Goal: Task Accomplishment & Management: Manage account settings

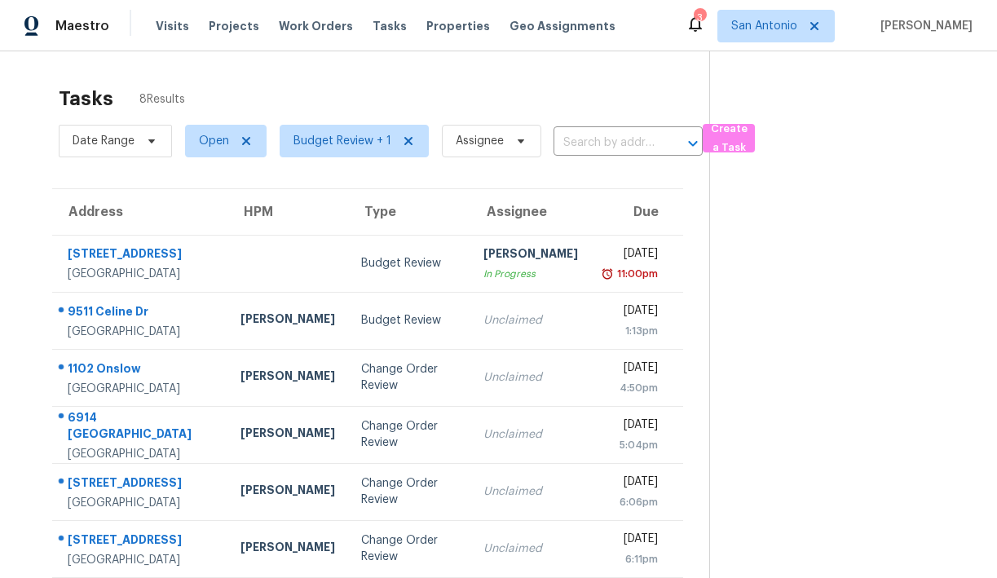
scroll to position [126, 0]
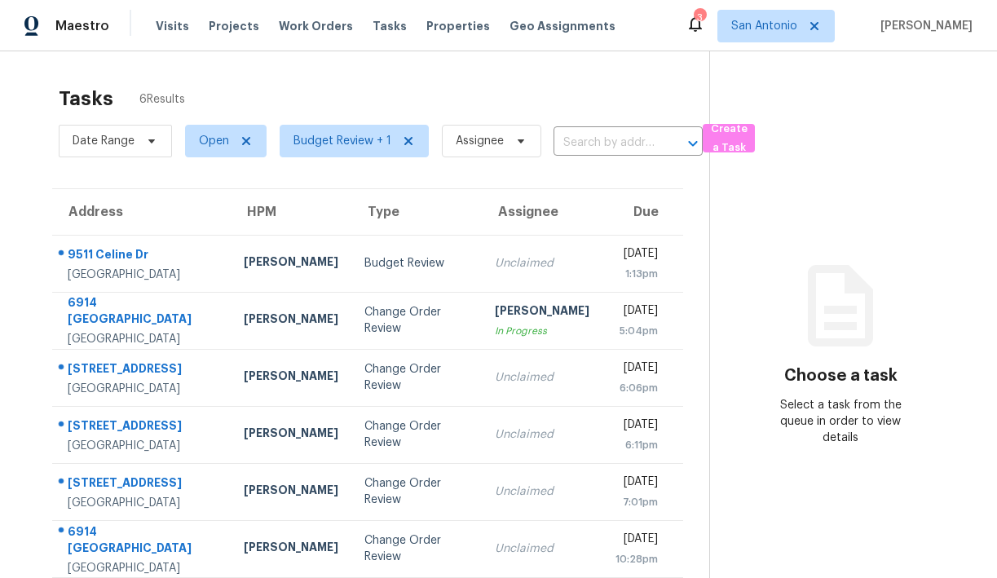
scroll to position [51, 0]
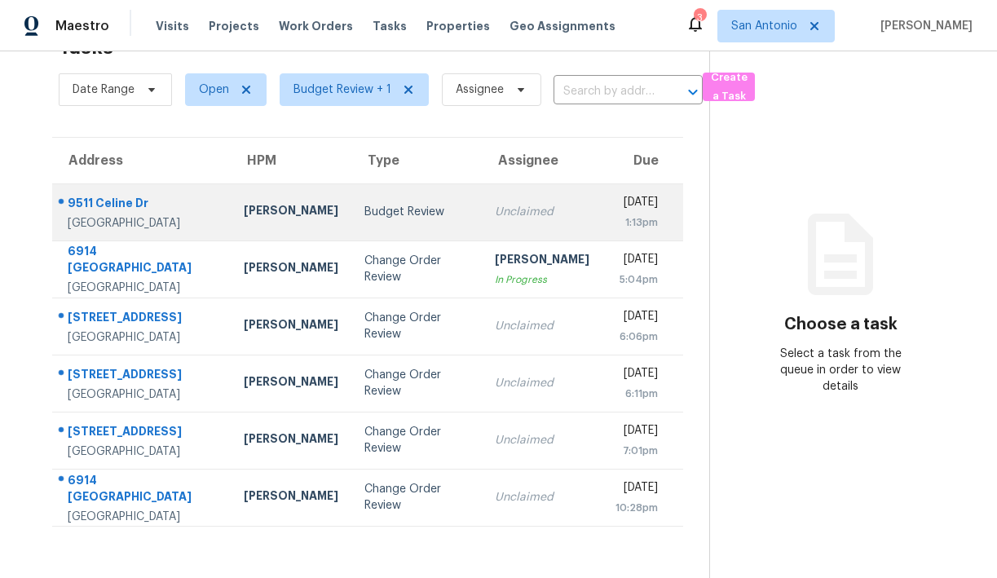
click at [364, 216] on div "Budget Review" at bounding box center [416, 212] width 104 height 16
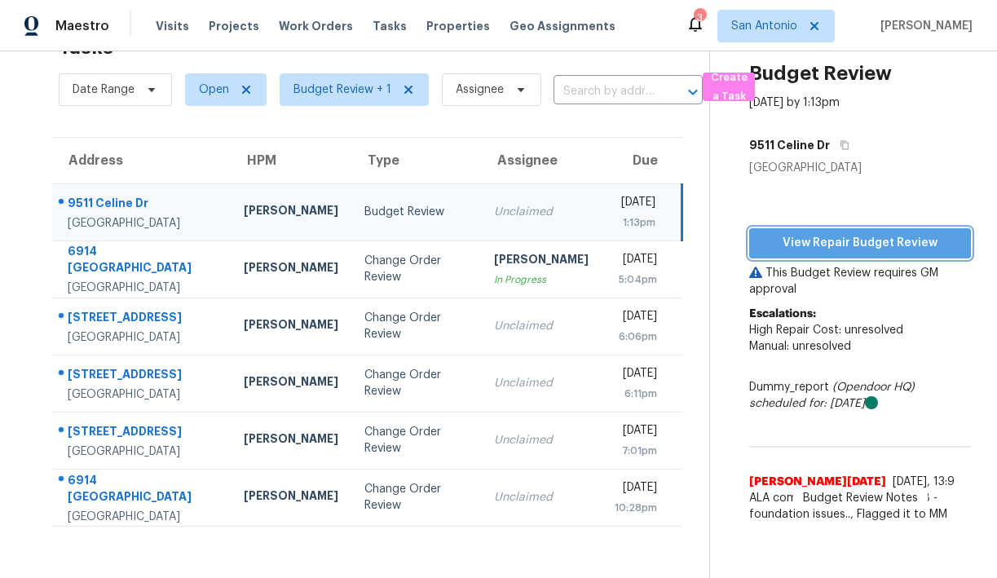
click at [856, 244] on span "View Repair Budget Review" at bounding box center [860, 243] width 196 height 20
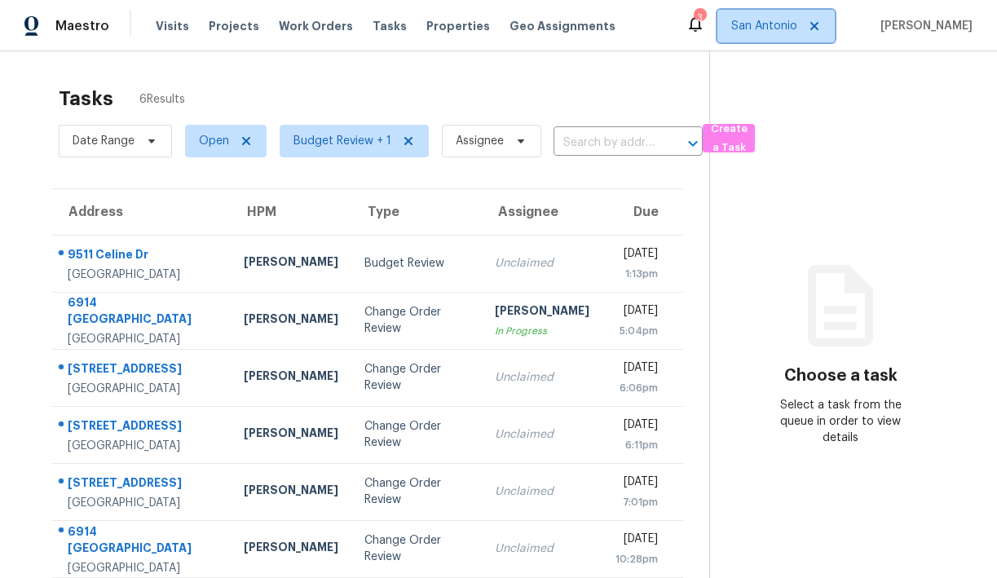
click at [793, 23] on span "San Antonio" at bounding box center [764, 26] width 66 height 16
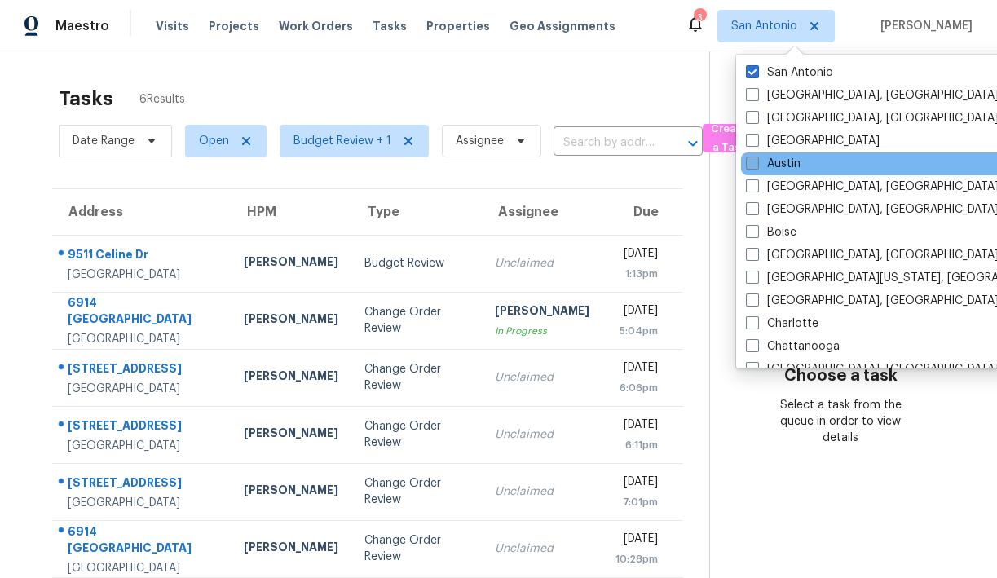
click at [758, 165] on span at bounding box center [752, 163] width 13 height 13
click at [757, 165] on input "Austin" at bounding box center [751, 161] width 11 height 11
checkbox input "true"
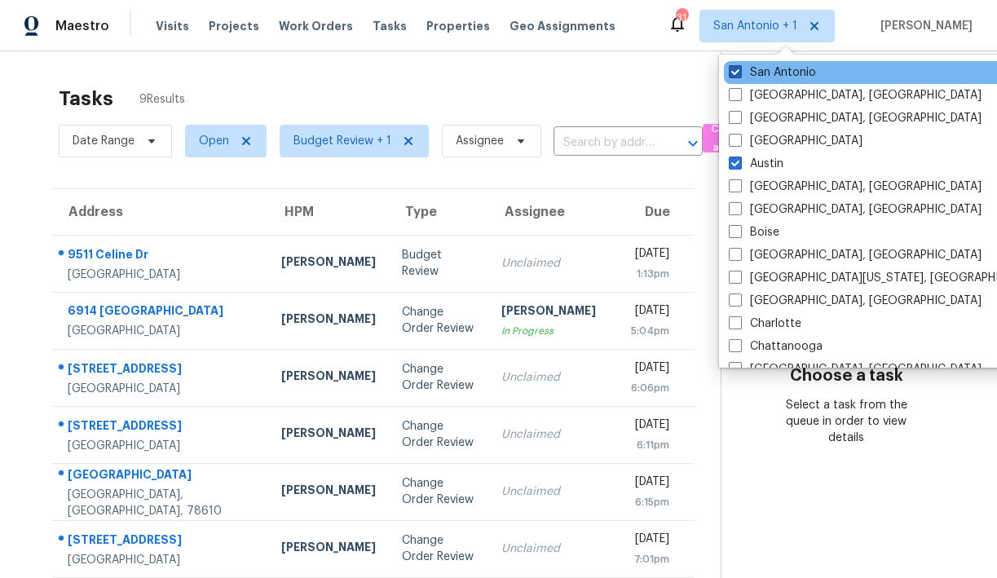
click at [737, 75] on span at bounding box center [735, 71] width 13 height 13
click at [737, 75] on input "San Antonio" at bounding box center [734, 69] width 11 height 11
checkbox input "false"
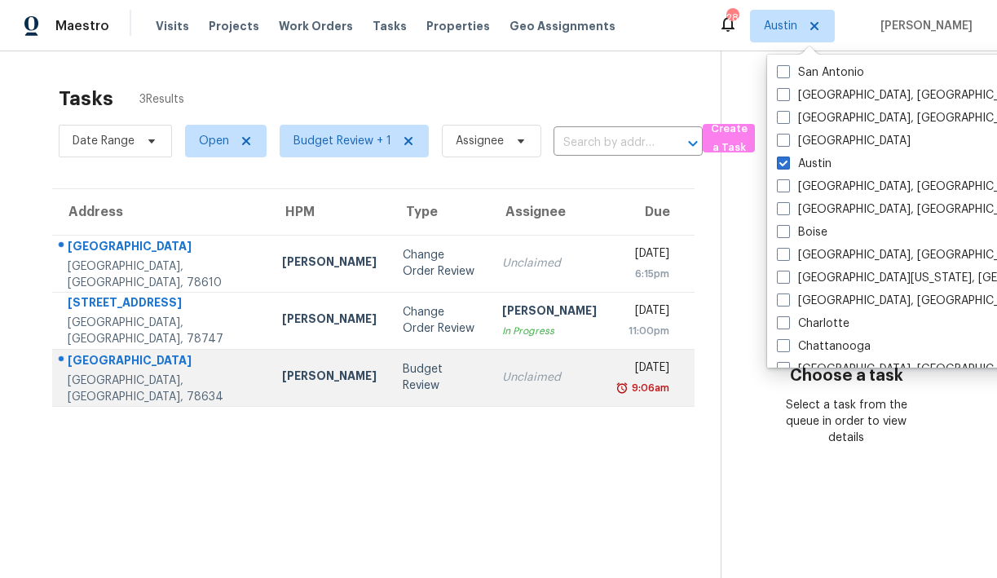
click at [146, 369] on div "524 Meadowside Dr" at bounding box center [162, 362] width 188 height 20
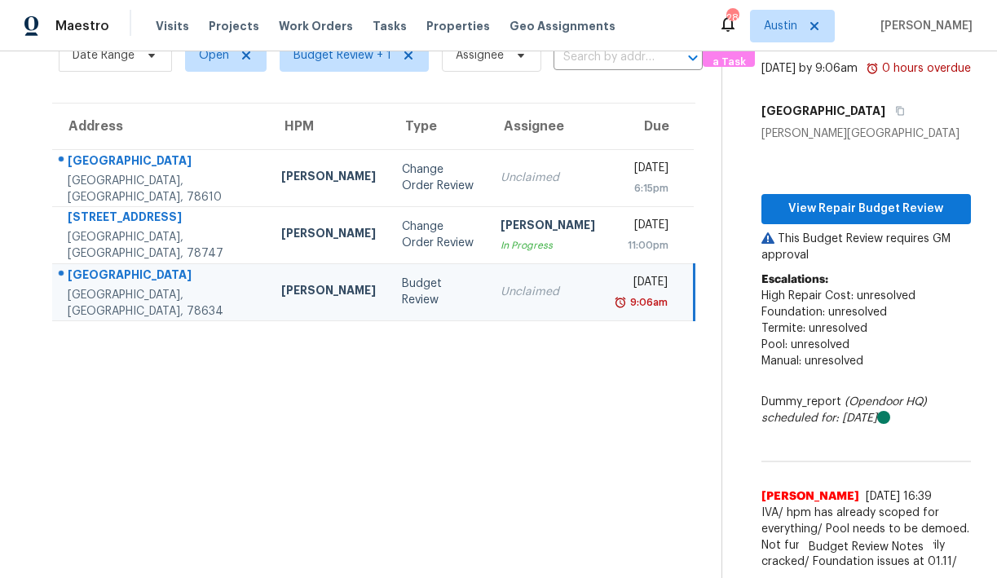
scroll to position [102, 0]
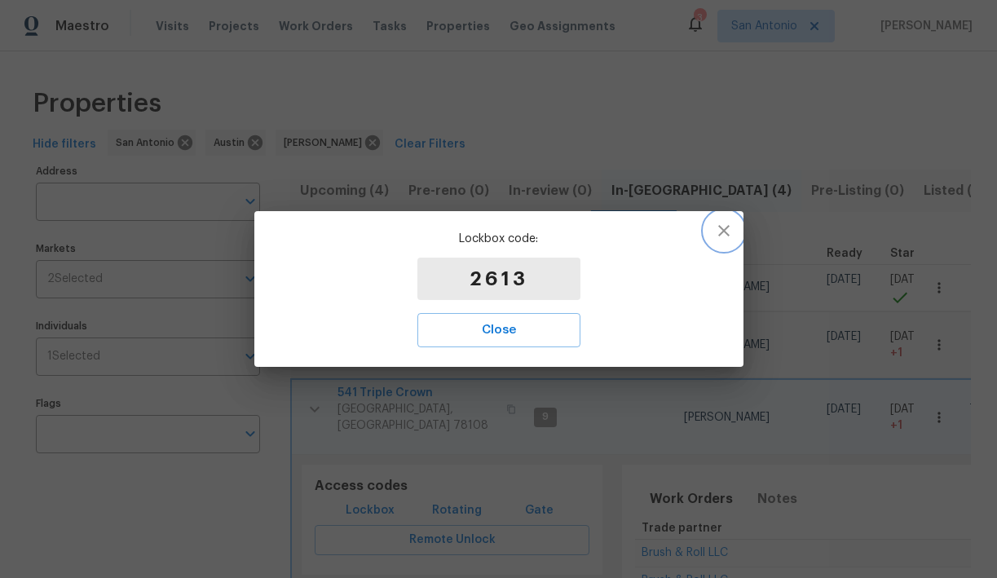
click at [724, 233] on icon "button" at bounding box center [724, 231] width 20 height 20
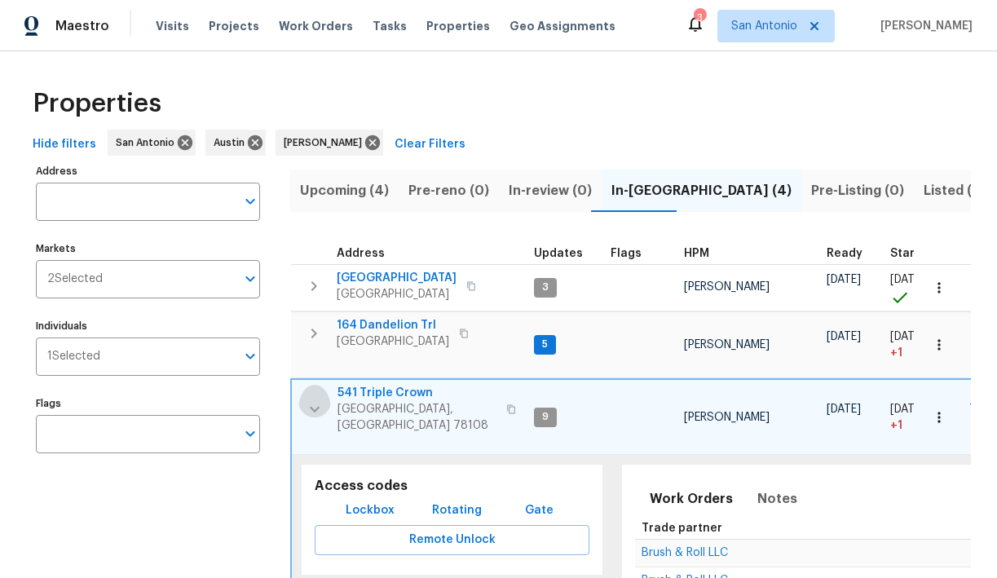
click at [312, 404] on icon "button" at bounding box center [315, 410] width 20 height 20
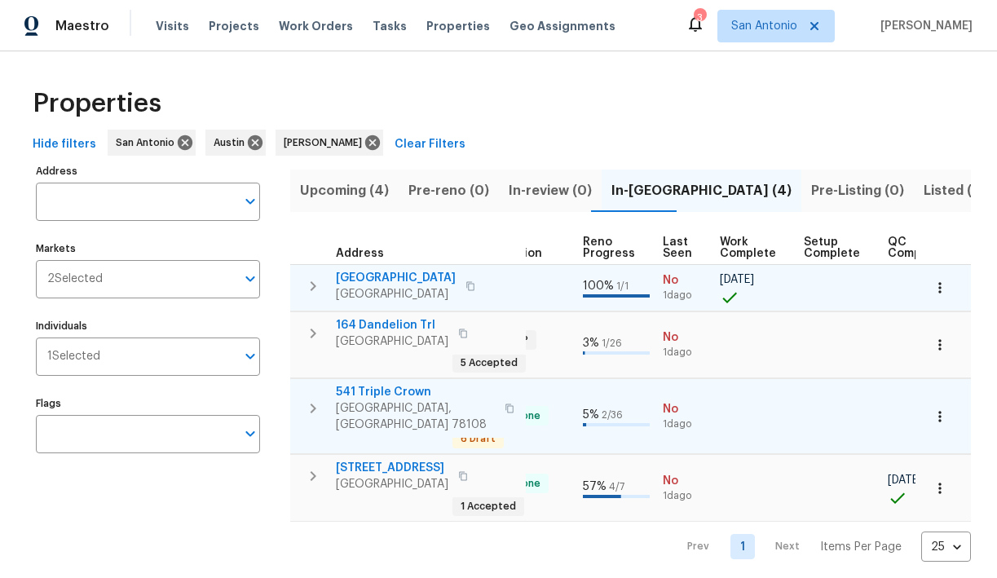
scroll to position [0, 721]
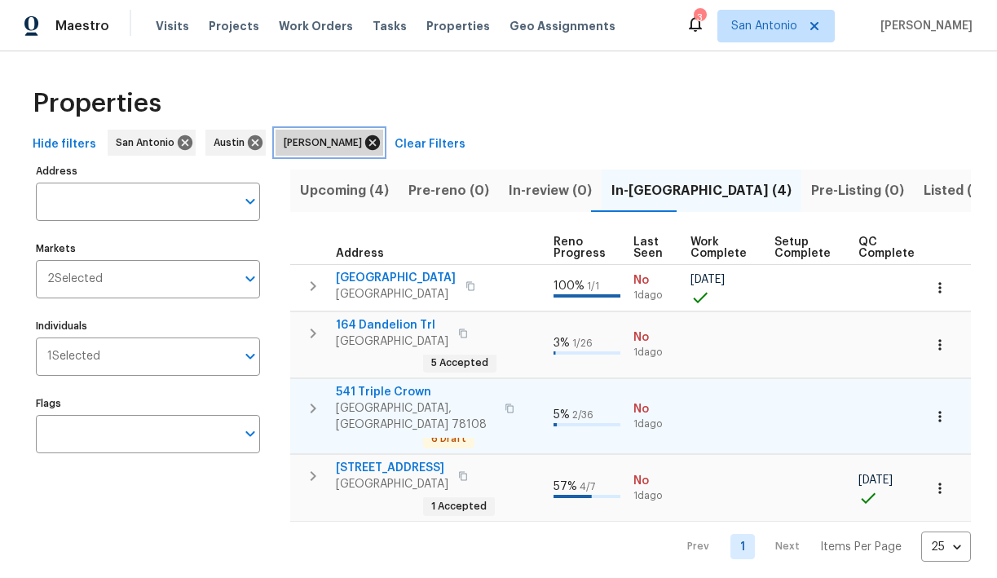
click at [364, 144] on icon at bounding box center [373, 143] width 18 height 18
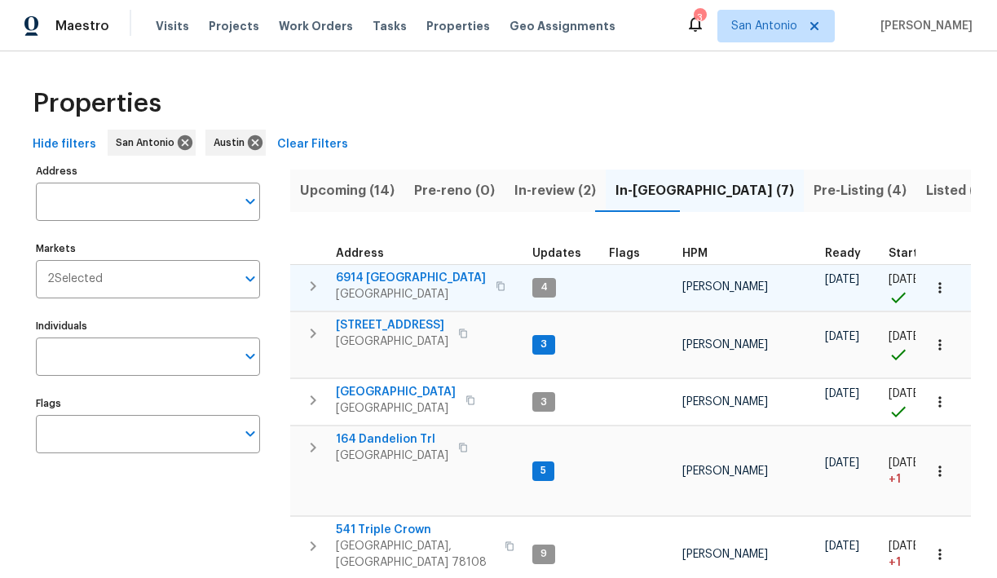
scroll to position [1, 0]
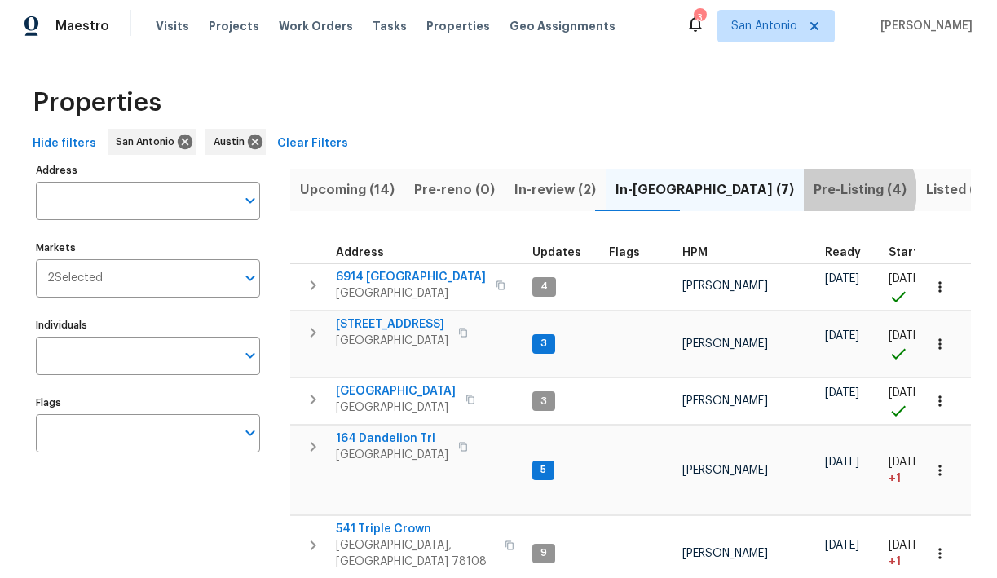
click at [814, 191] on span "Pre-Listing (4)" at bounding box center [860, 190] width 93 height 23
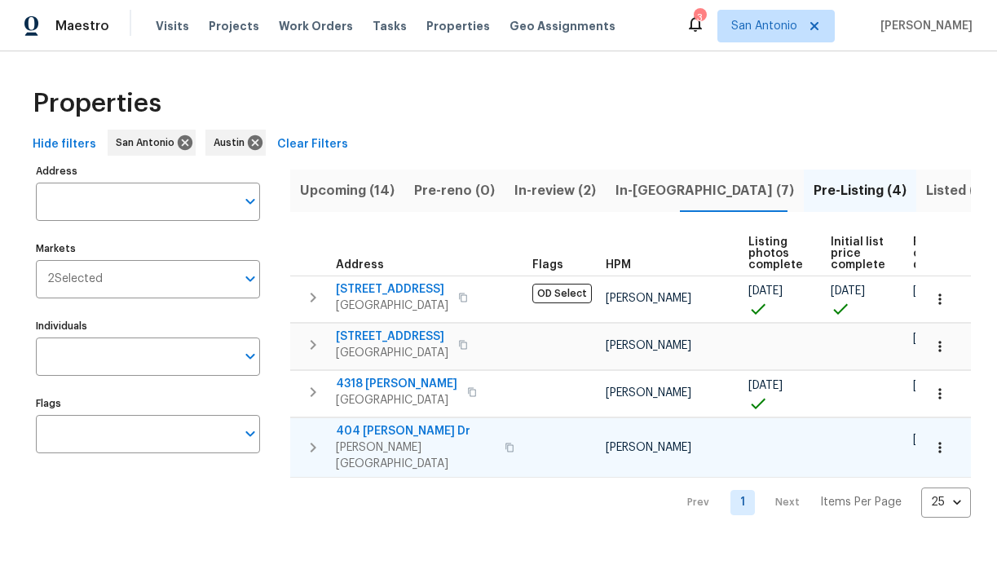
click at [354, 429] on span "404 Stewart Dr" at bounding box center [415, 431] width 159 height 16
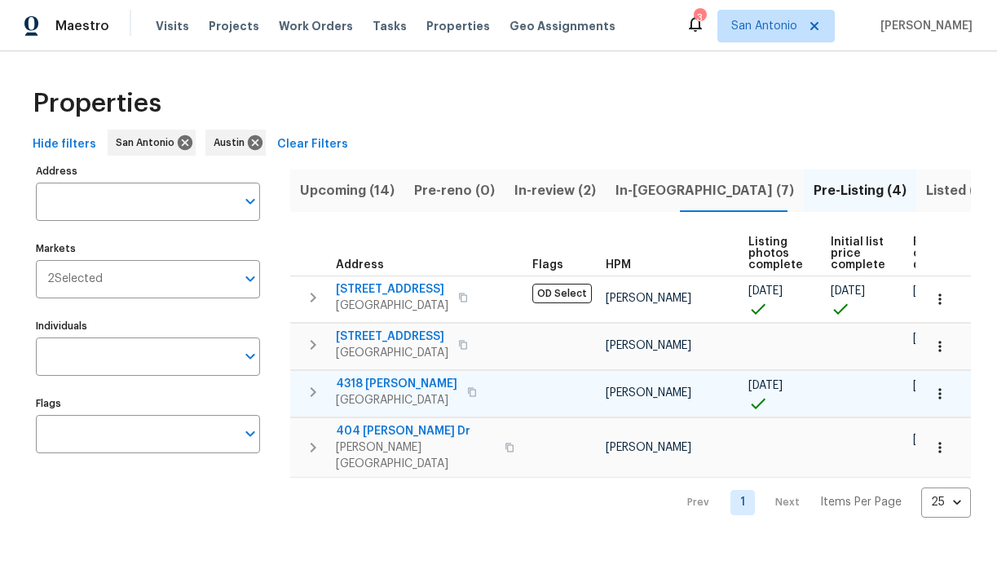
click at [367, 383] on span "4318 James Bowie" at bounding box center [396, 384] width 121 height 16
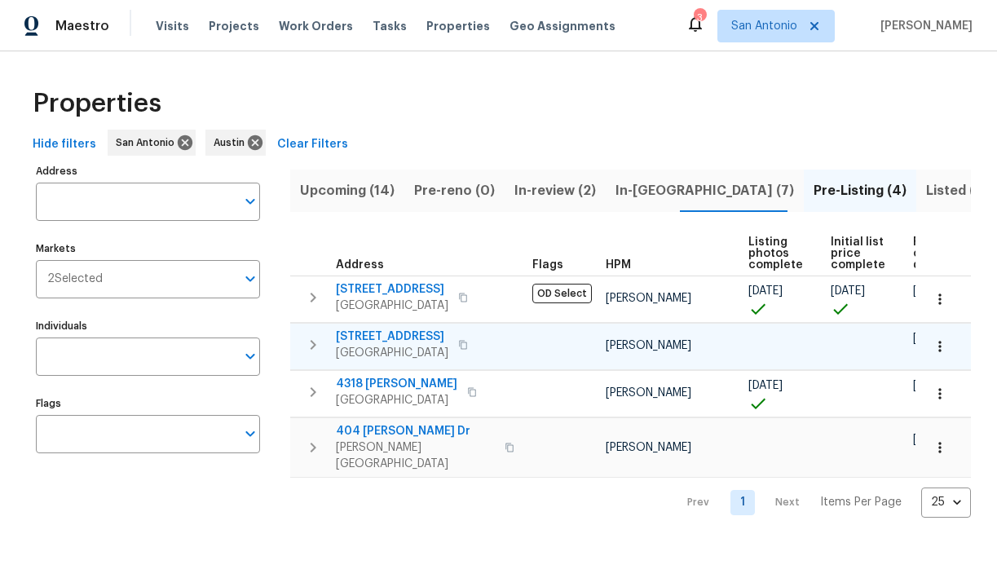
click at [373, 334] on span "503 Hackberry St" at bounding box center [392, 337] width 113 height 16
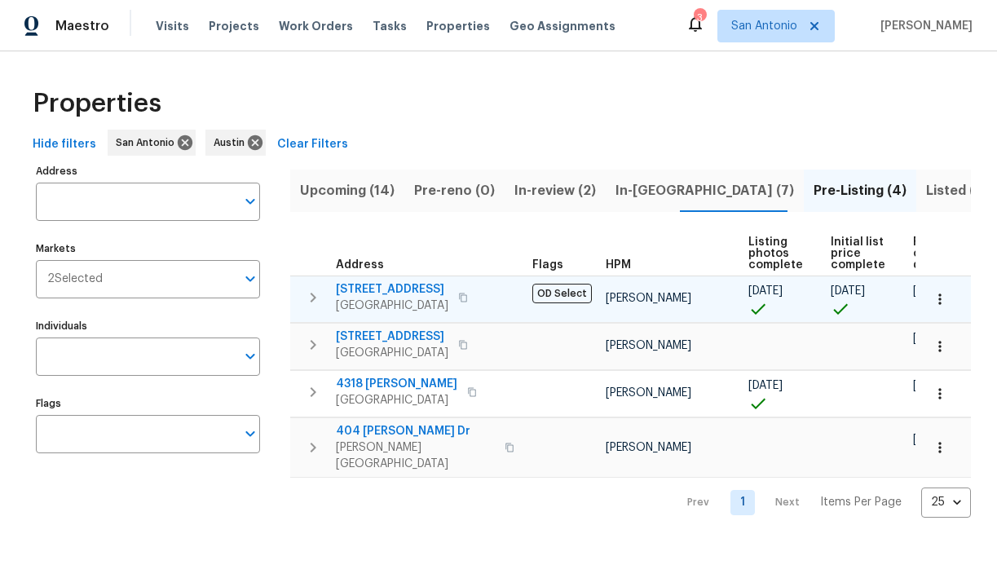
click at [378, 289] on span "6900 Vallecito Dr" at bounding box center [392, 289] width 113 height 16
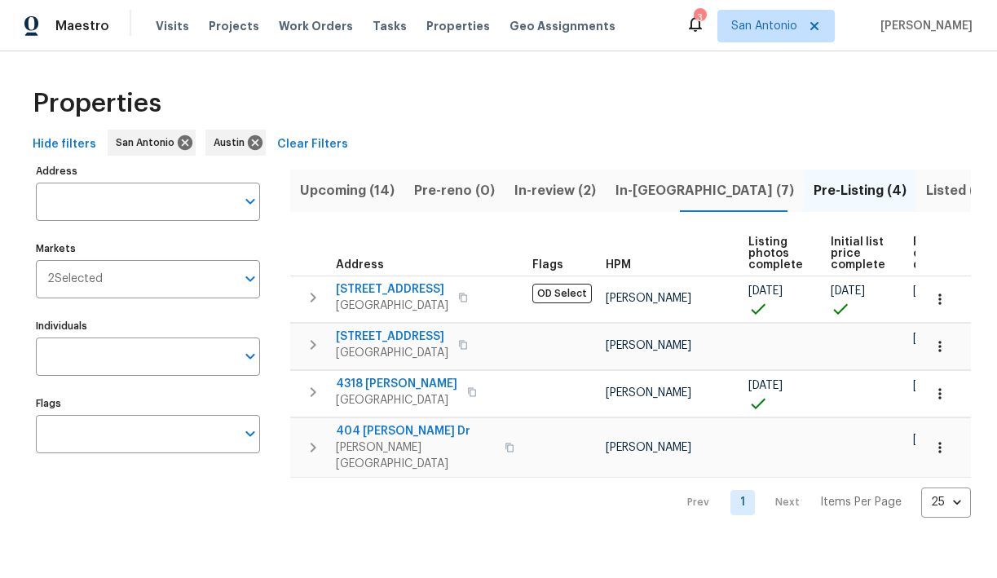
click at [643, 191] on span "In-reno (7)" at bounding box center [705, 190] width 179 height 23
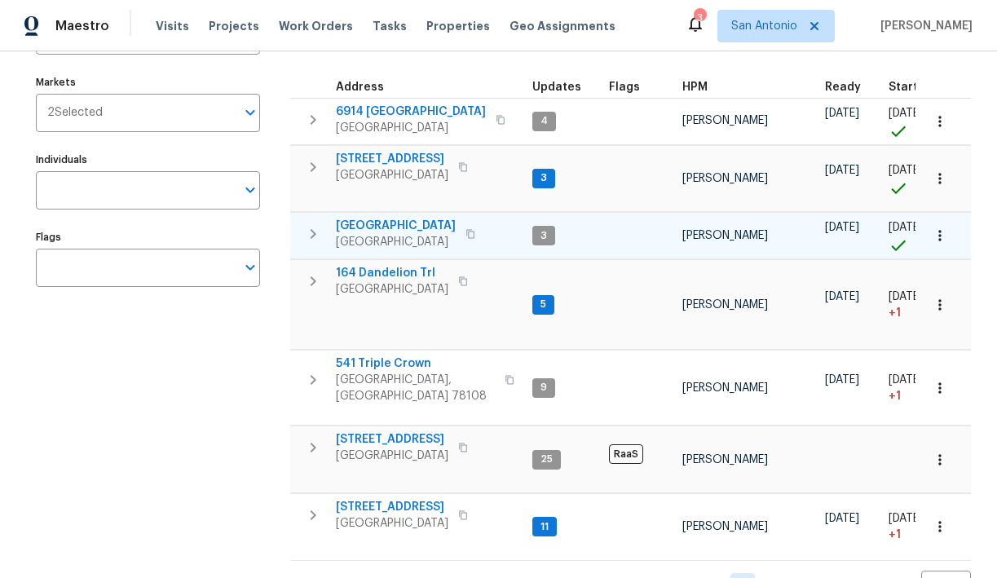
scroll to position [184, 0]
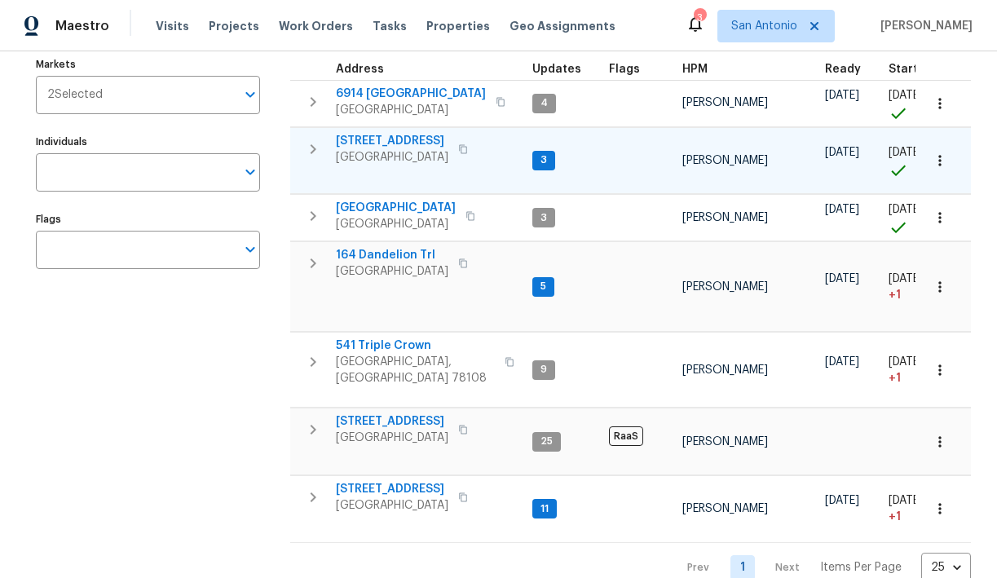
click at [311, 151] on icon "button" at bounding box center [313, 149] width 20 height 20
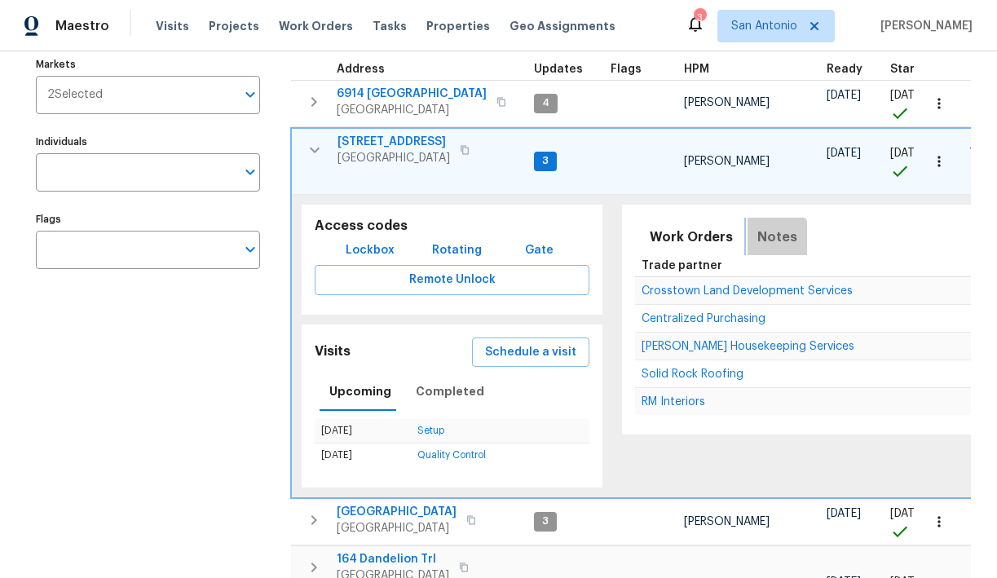
click at [757, 245] on span "Notes" at bounding box center [777, 237] width 40 height 23
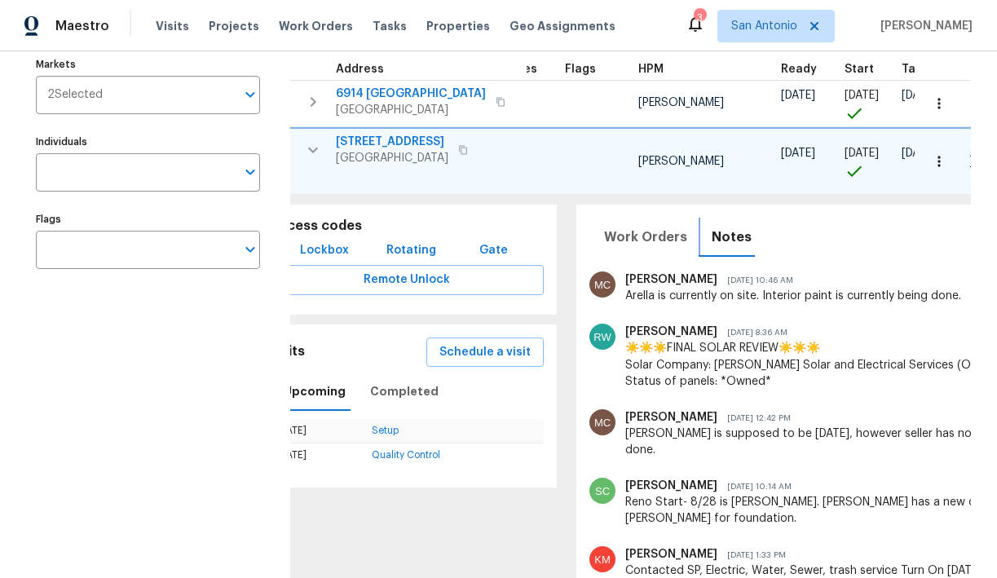
scroll to position [0, 0]
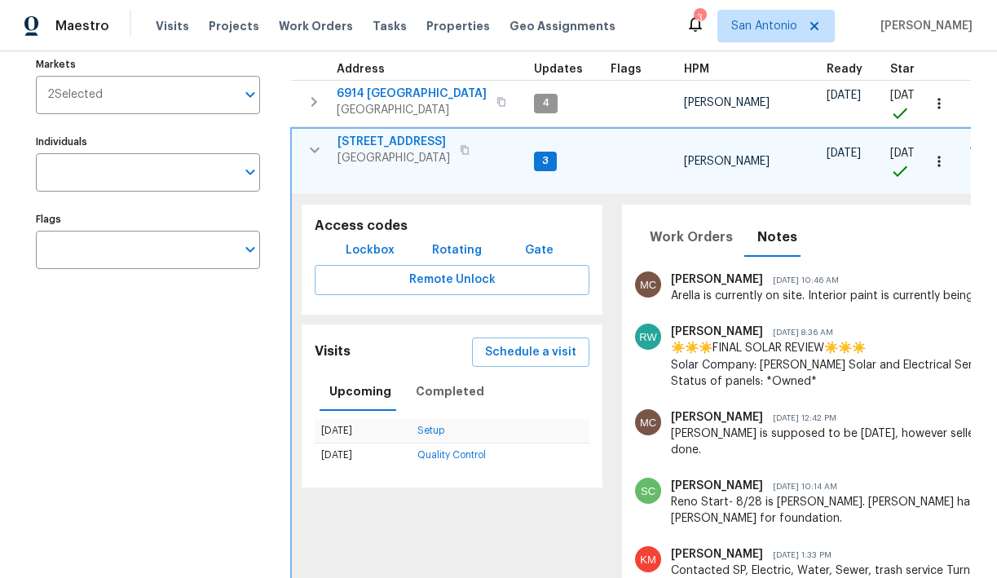
click at [315, 151] on icon "button" at bounding box center [315, 150] width 10 height 6
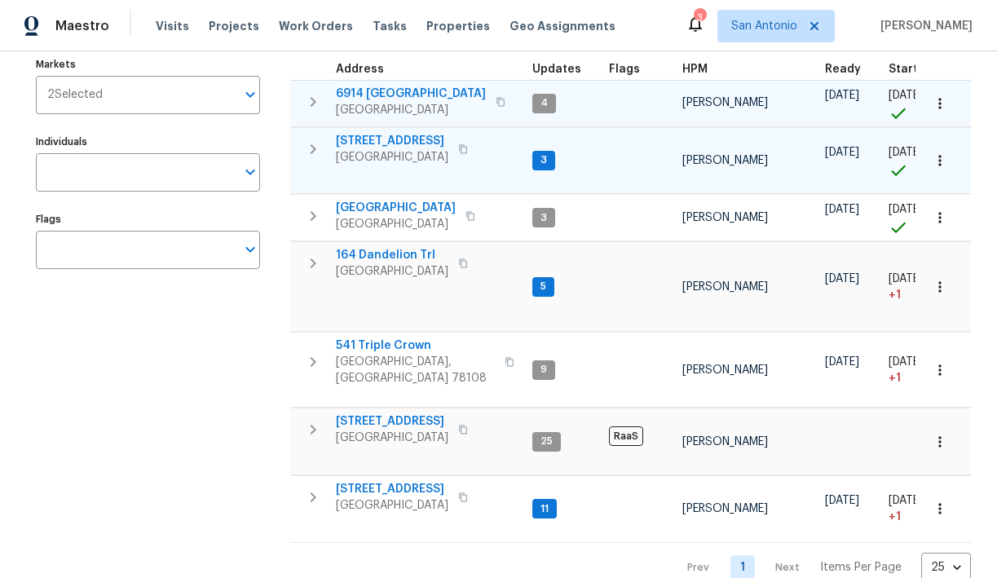
click at [311, 97] on icon "button" at bounding box center [314, 102] width 6 height 10
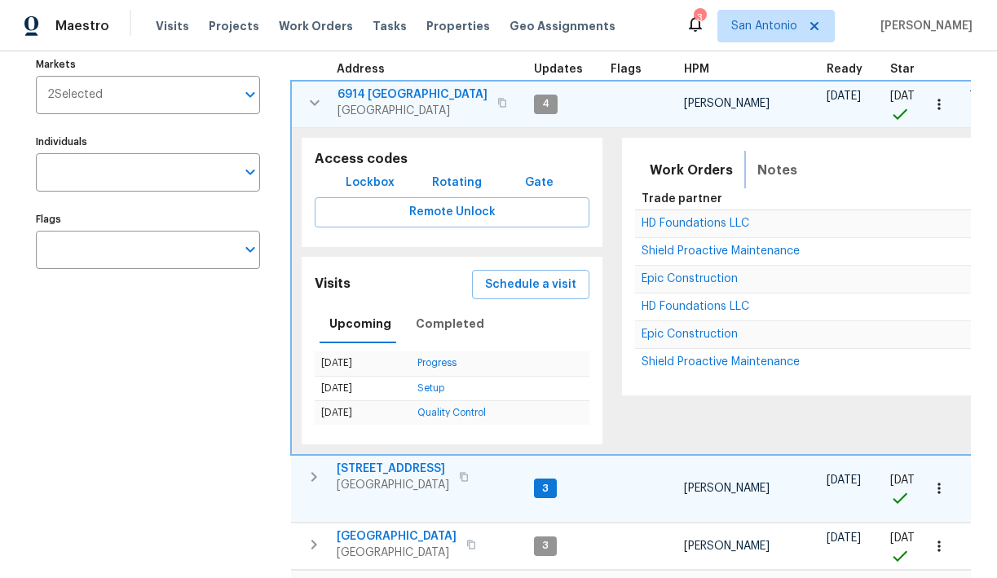
click at [773, 166] on span "Notes" at bounding box center [777, 170] width 40 height 23
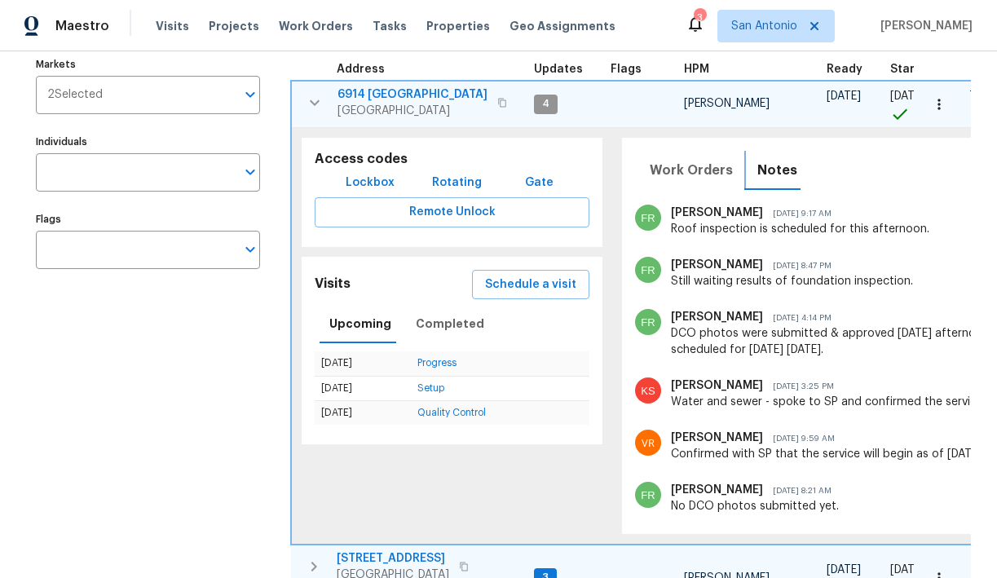
scroll to position [207, 0]
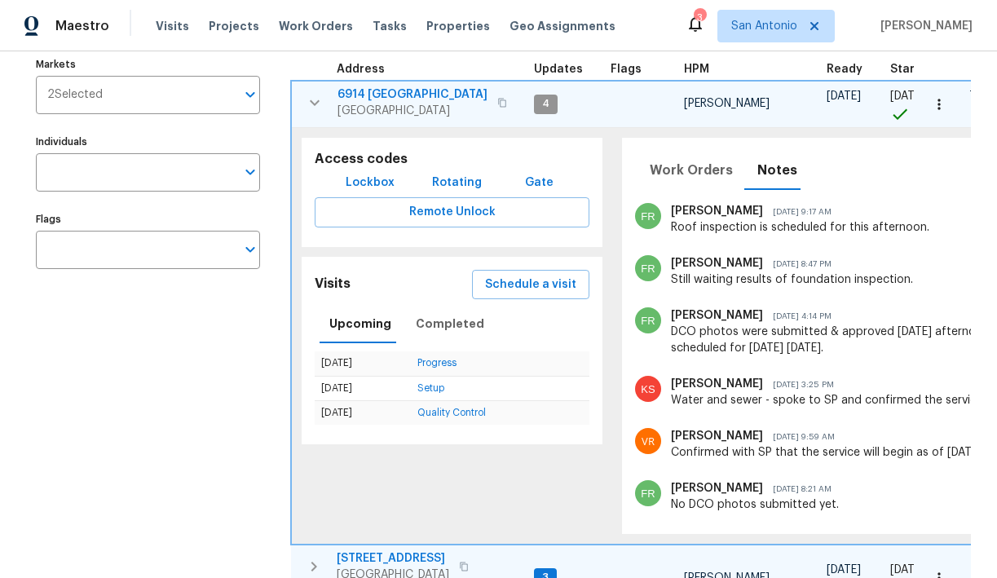
click at [318, 100] on icon "button" at bounding box center [315, 102] width 10 height 6
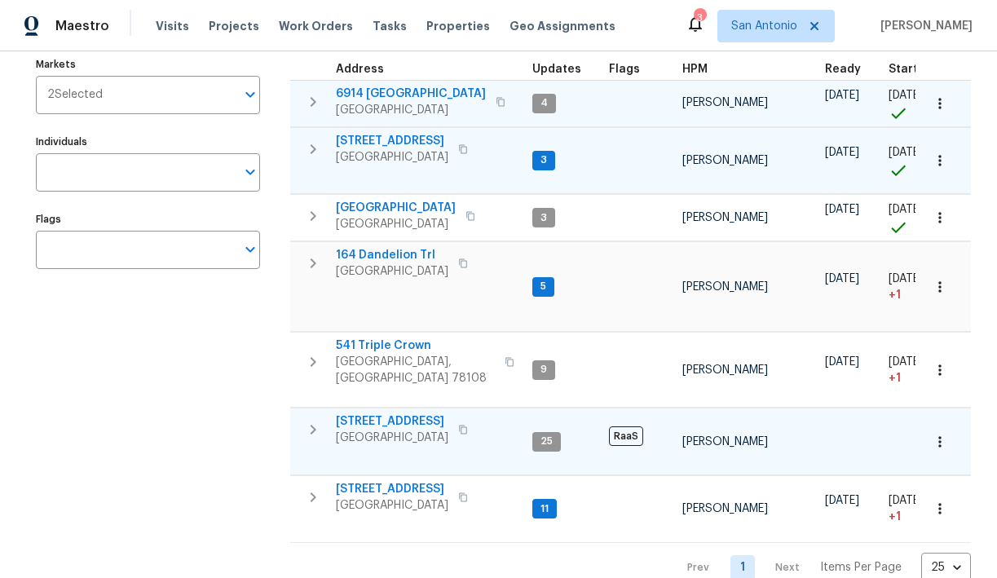
click at [312, 420] on icon "button" at bounding box center [313, 430] width 20 height 20
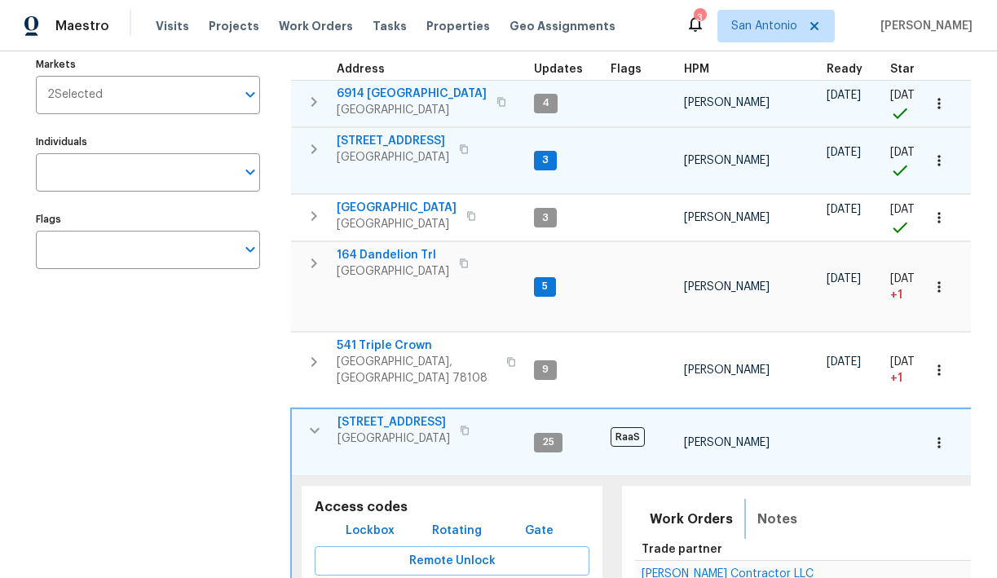
click at [771, 508] on span "Notes" at bounding box center [777, 519] width 40 height 23
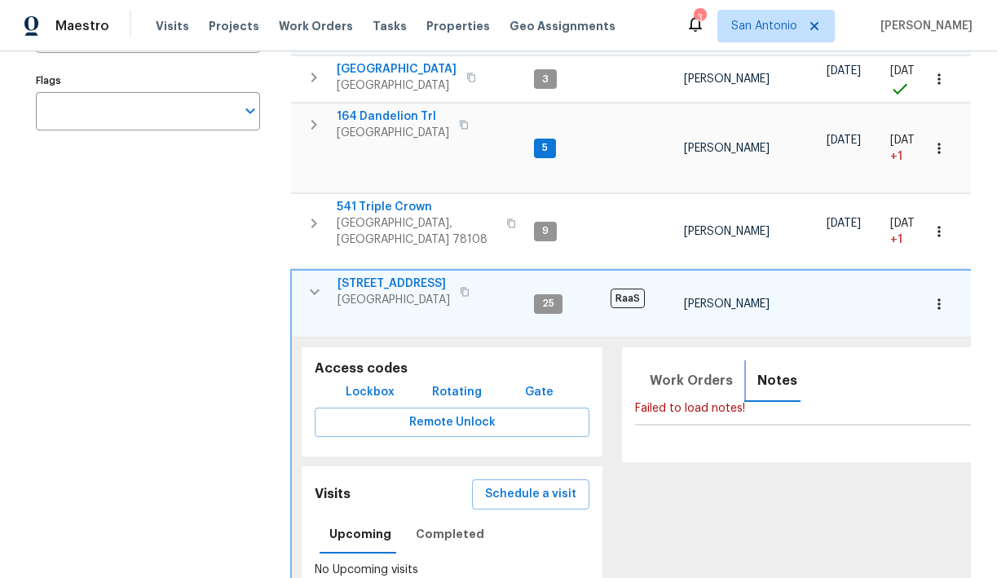
scroll to position [327, 0]
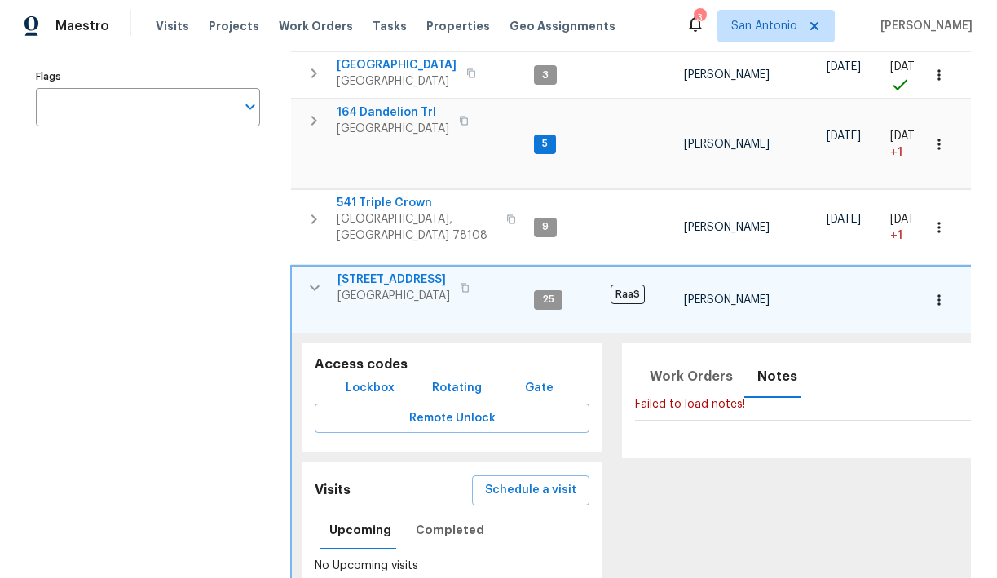
click at [309, 278] on icon "button" at bounding box center [315, 288] width 20 height 20
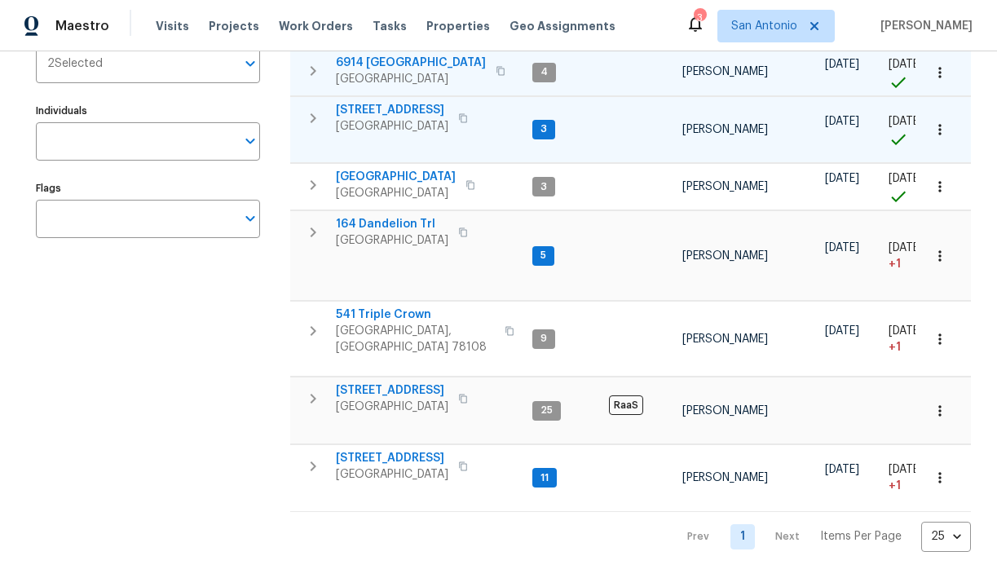
click at [309, 389] on icon "button" at bounding box center [313, 399] width 20 height 20
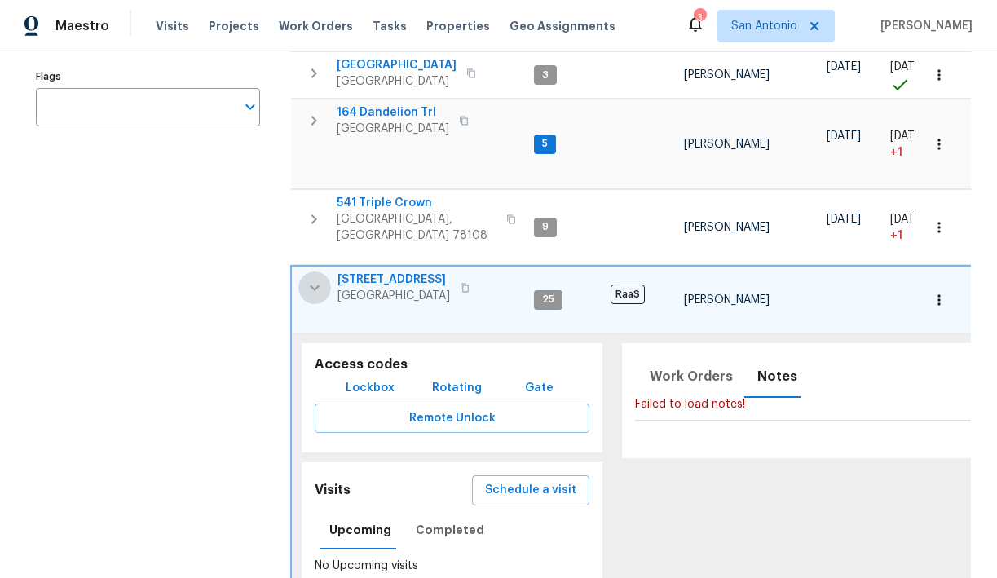
click at [309, 278] on icon "button" at bounding box center [315, 288] width 20 height 20
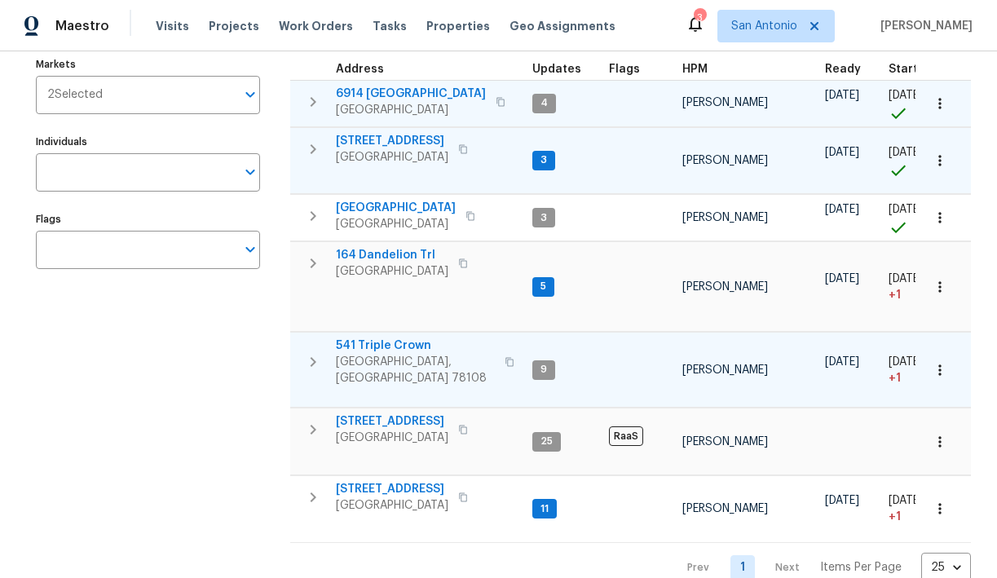
scroll to position [184, 0]
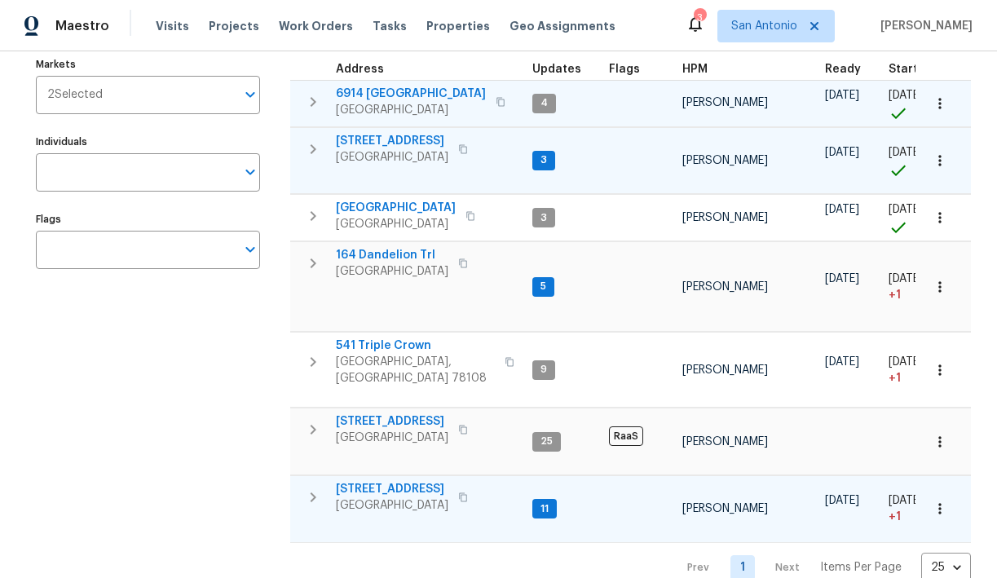
click at [311, 488] on icon "button" at bounding box center [313, 498] width 20 height 20
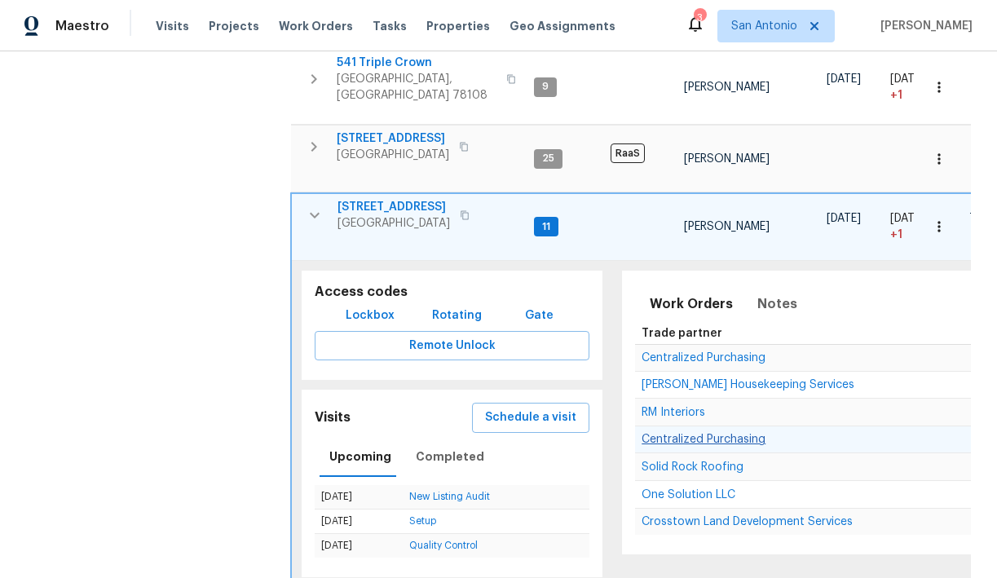
scroll to position [511, 0]
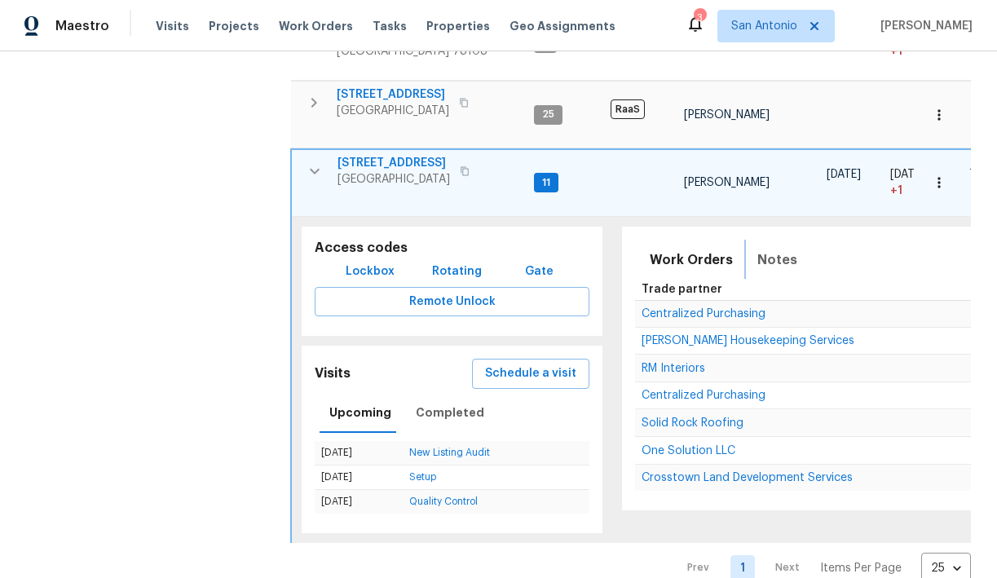
click at [770, 249] on span "Notes" at bounding box center [777, 260] width 40 height 23
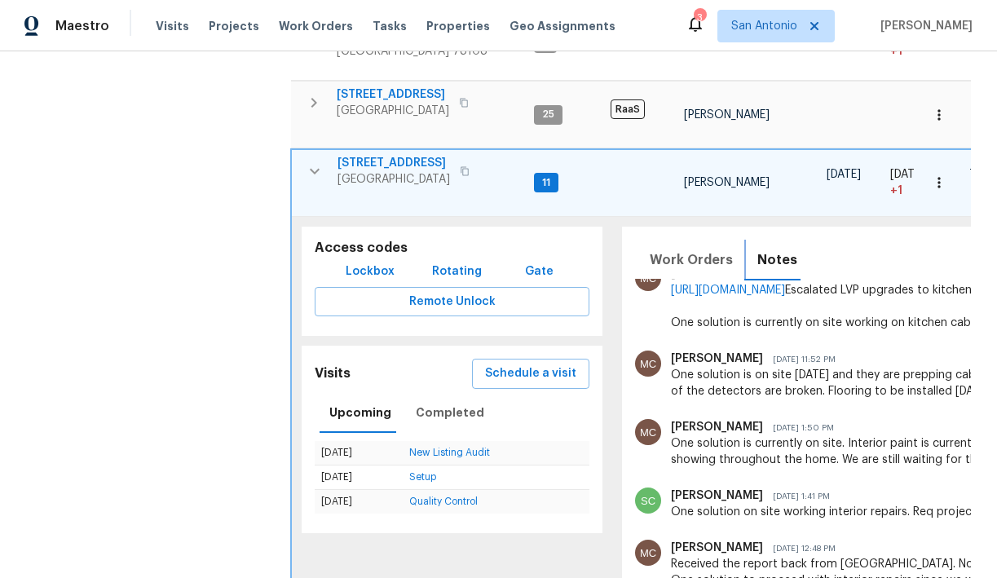
scroll to position [0, 0]
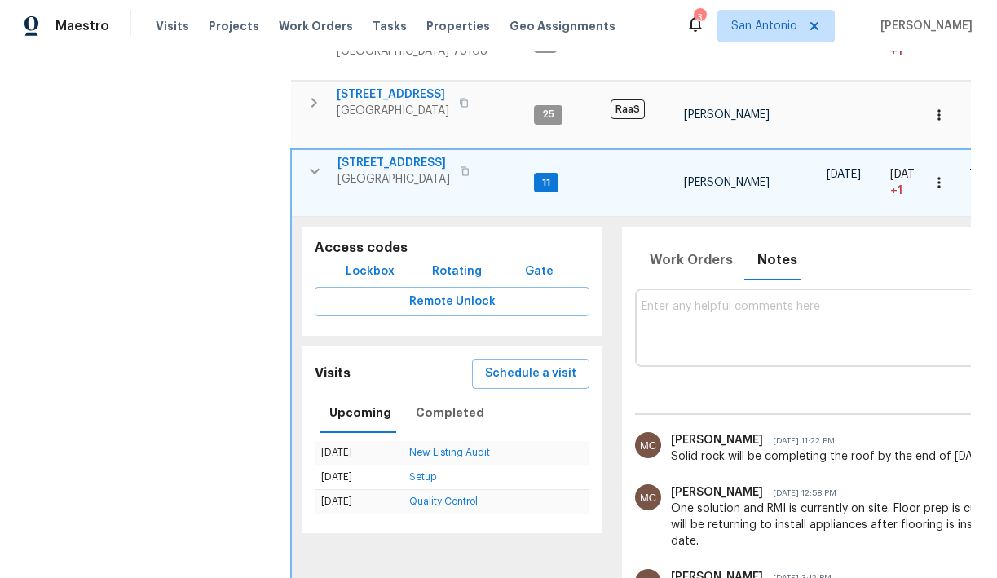
click at [317, 161] on icon "button" at bounding box center [315, 171] width 20 height 20
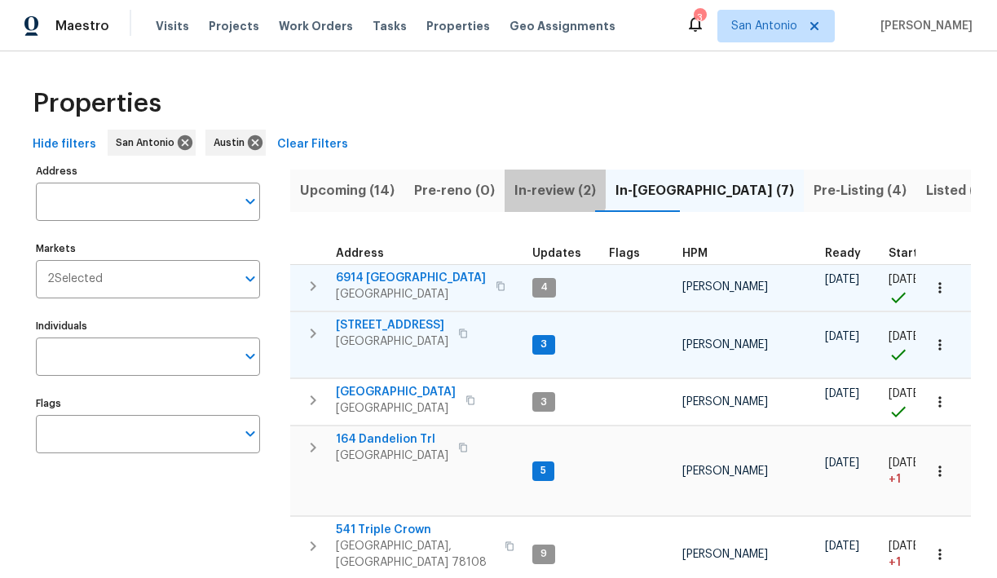
click at [545, 188] on span "In-review (2)" at bounding box center [555, 190] width 82 height 23
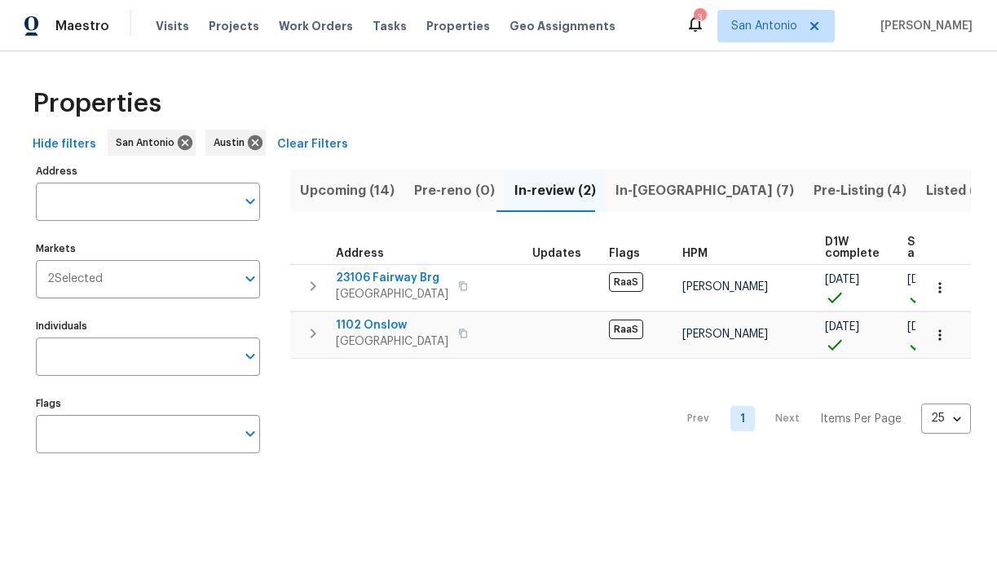
click at [814, 190] on span "Pre-Listing (4)" at bounding box center [860, 190] width 93 height 23
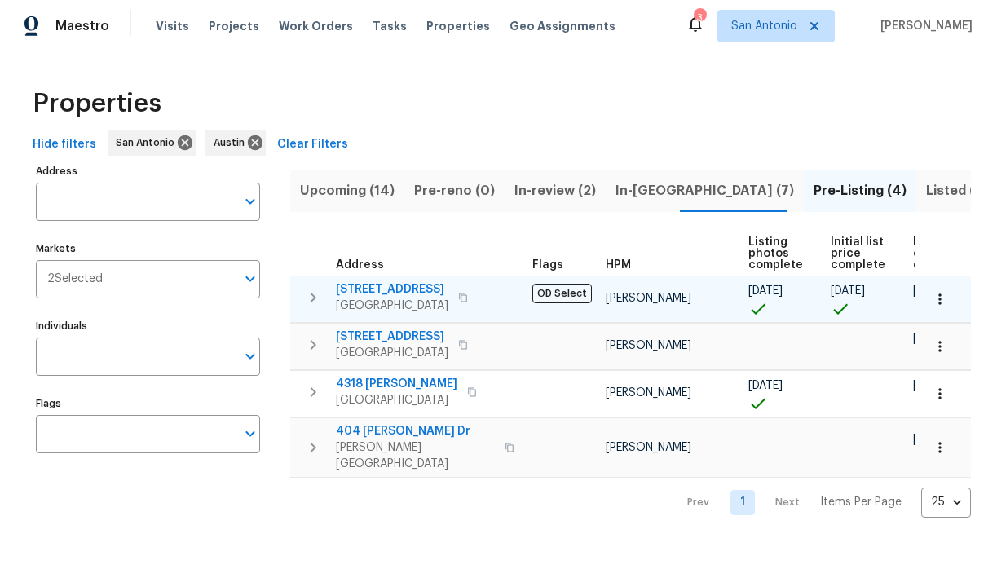
click at [311, 296] on icon "button" at bounding box center [313, 298] width 20 height 20
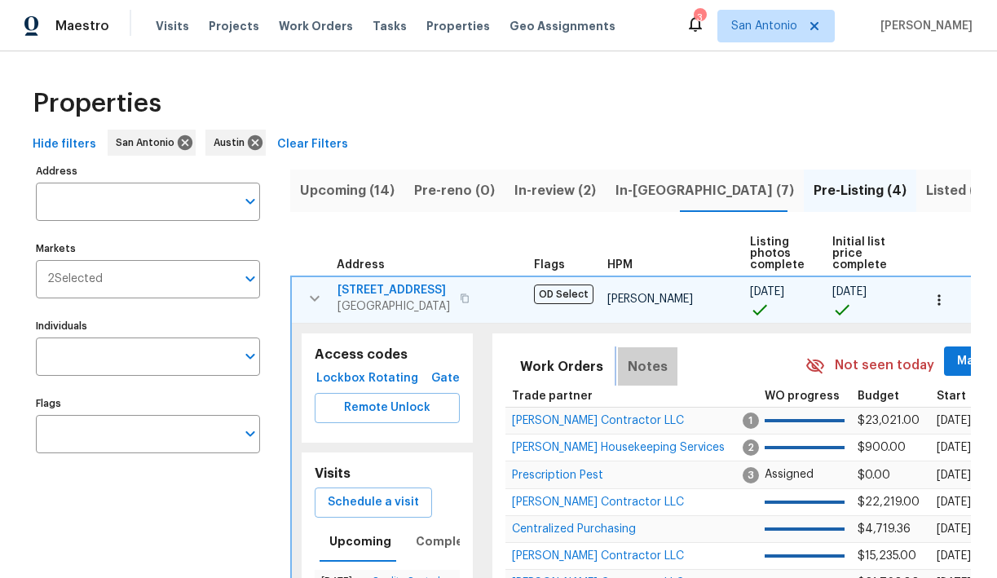
click at [645, 365] on span "Notes" at bounding box center [648, 366] width 40 height 23
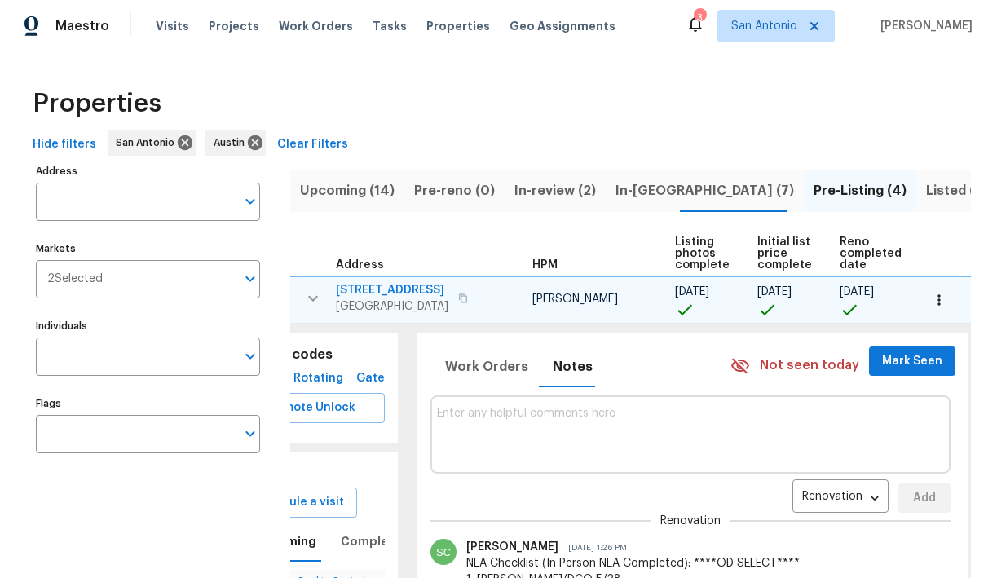
click at [307, 293] on icon "button" at bounding box center [313, 299] width 20 height 20
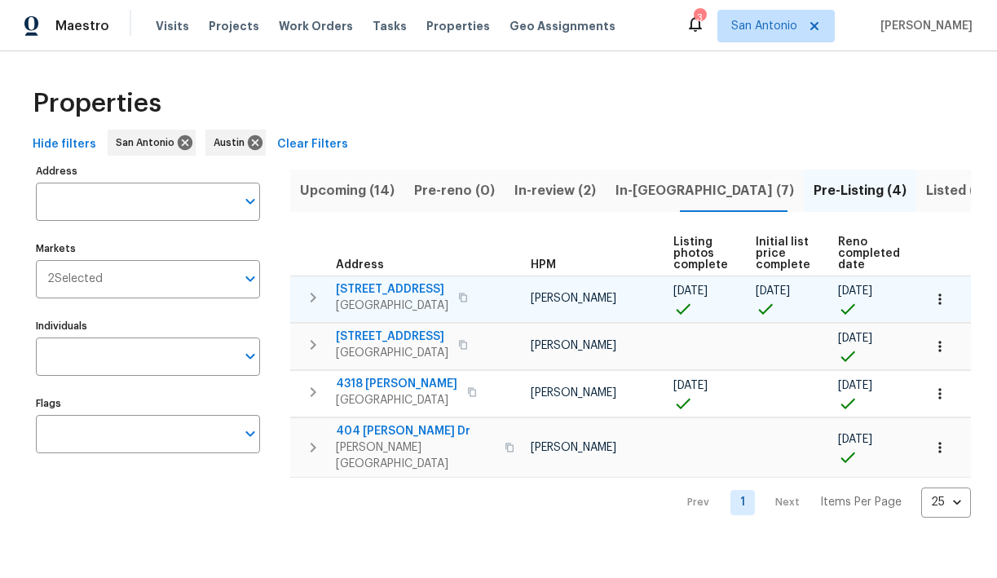
scroll to position [0, 72]
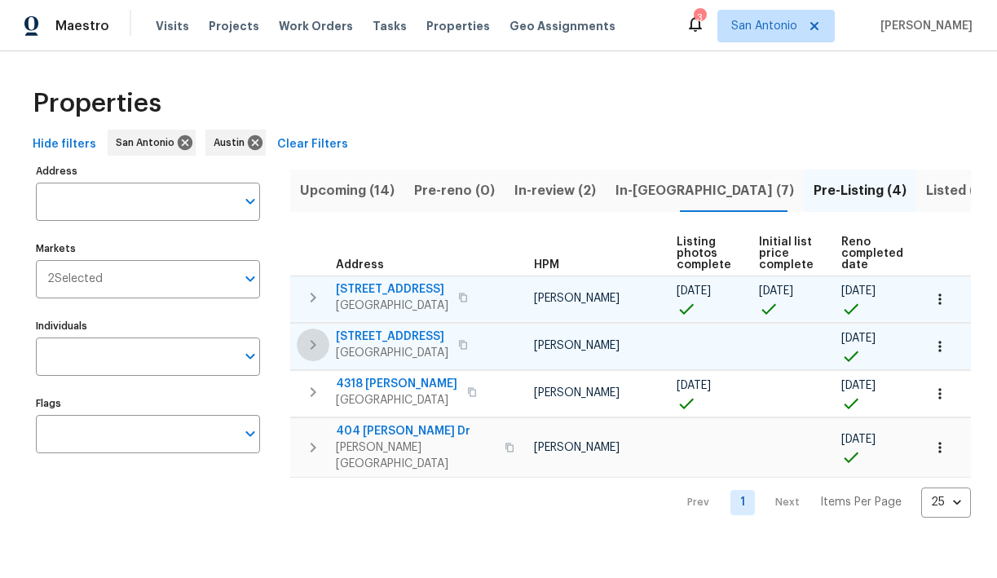
click at [314, 351] on icon "button" at bounding box center [313, 345] width 20 height 20
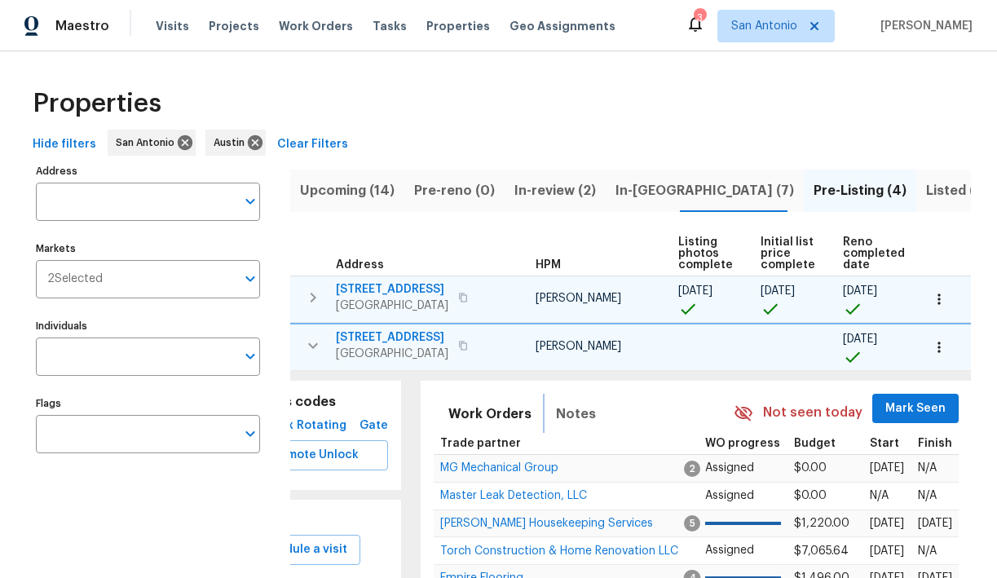
click at [571, 419] on span "Notes" at bounding box center [576, 414] width 40 height 23
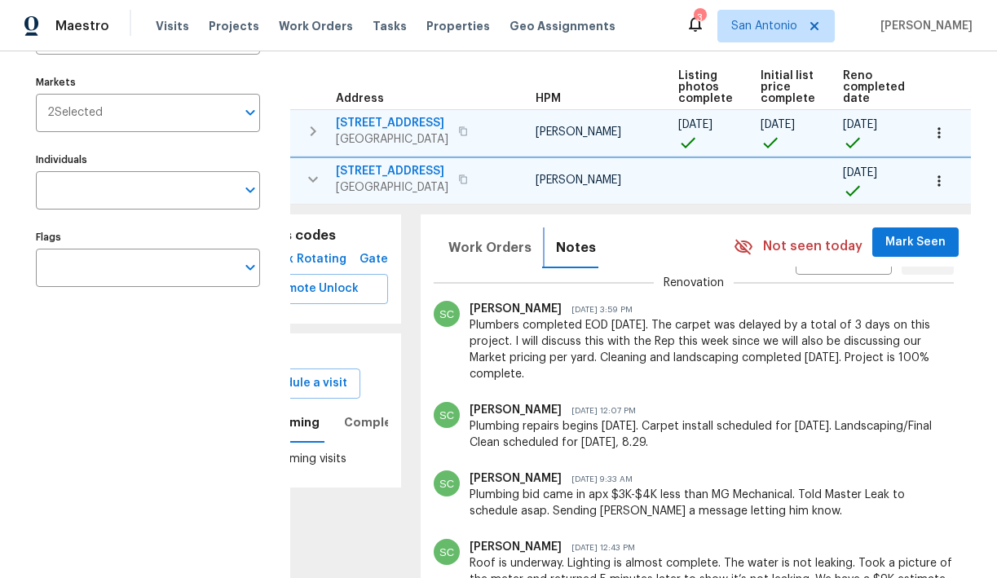
scroll to position [129, 0]
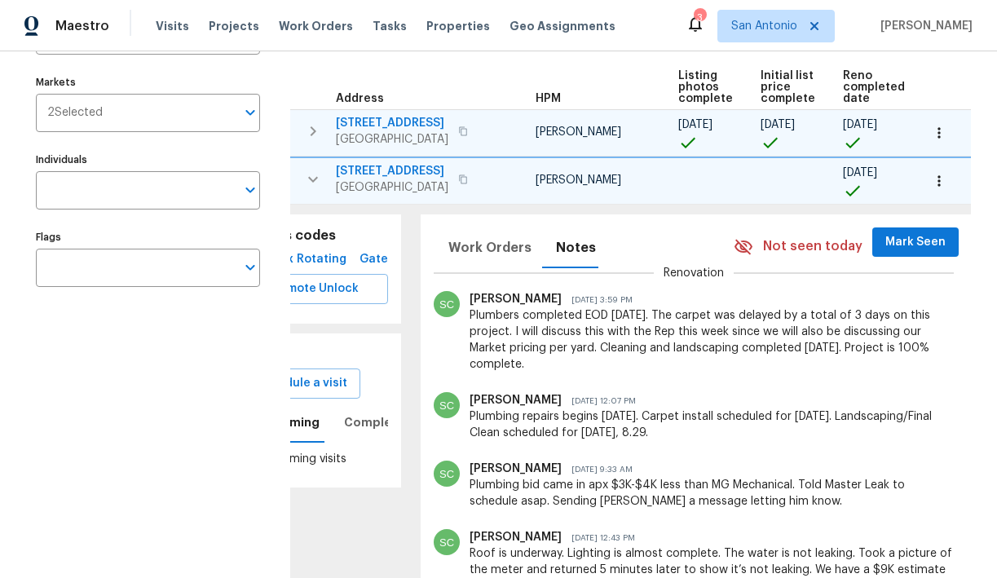
click at [311, 179] on icon "button" at bounding box center [313, 179] width 10 height 6
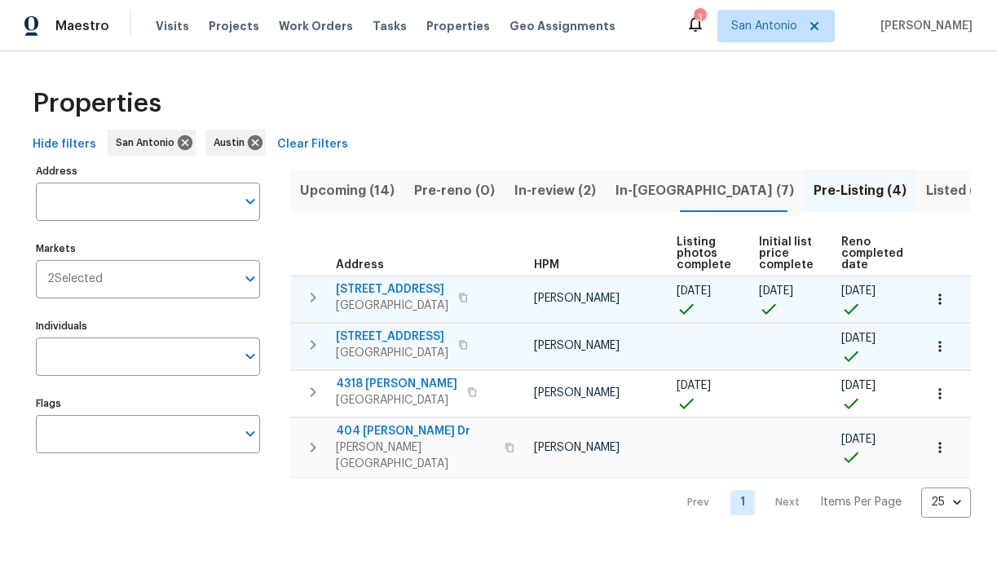
scroll to position [0, 0]
click at [926, 192] on span "Listed (65)" at bounding box center [961, 190] width 70 height 23
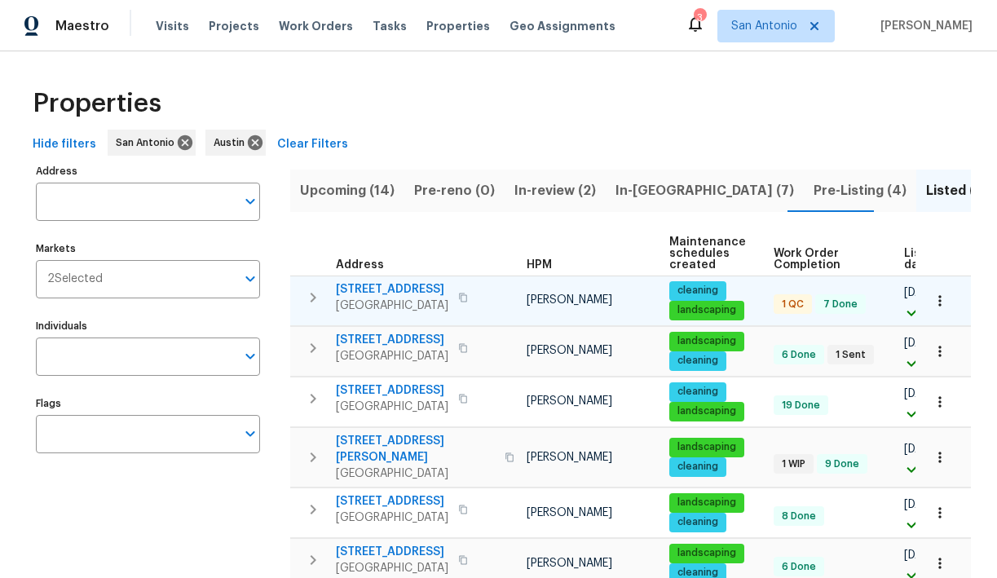
scroll to position [0, 174]
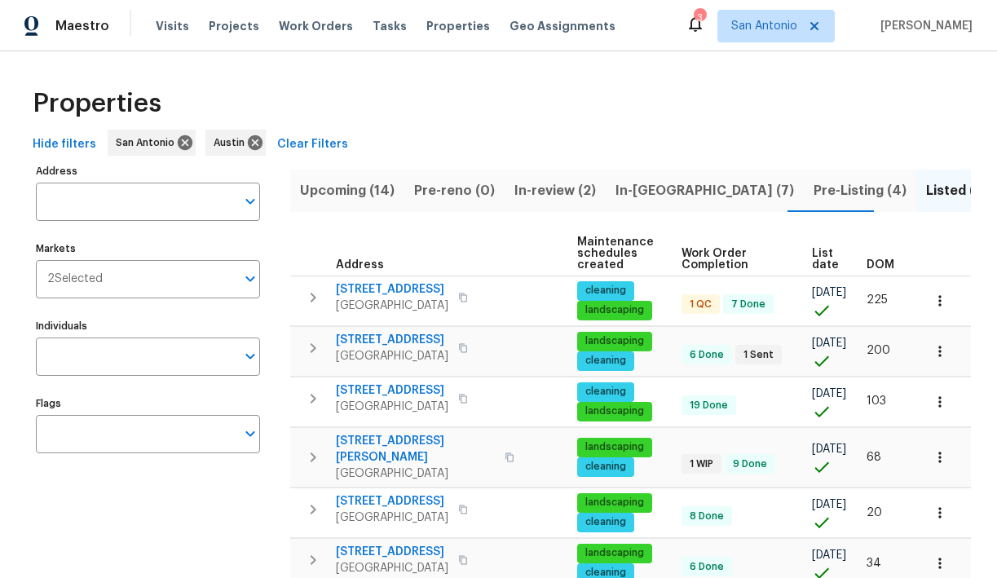
click at [877, 259] on span "DOM" at bounding box center [881, 264] width 28 height 11
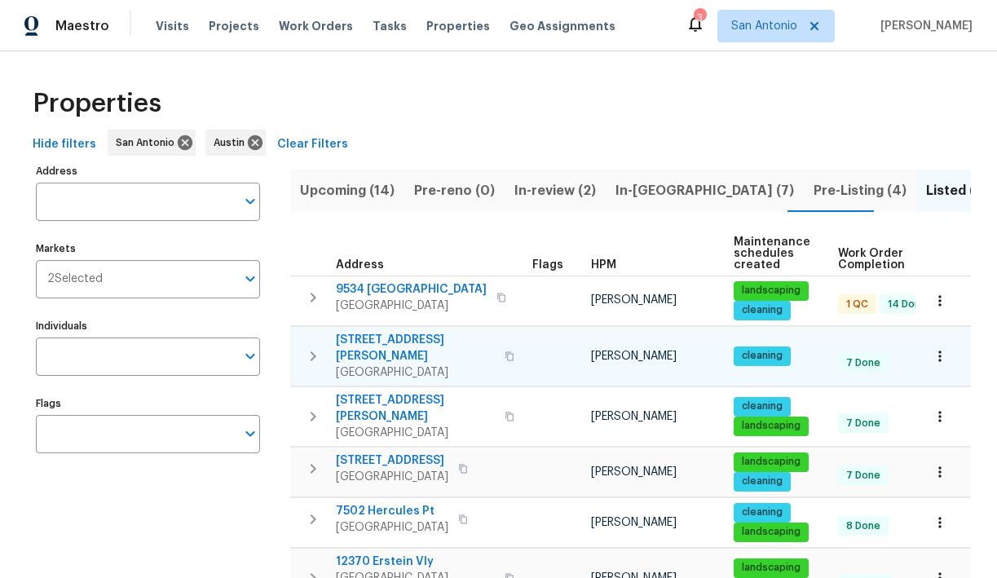
scroll to position [0, 184]
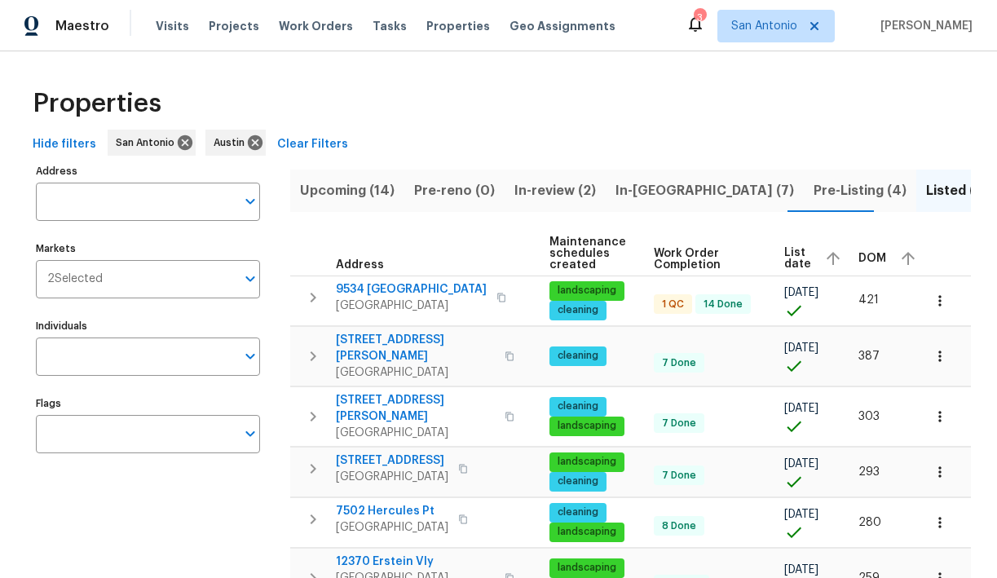
click at [899, 256] on icon "button" at bounding box center [909, 259] width 20 height 20
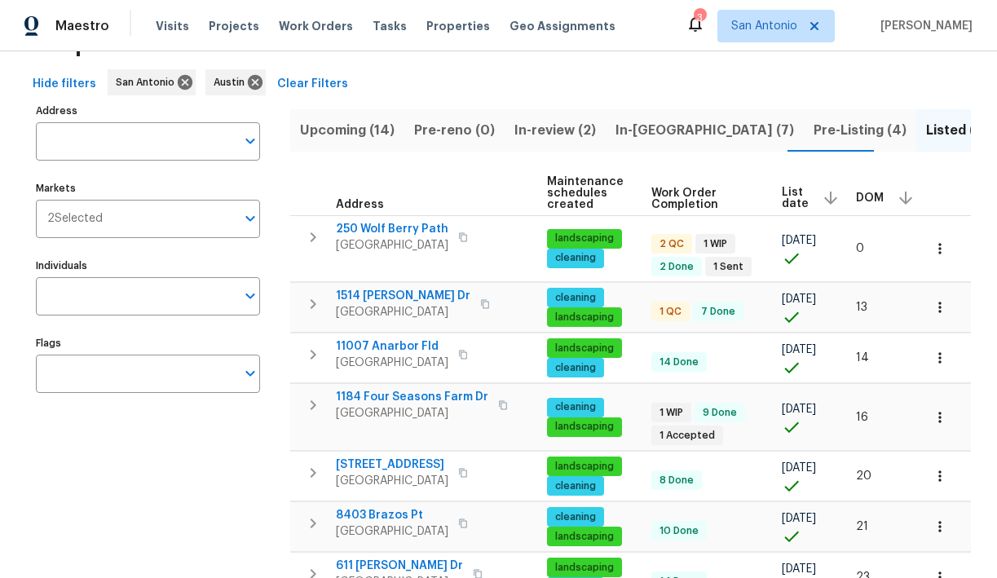
scroll to position [64, 0]
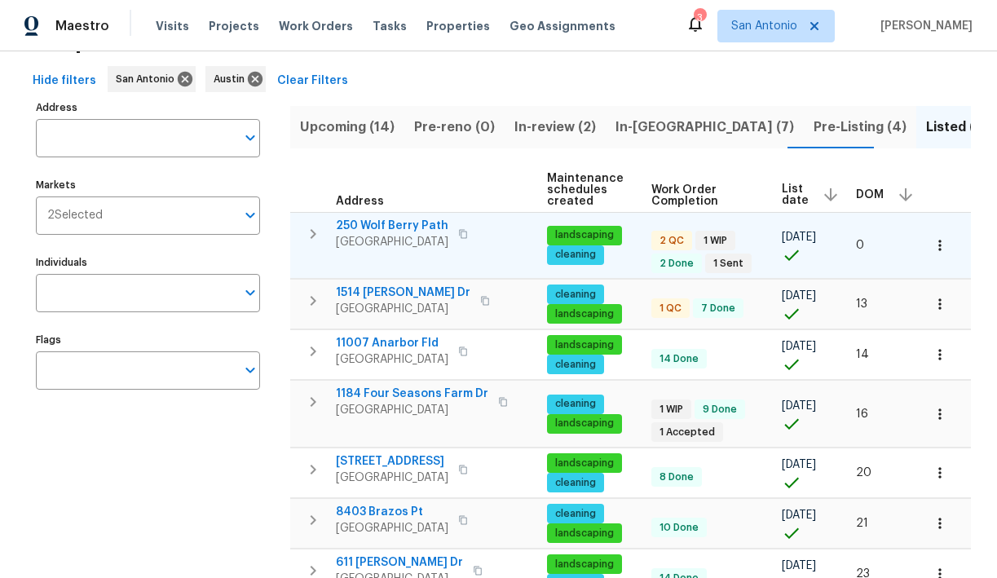
click at [383, 227] on span "250 Wolf Berry Path" at bounding box center [392, 226] width 113 height 16
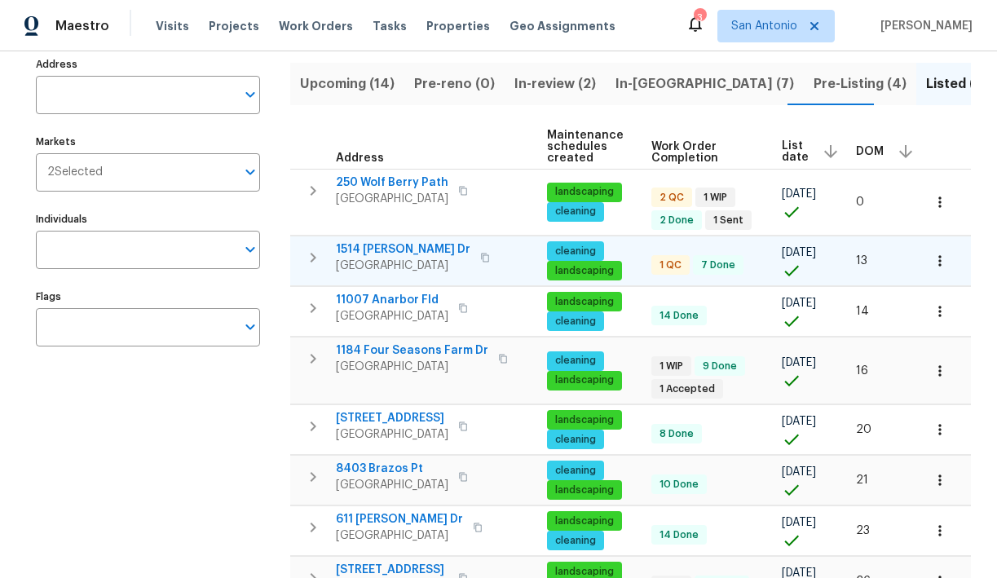
scroll to position [108, 0]
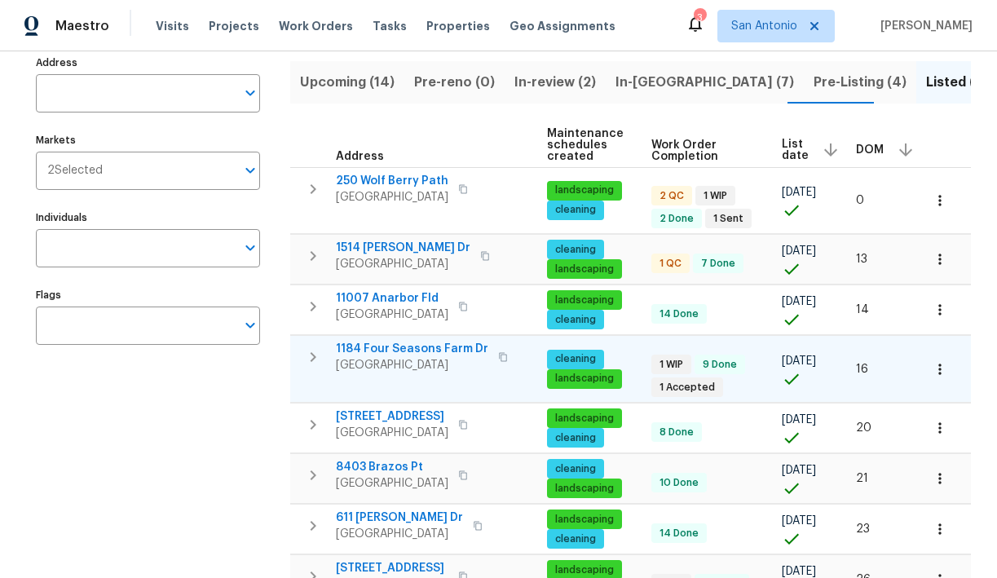
click at [436, 349] on span "1184 Four Seasons Farm Dr" at bounding box center [412, 349] width 152 height 16
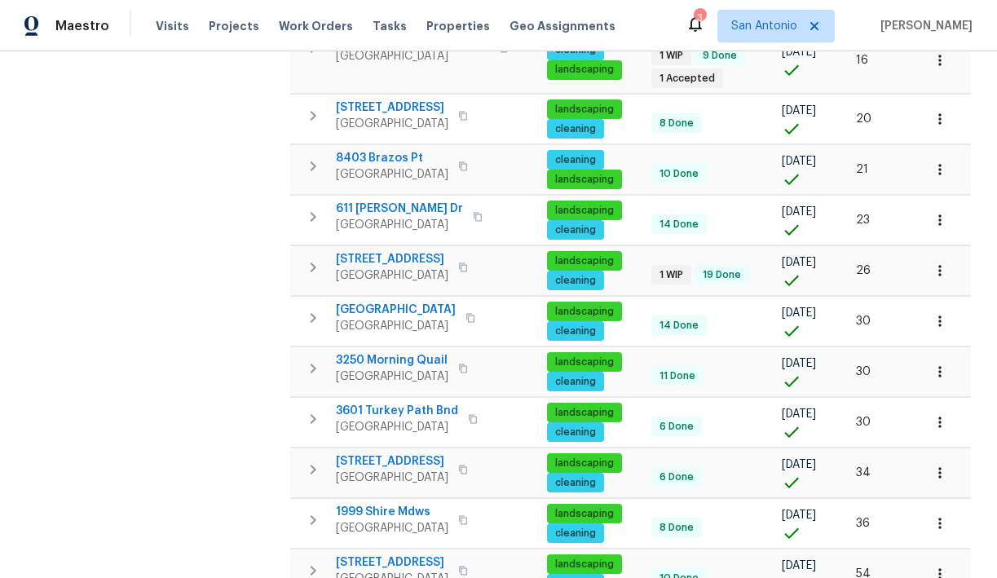
scroll to position [420, 0]
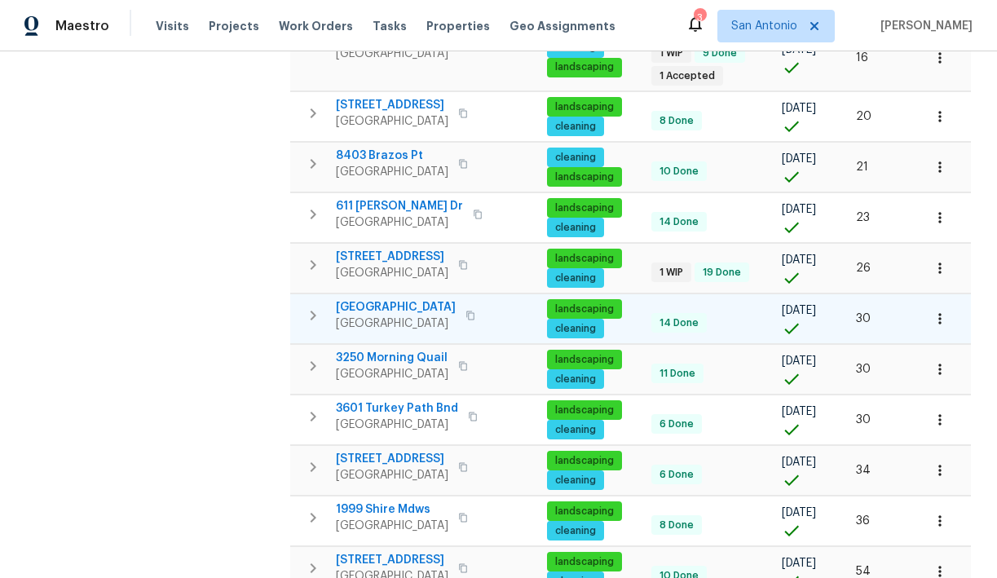
click at [382, 307] on span "10206 Canton Fld" at bounding box center [396, 307] width 120 height 16
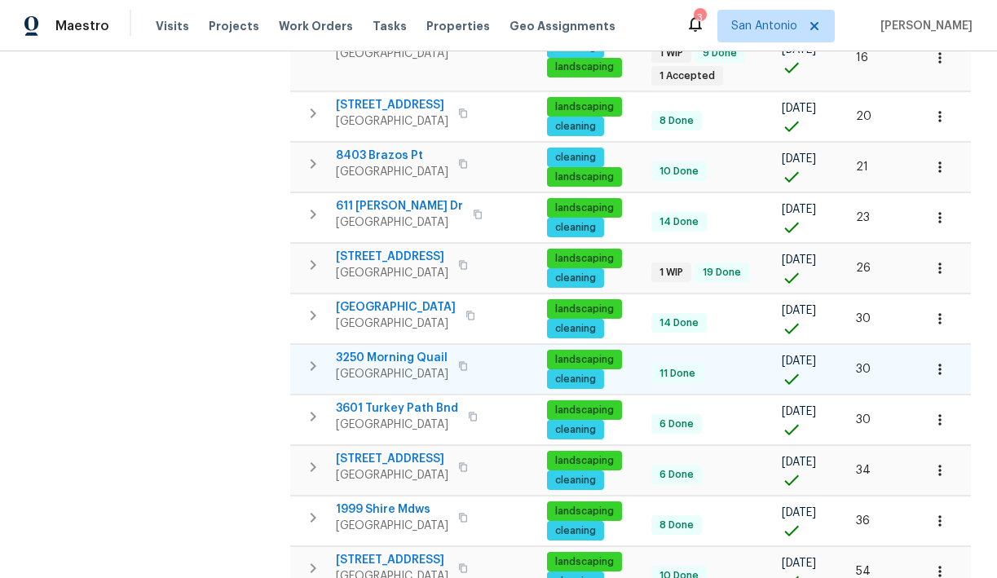
click at [390, 360] on span "3250 Morning Quail" at bounding box center [392, 358] width 113 height 16
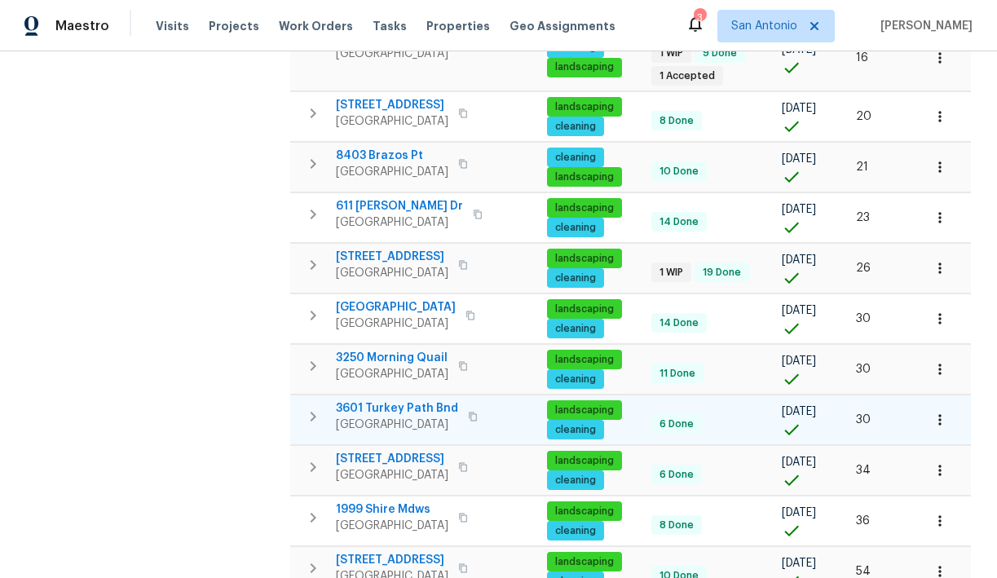
click at [392, 405] on span "3601 Turkey Path Bnd" at bounding box center [397, 408] width 122 height 16
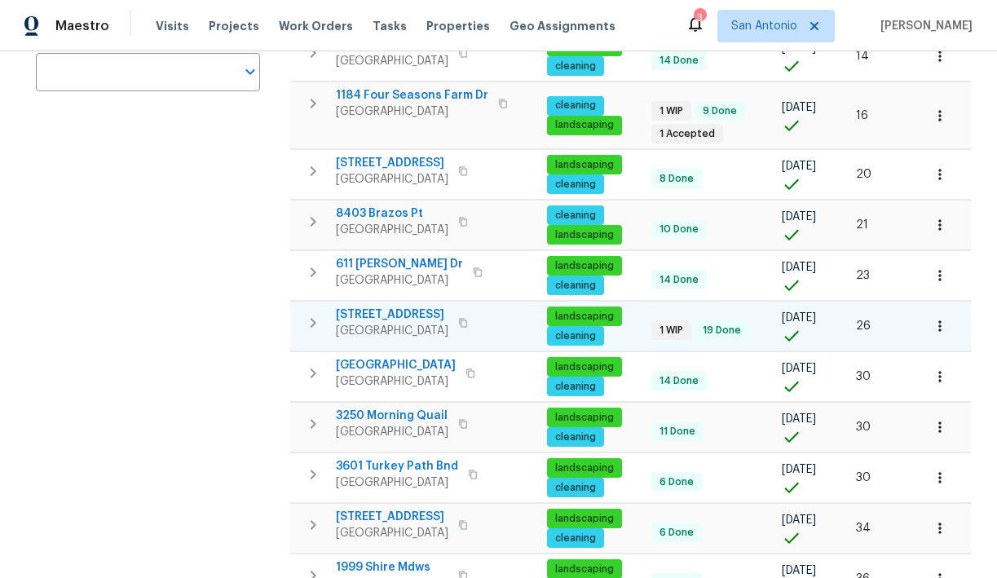
scroll to position [361, 0]
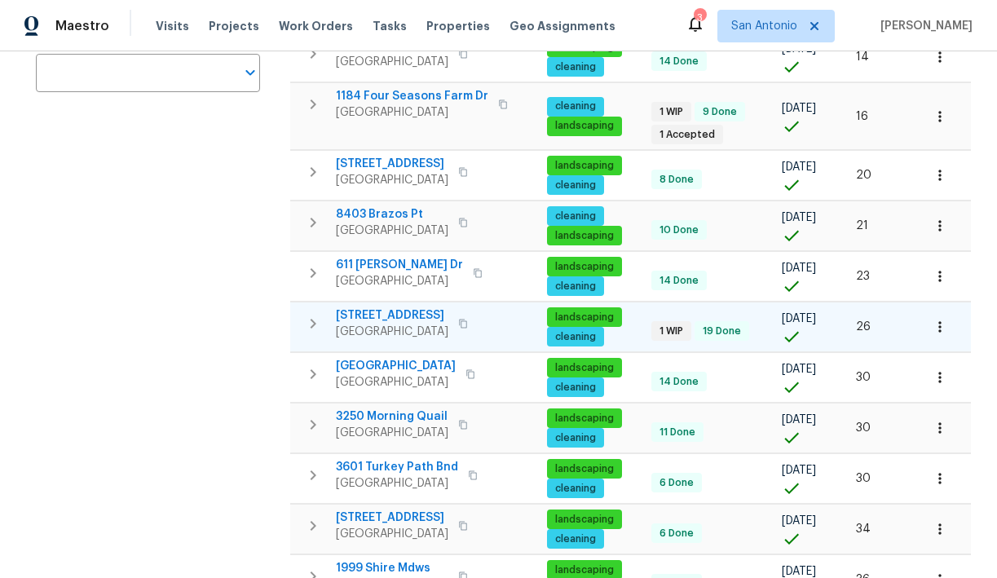
click at [392, 311] on span "6214 Blarwood Dr" at bounding box center [392, 315] width 113 height 16
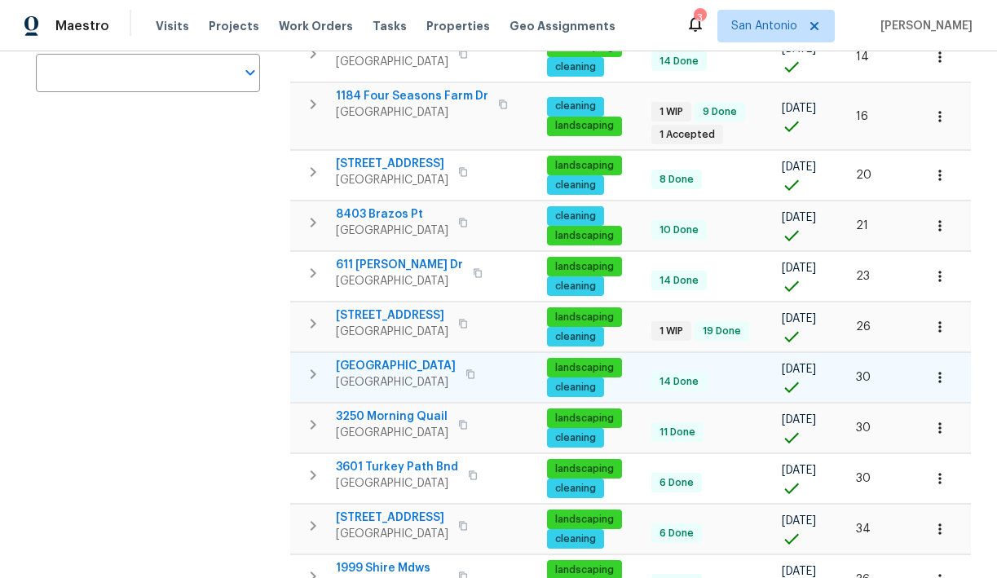
click at [404, 365] on span "10206 Canton Fld" at bounding box center [396, 366] width 120 height 16
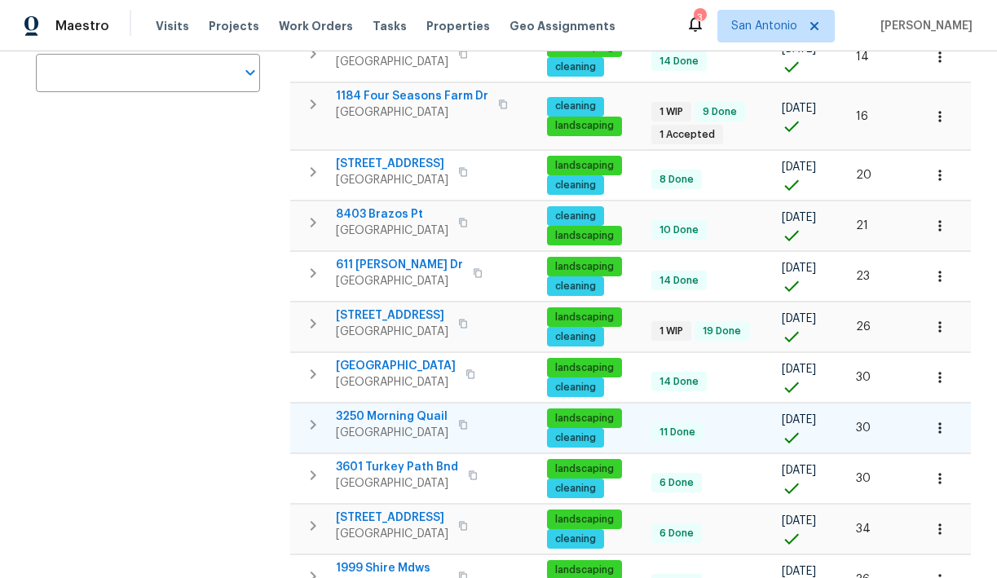
click at [410, 417] on span "3250 Morning Quail" at bounding box center [392, 416] width 113 height 16
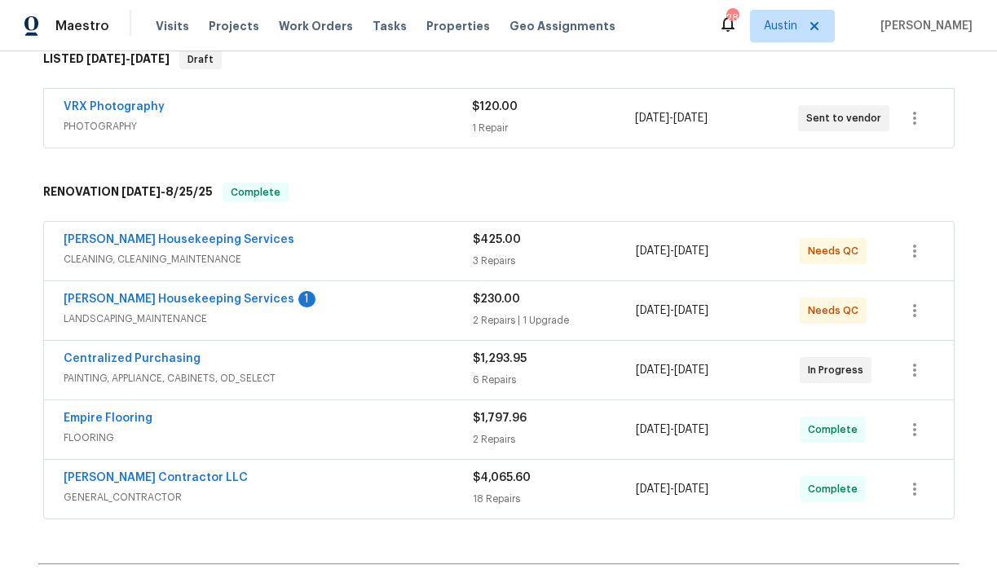
scroll to position [280, 0]
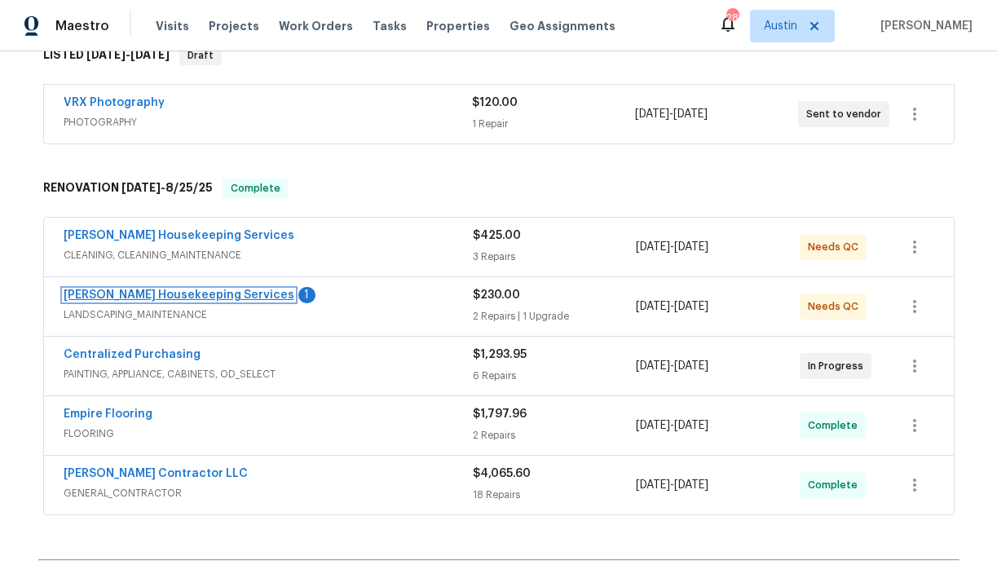
click at [170, 293] on link "Arelis Housekeeping Services" at bounding box center [179, 294] width 231 height 11
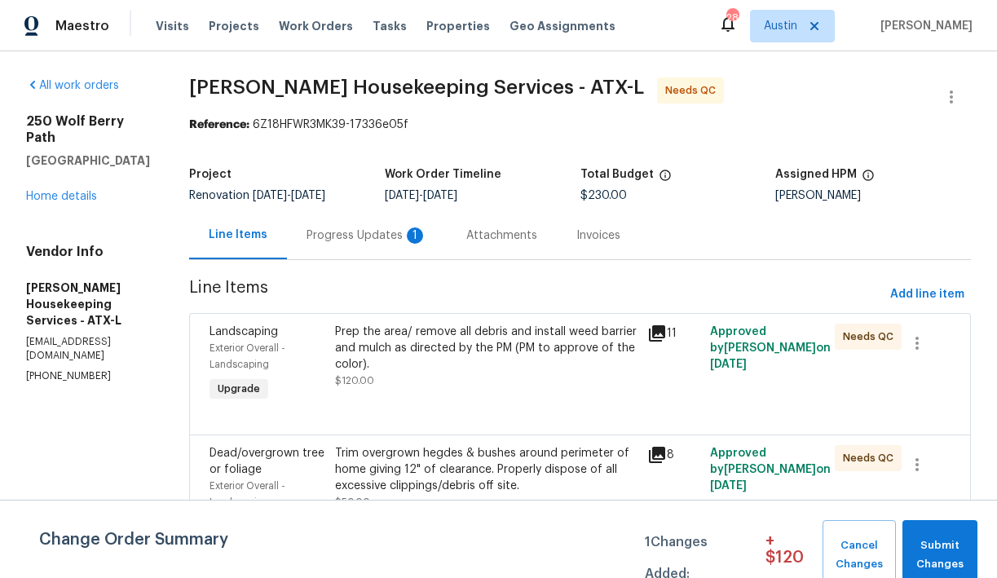
click at [374, 244] on div "Progress Updates 1" at bounding box center [367, 235] width 160 height 48
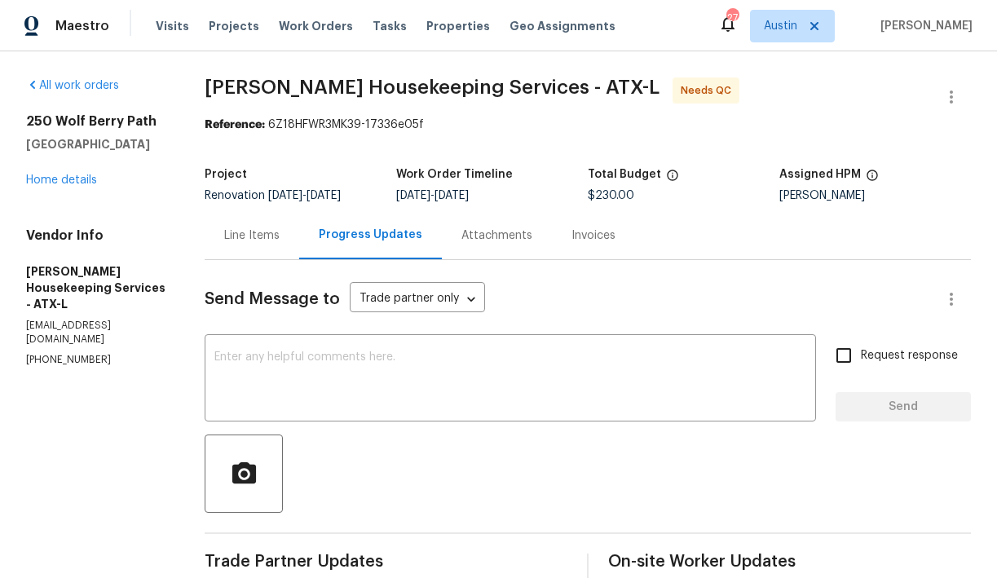
click at [271, 237] on div "Line Items" at bounding box center [251, 235] width 55 height 16
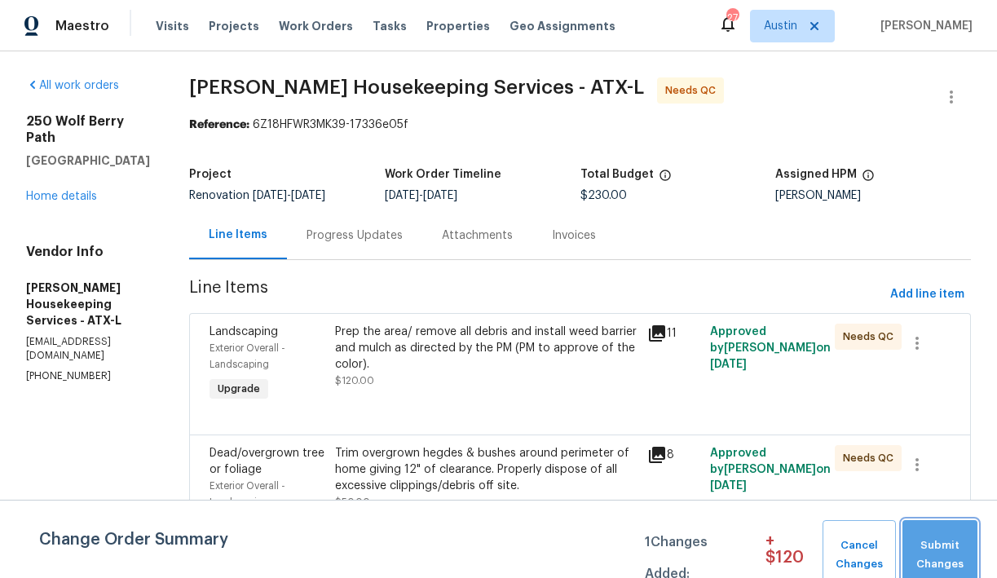
click at [933, 532] on button "Submit Changes" at bounding box center [940, 555] width 75 height 70
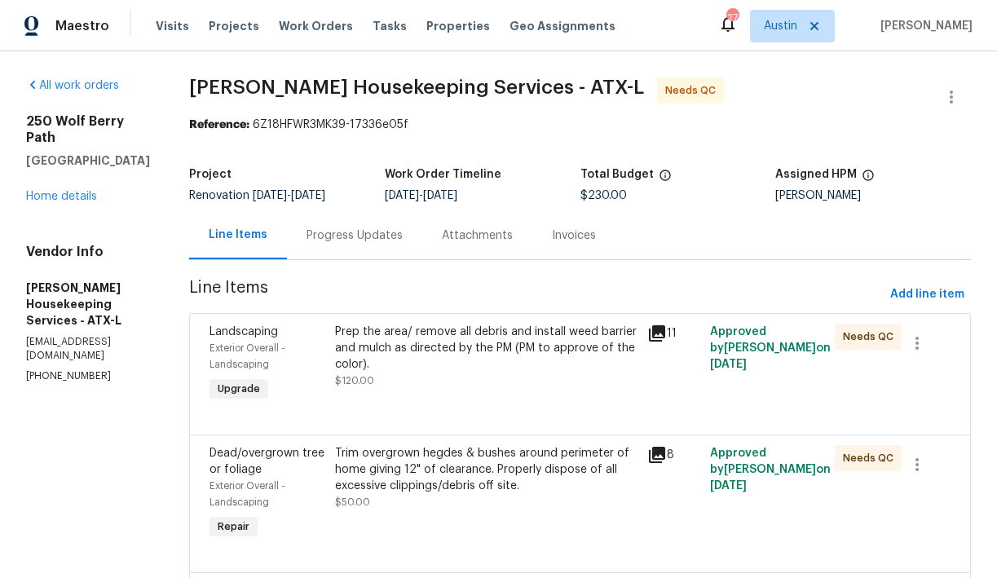
scroll to position [213, 0]
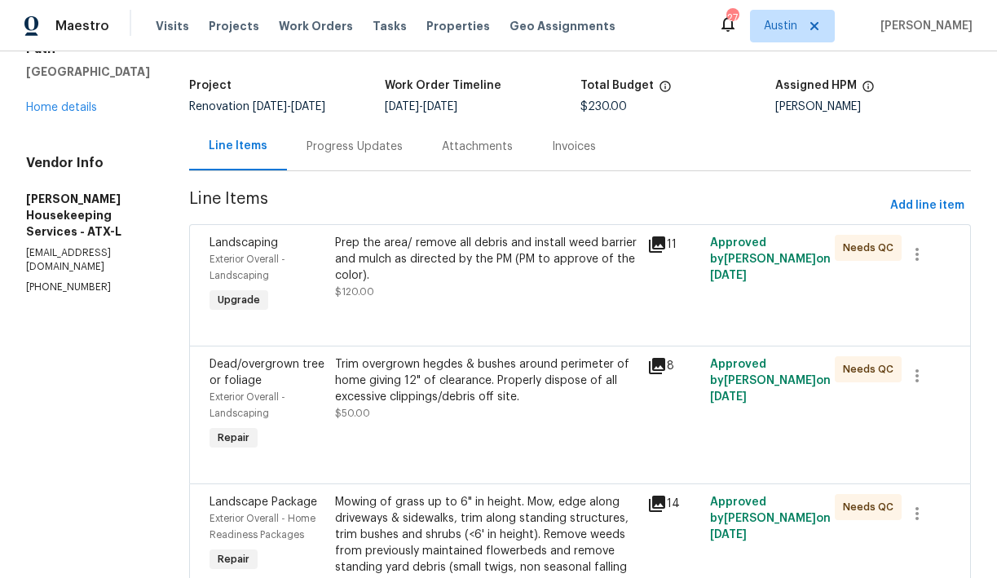
click at [367, 148] on div "Progress Updates" at bounding box center [355, 147] width 96 height 16
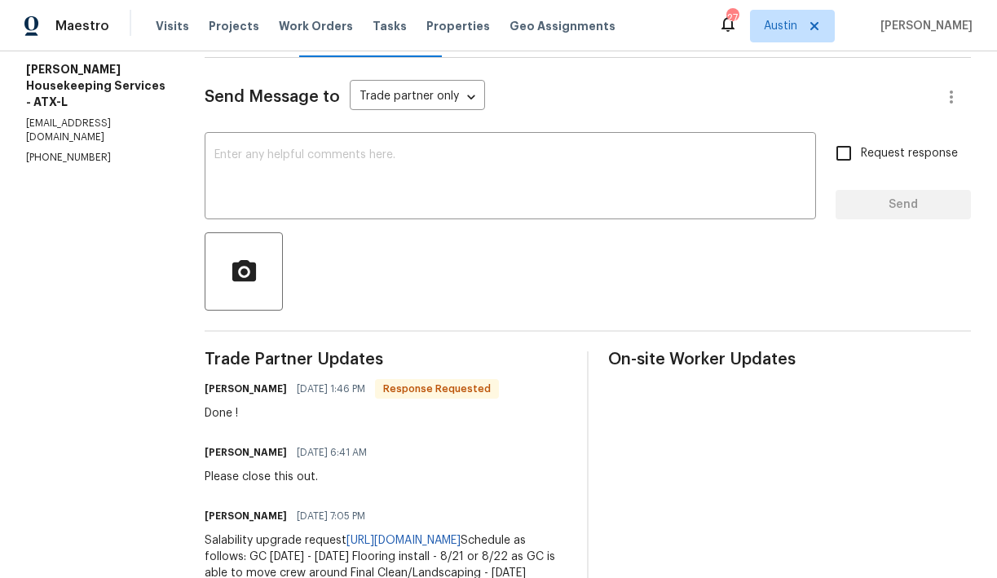
scroll to position [154, 0]
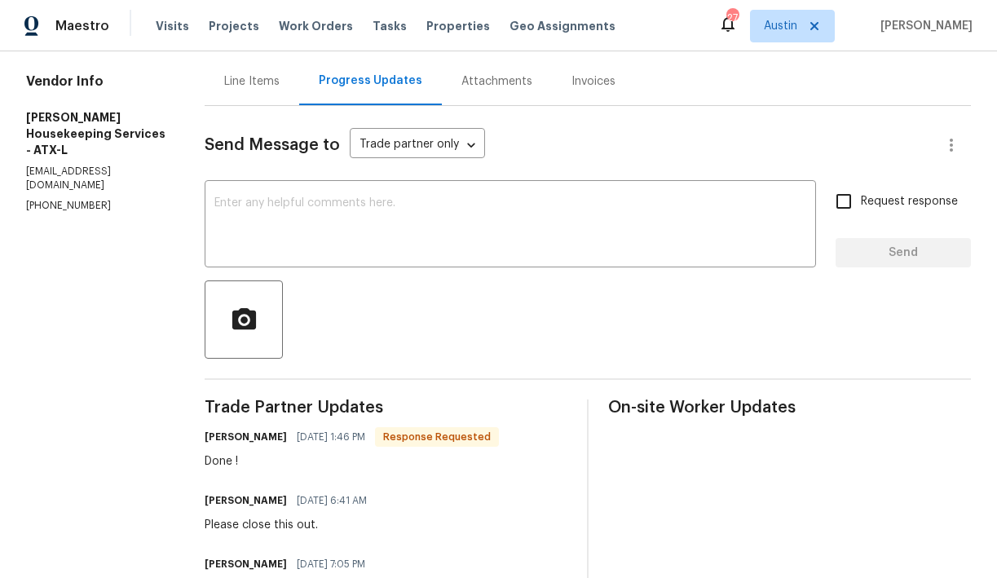
click at [258, 82] on div "Line Items" at bounding box center [251, 81] width 55 height 16
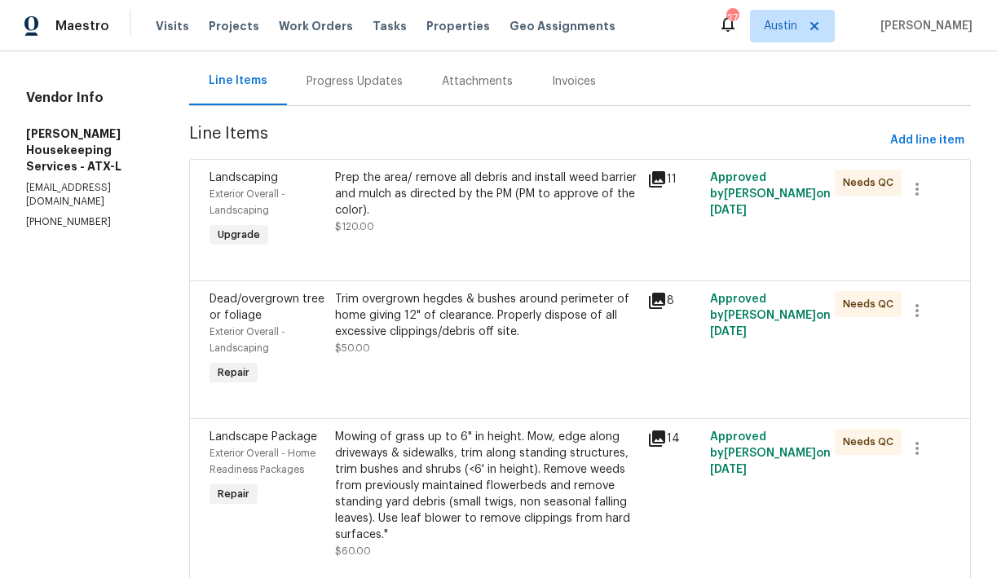
click at [450, 211] on div "Prep the area/ remove all debris and install weed barrier and mulch as directed…" at bounding box center [486, 194] width 303 height 49
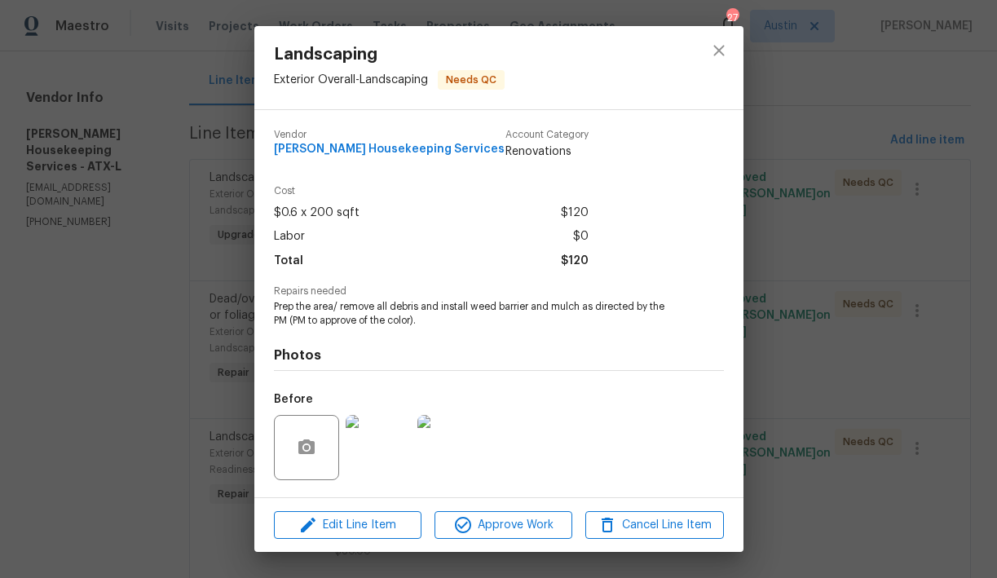
scroll to position [105, 0]
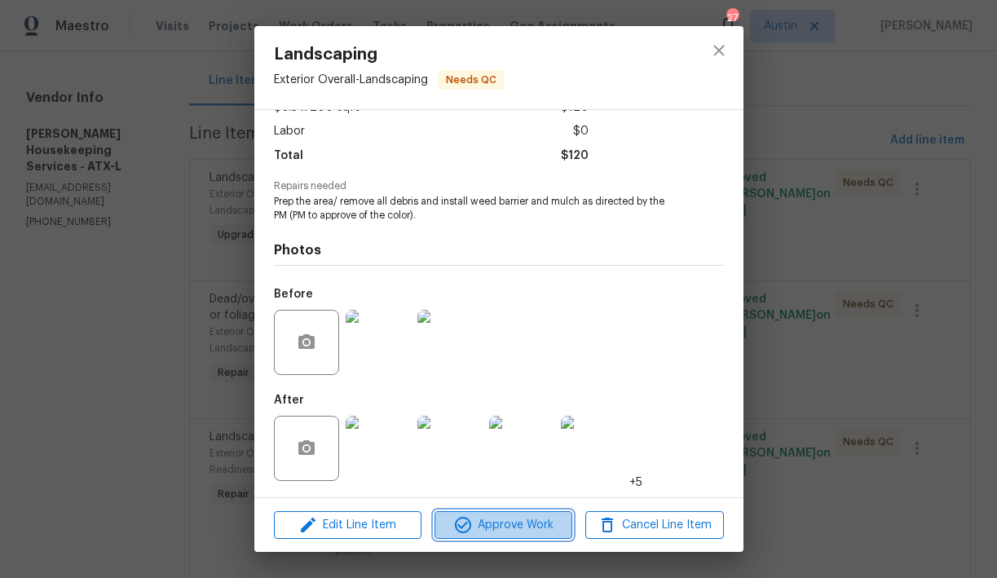
click at [513, 525] on span "Approve Work" at bounding box center [503, 525] width 128 height 20
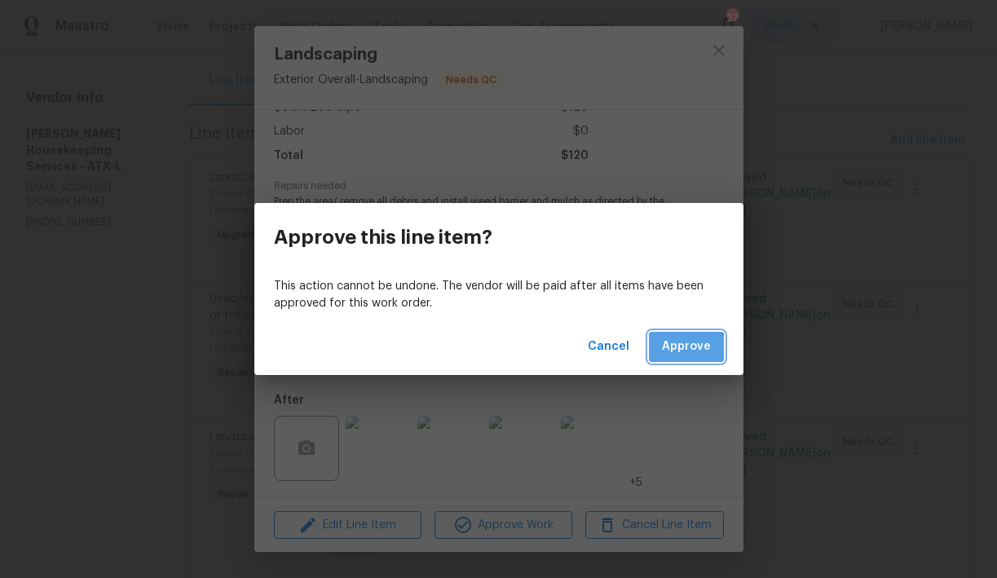
click at [686, 352] on span "Approve" at bounding box center [686, 347] width 49 height 20
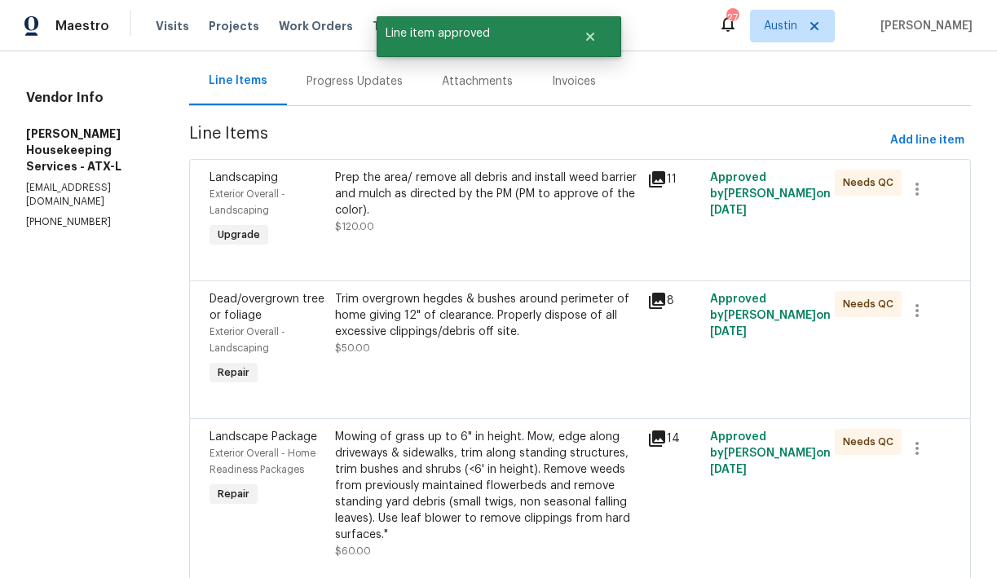
scroll to position [0, 0]
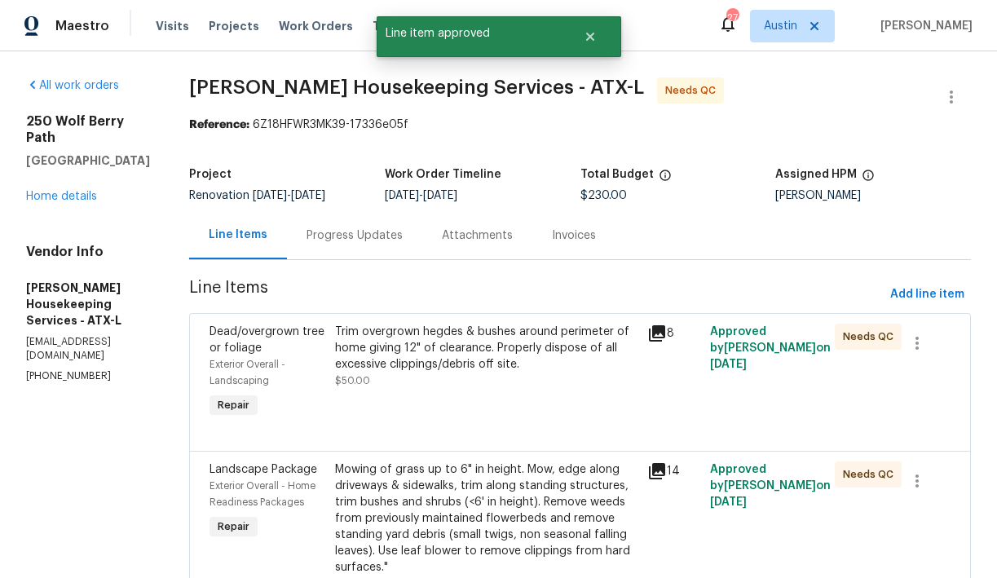
click at [473, 366] on div "Trim overgrown hegdes & bushes around perimeter of home giving 12" of clearance…" at bounding box center [486, 348] width 303 height 49
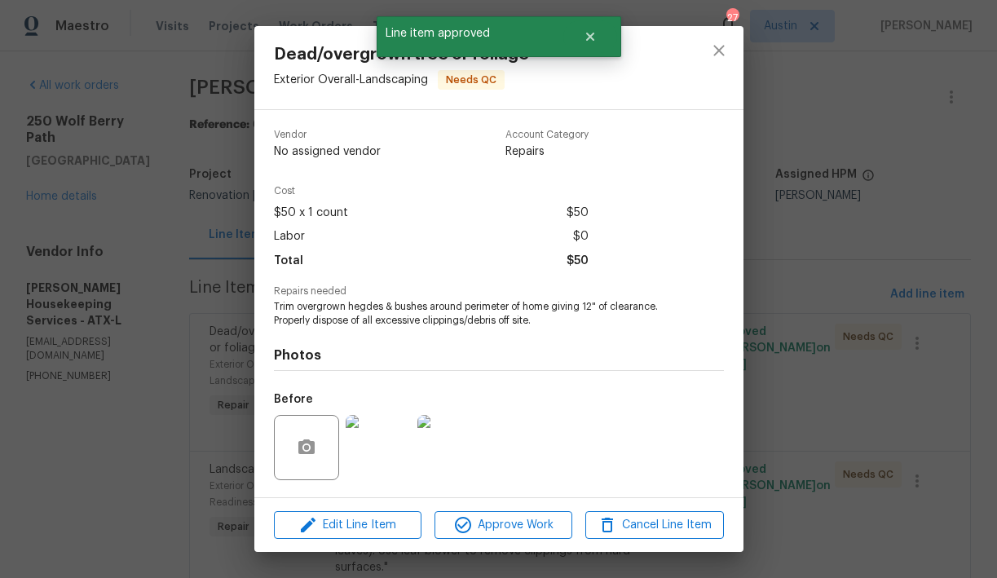
scroll to position [105, 0]
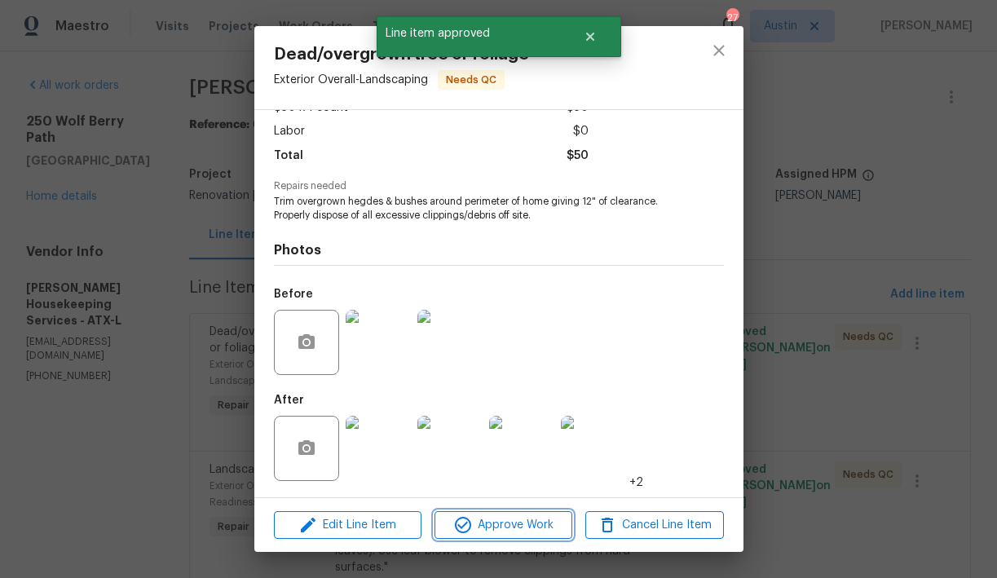
click at [519, 520] on span "Approve Work" at bounding box center [503, 525] width 128 height 20
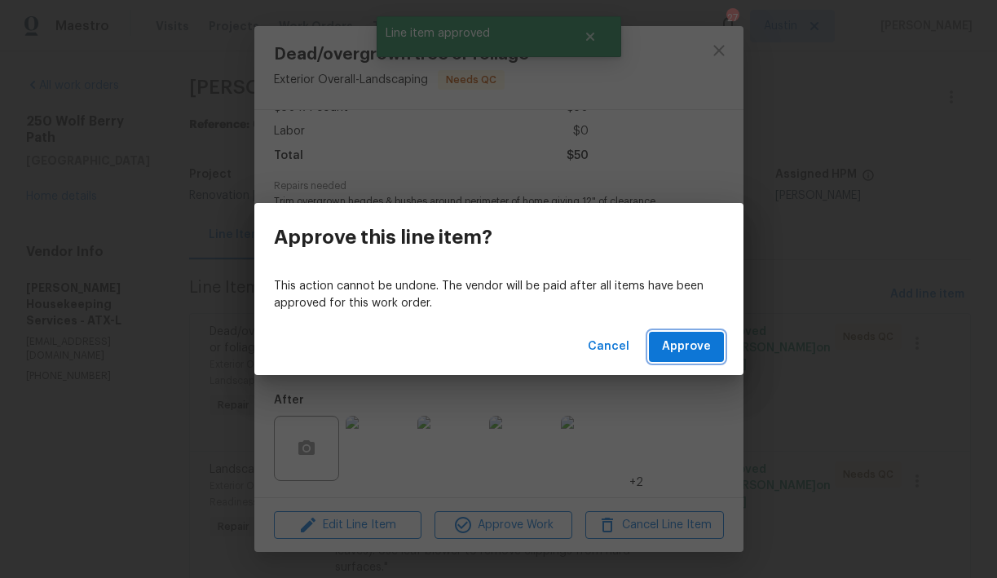
click at [708, 351] on span "Approve" at bounding box center [686, 347] width 49 height 20
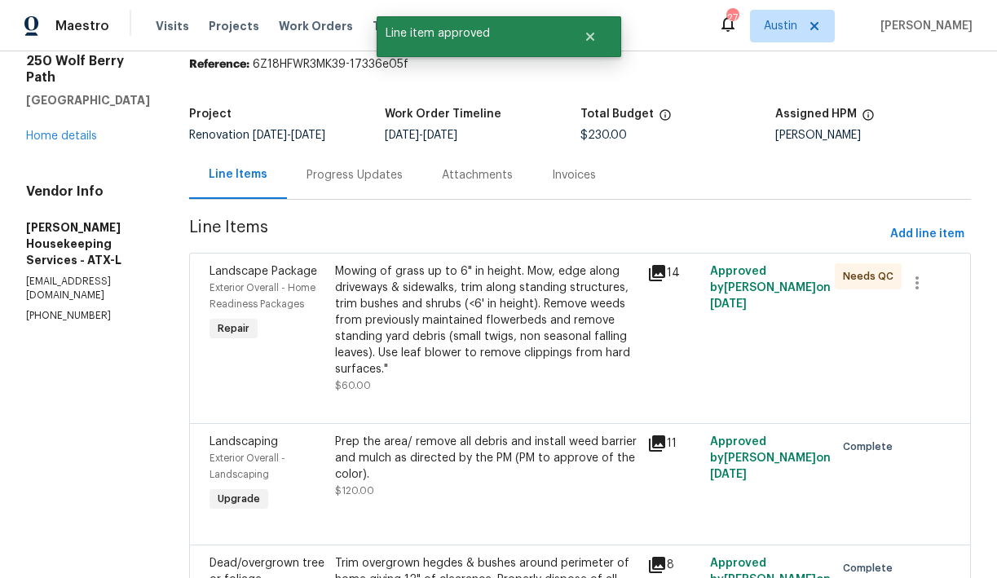
scroll to position [118, 0]
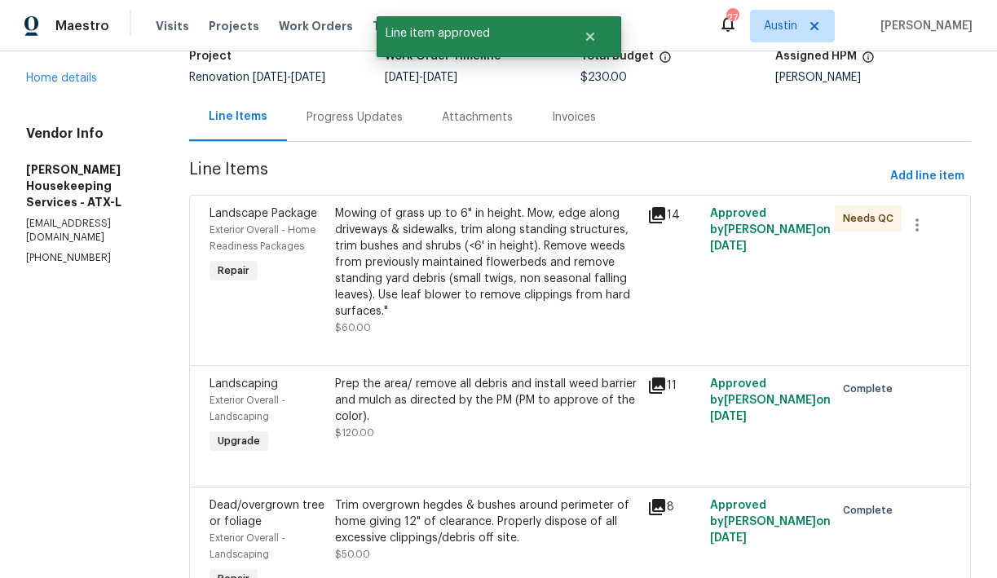
click at [476, 289] on div "Mowing of grass up to 6" in height. Mow, edge along driveways & sidewalks, trim…" at bounding box center [486, 262] width 303 height 114
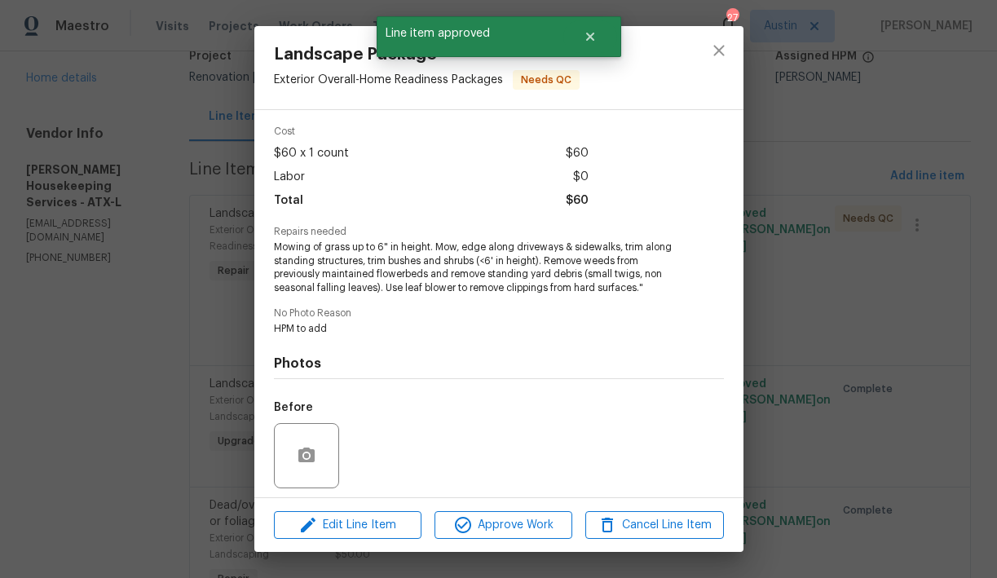
scroll to position [173, 0]
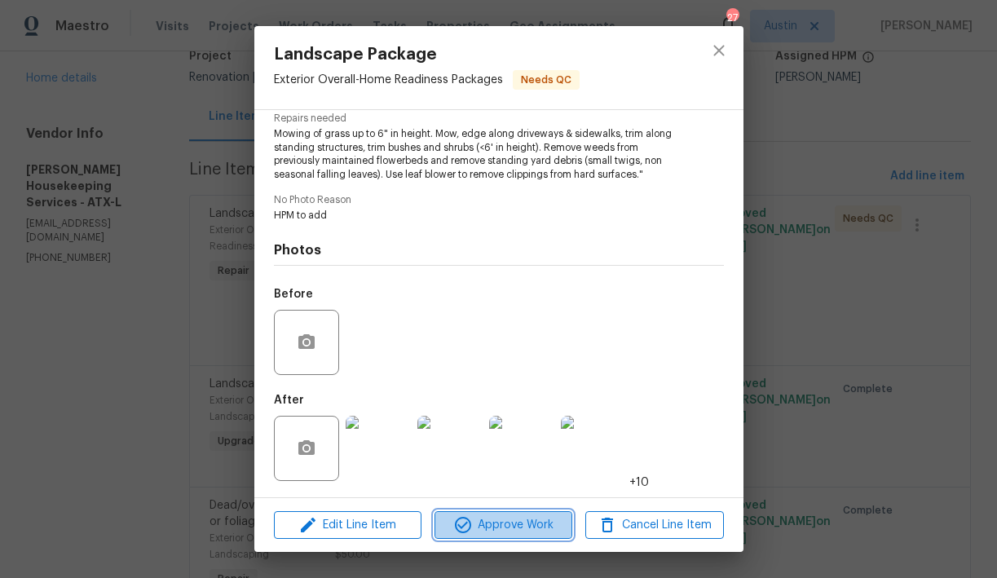
click at [519, 522] on span "Approve Work" at bounding box center [503, 525] width 128 height 20
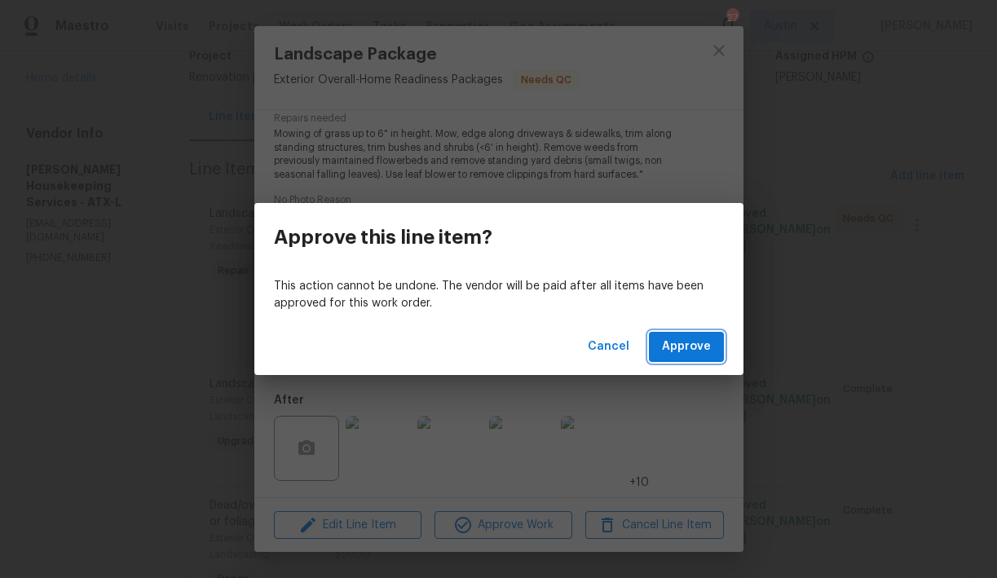
click at [692, 350] on span "Approve" at bounding box center [686, 347] width 49 height 20
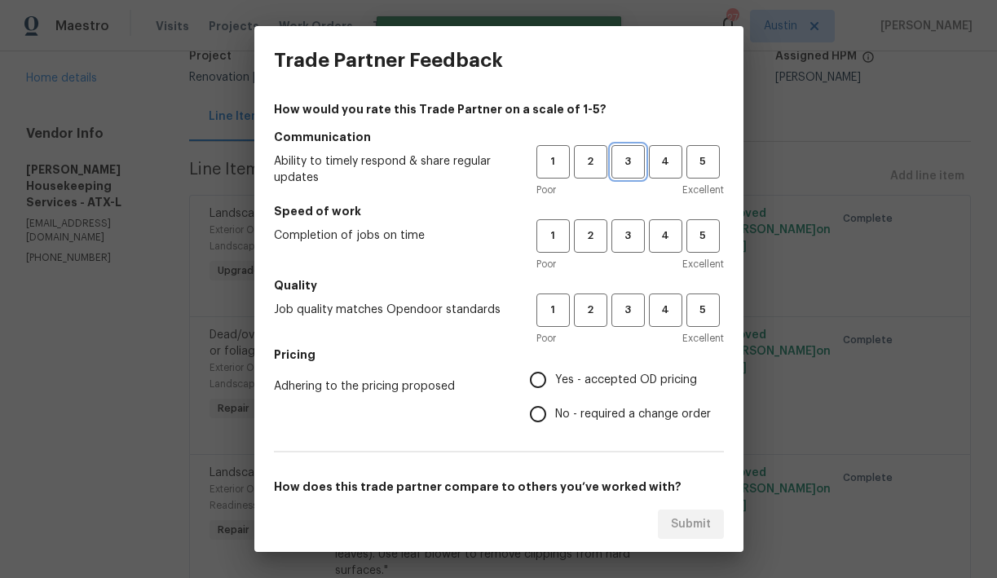
click at [629, 170] on span "3" at bounding box center [628, 161] width 30 height 19
click at [632, 229] on span "3" at bounding box center [628, 236] width 30 height 19
click at [629, 300] on button "3" at bounding box center [628, 310] width 33 height 33
click at [624, 378] on span "Yes - accepted OD pricing" at bounding box center [626, 380] width 142 height 17
click at [555, 378] on input "Yes - accepted OD pricing" at bounding box center [538, 380] width 34 height 34
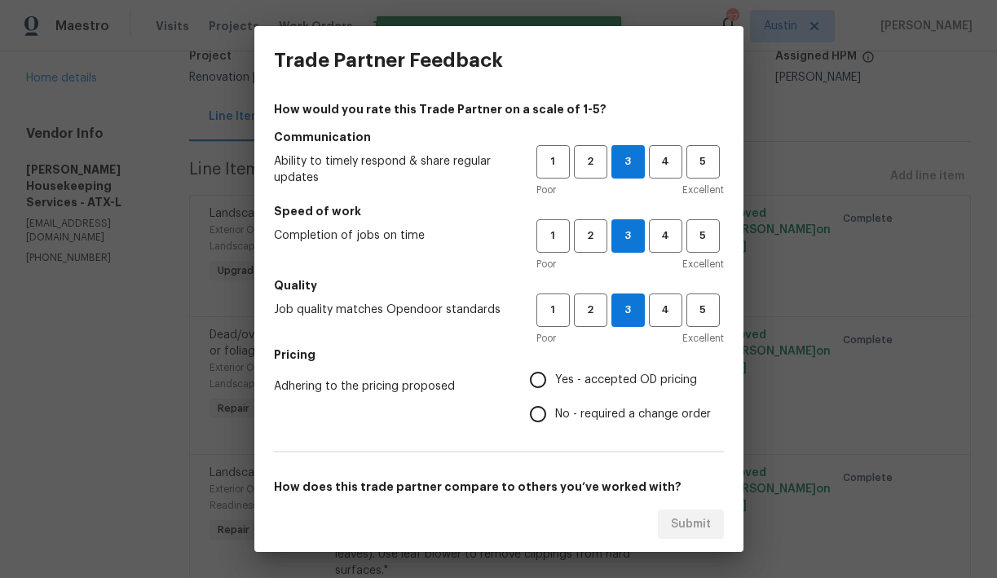
radio input "true"
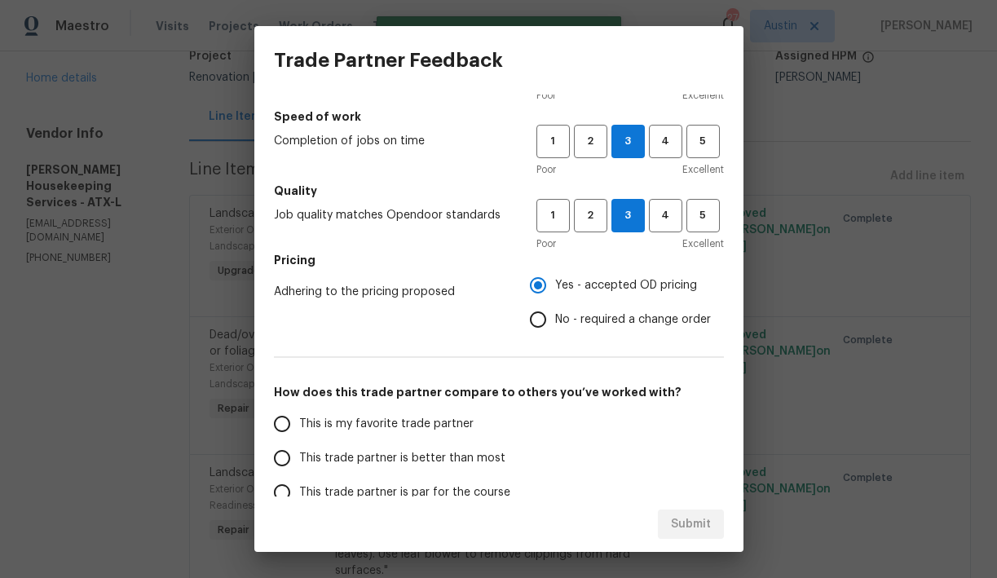
scroll to position [249, 0]
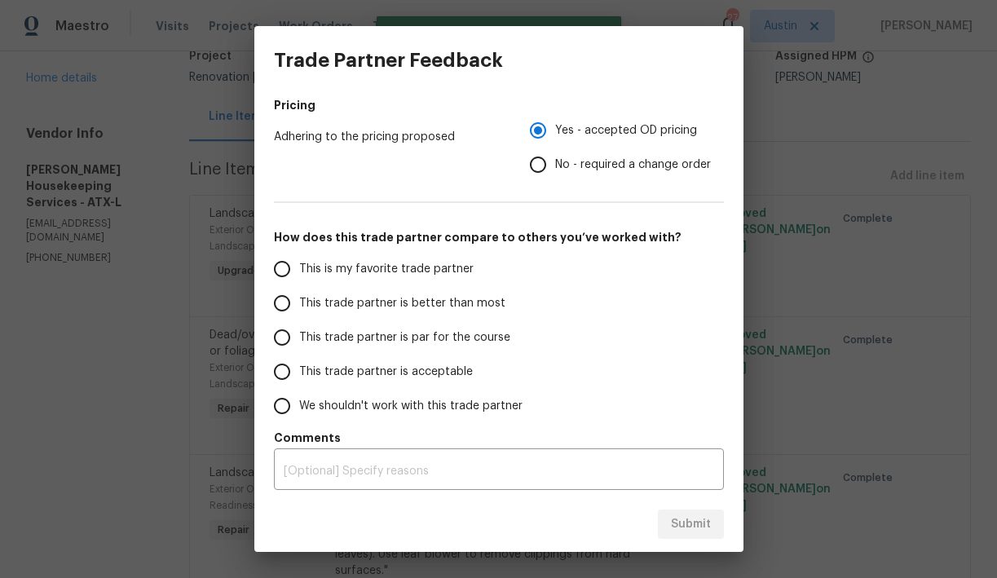
click at [468, 337] on span "This trade partner is par for the course" at bounding box center [404, 337] width 211 height 17
click at [299, 337] on input "This trade partner is par for the course" at bounding box center [282, 337] width 34 height 34
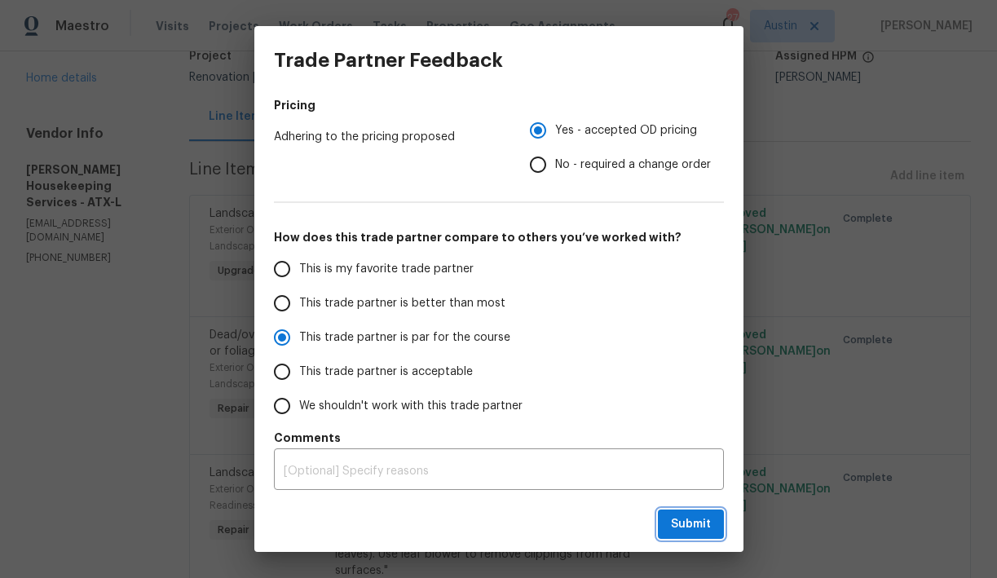
click at [691, 529] on span "Submit" at bounding box center [691, 524] width 40 height 20
radio input "true"
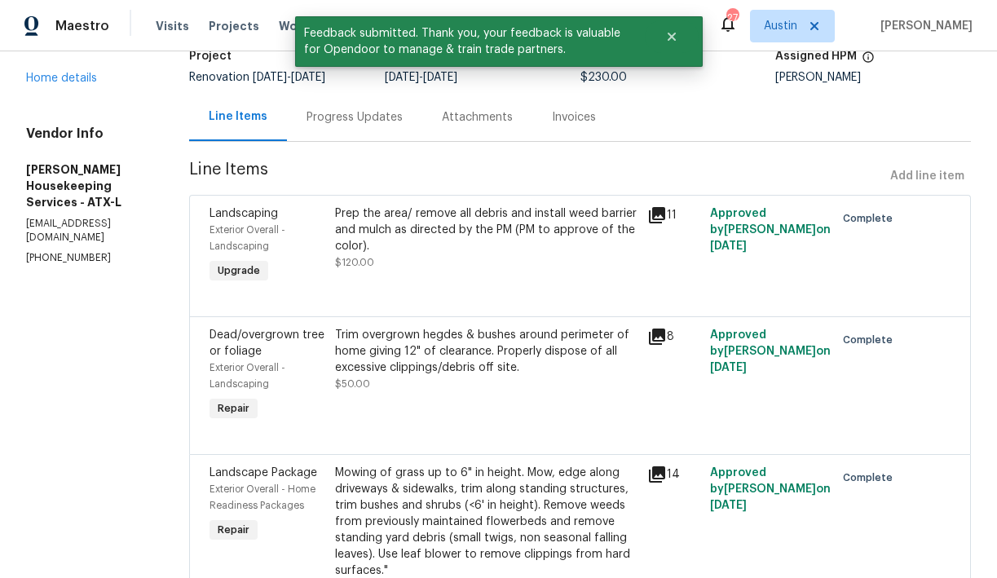
scroll to position [0, 0]
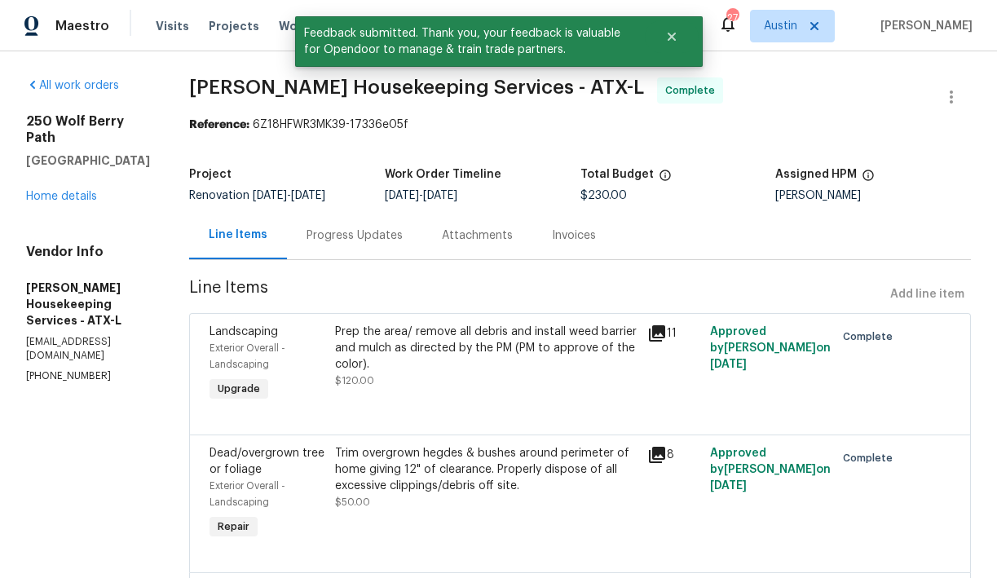
click at [52, 188] on div "250 Wolf Berry Path Buda, TX 78610 Home details" at bounding box center [88, 158] width 124 height 91
click at [52, 186] on div "250 Wolf Berry Path Buda, TX 78610 Home details" at bounding box center [88, 158] width 124 height 91
click at [52, 191] on link "Home details" at bounding box center [61, 196] width 71 height 11
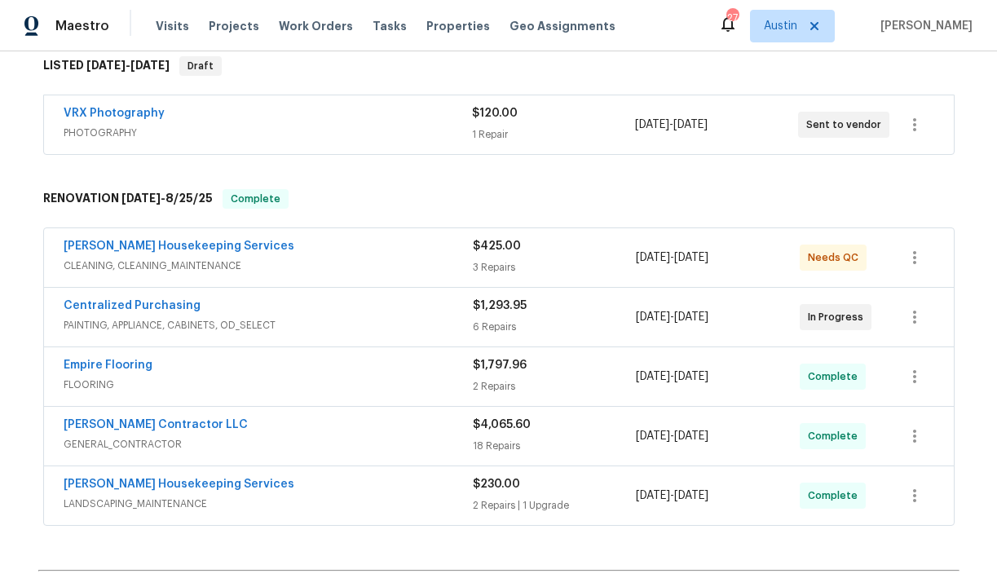
scroll to position [277, 0]
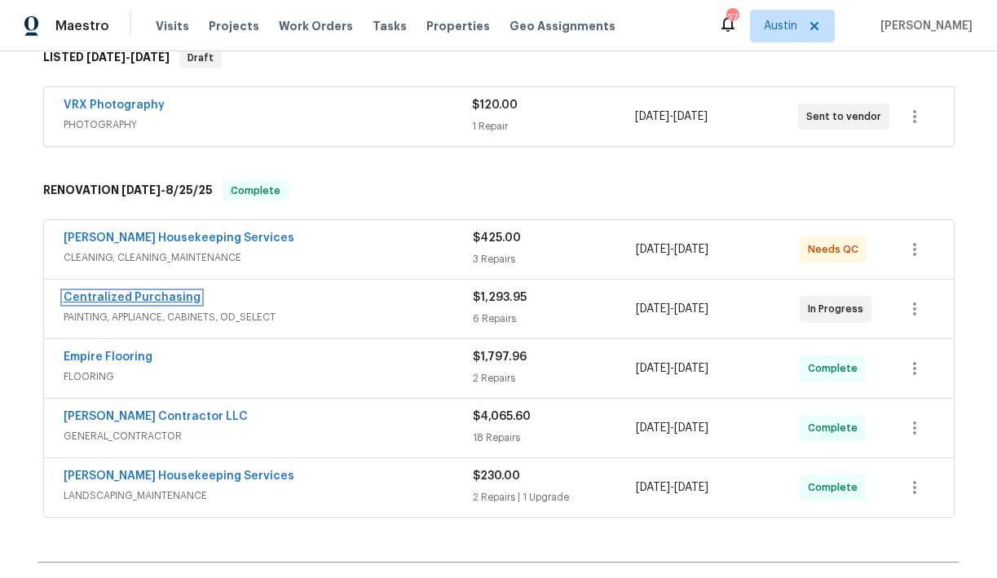
click at [157, 298] on link "Centralized Purchasing" at bounding box center [132, 297] width 137 height 11
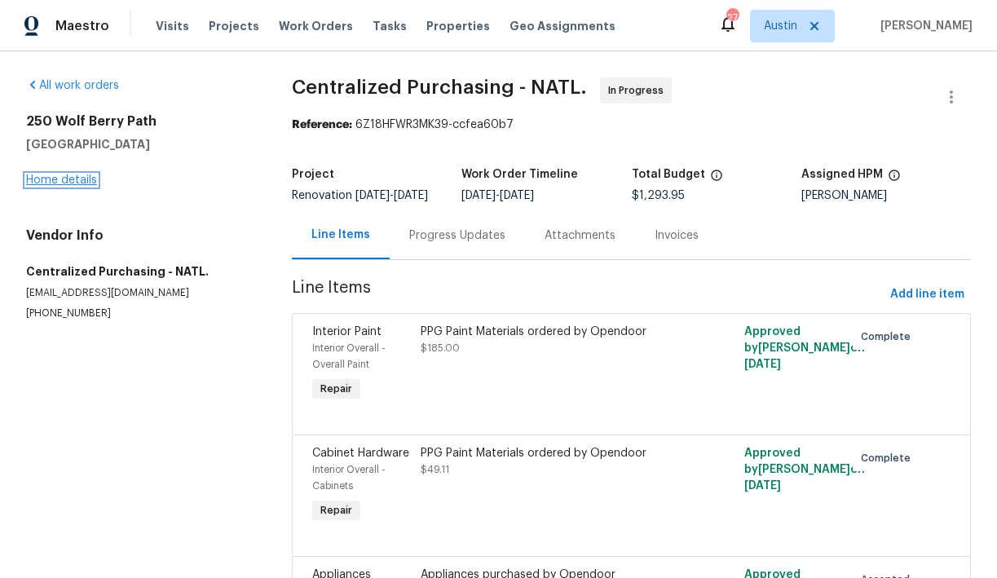
click at [73, 183] on link "Home details" at bounding box center [61, 179] width 71 height 11
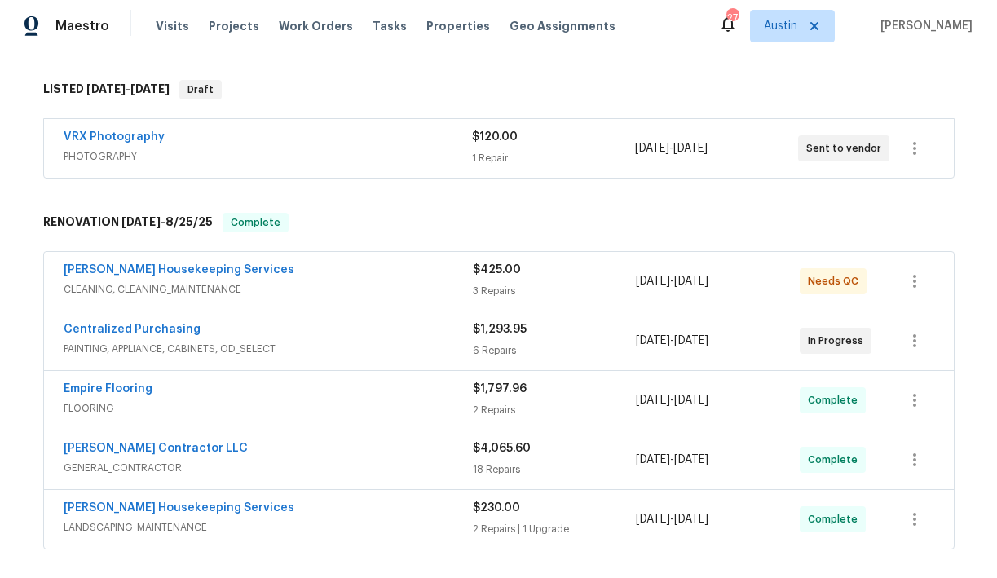
scroll to position [261, 0]
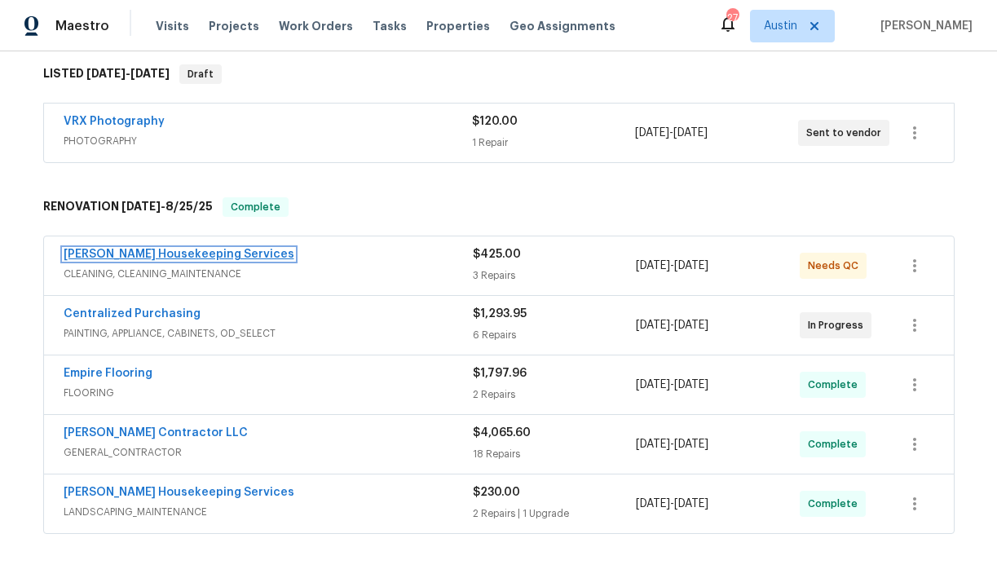
click at [174, 258] on link "[PERSON_NAME] Housekeeping Services" at bounding box center [179, 254] width 231 height 11
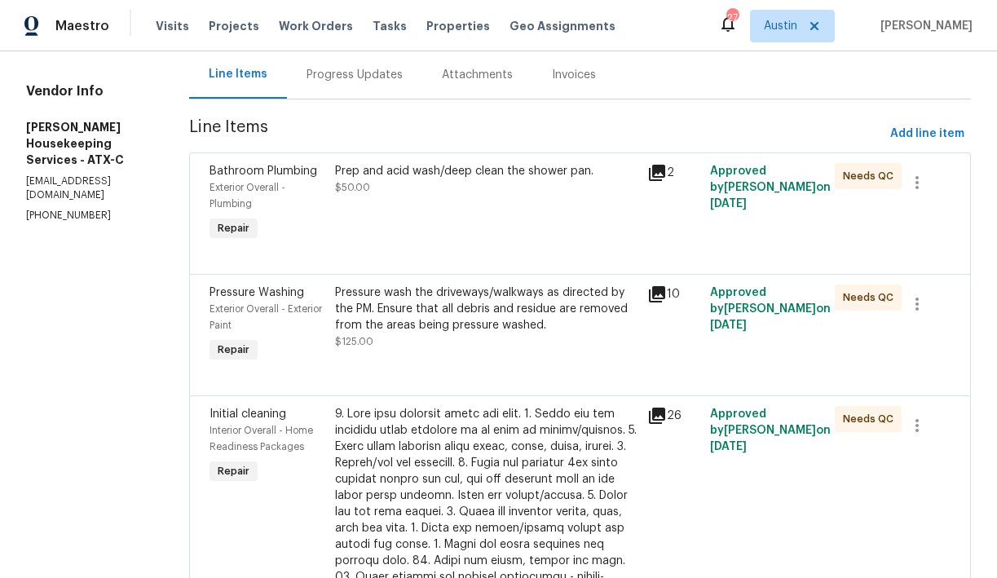
scroll to position [210, 0]
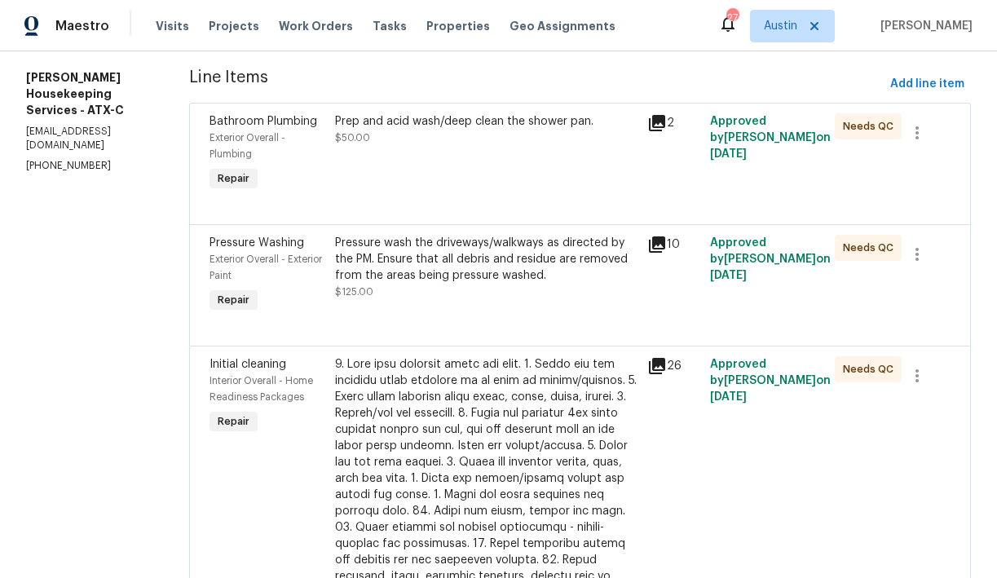
click at [465, 186] on div "Prep and acid wash/deep clean the shower pan. $50.00" at bounding box center [486, 153] width 313 height 91
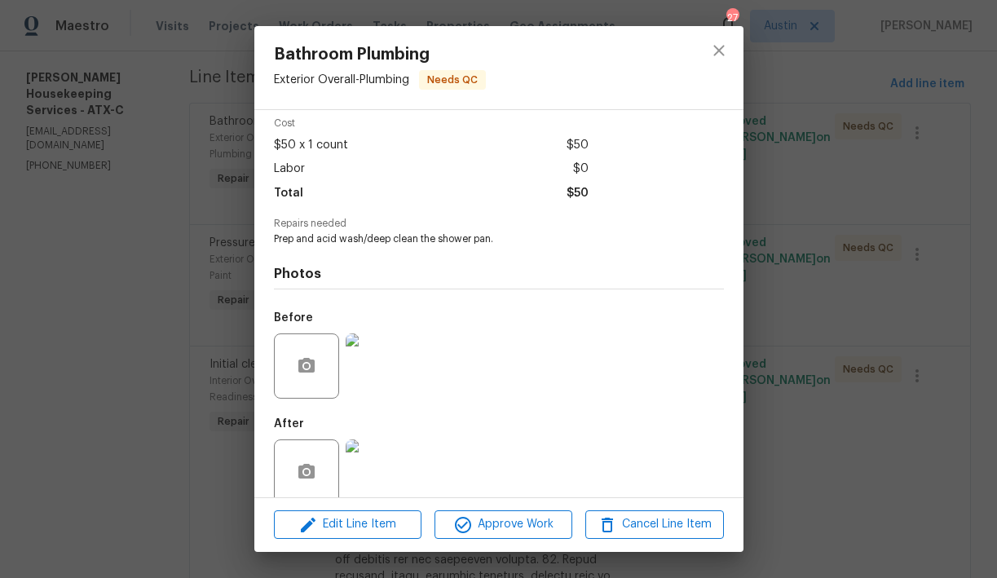
scroll to position [91, 0]
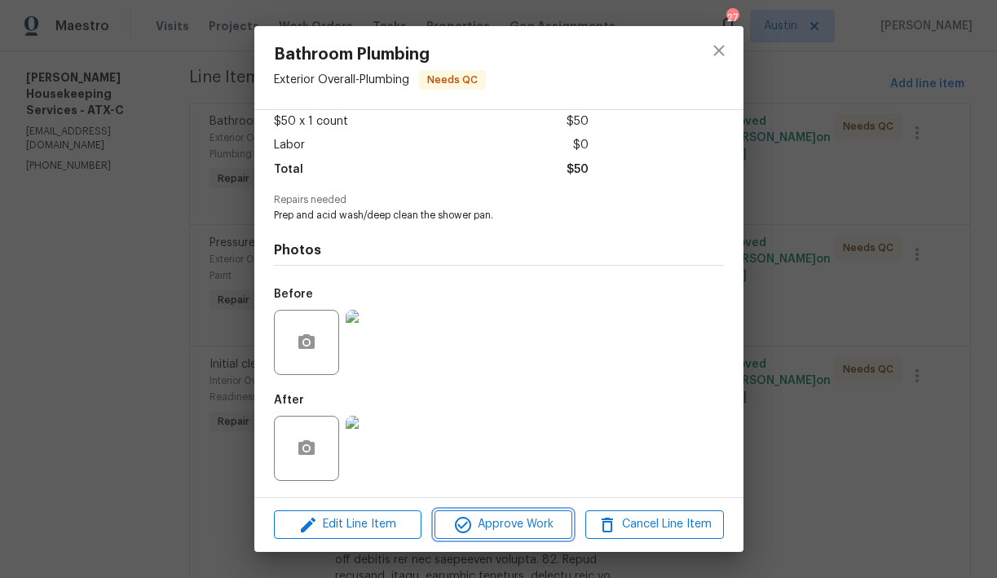
click at [514, 520] on span "Approve Work" at bounding box center [503, 524] width 128 height 20
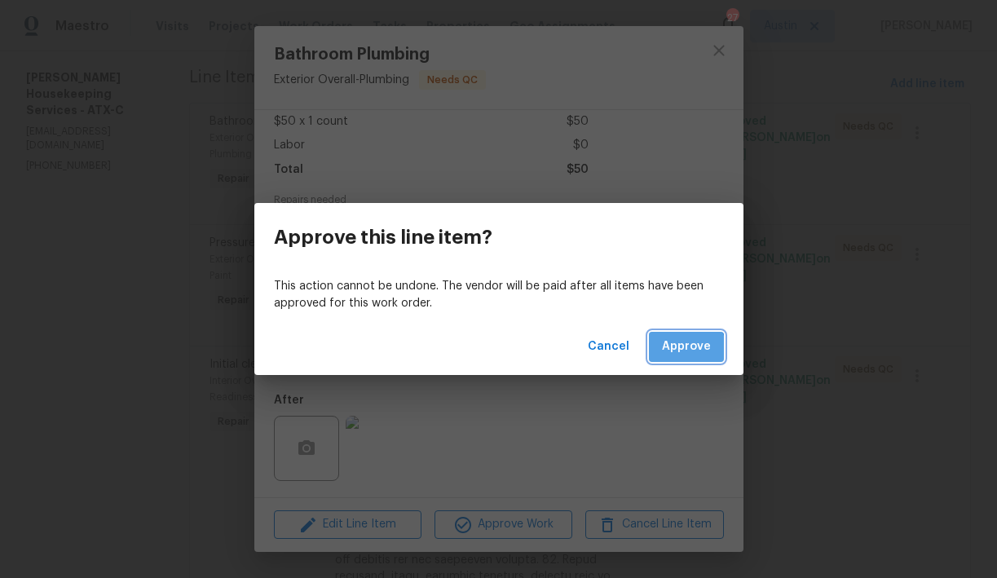
click at [682, 351] on span "Approve" at bounding box center [686, 347] width 49 height 20
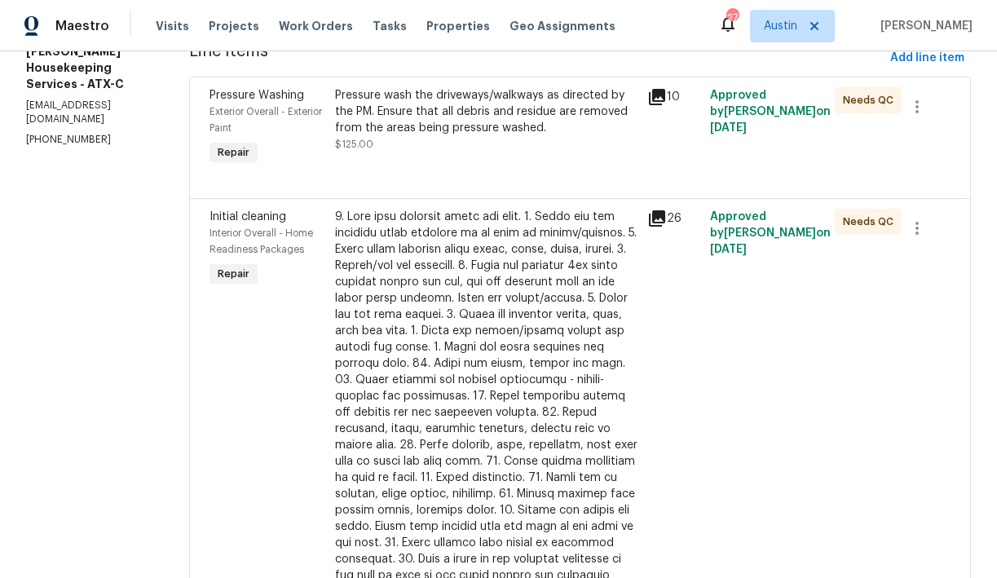
scroll to position [236, 0]
click at [488, 138] on div "Pressure wash the driveways/walkways as directed by the PM. Ensure that all deb…" at bounding box center [486, 120] width 303 height 65
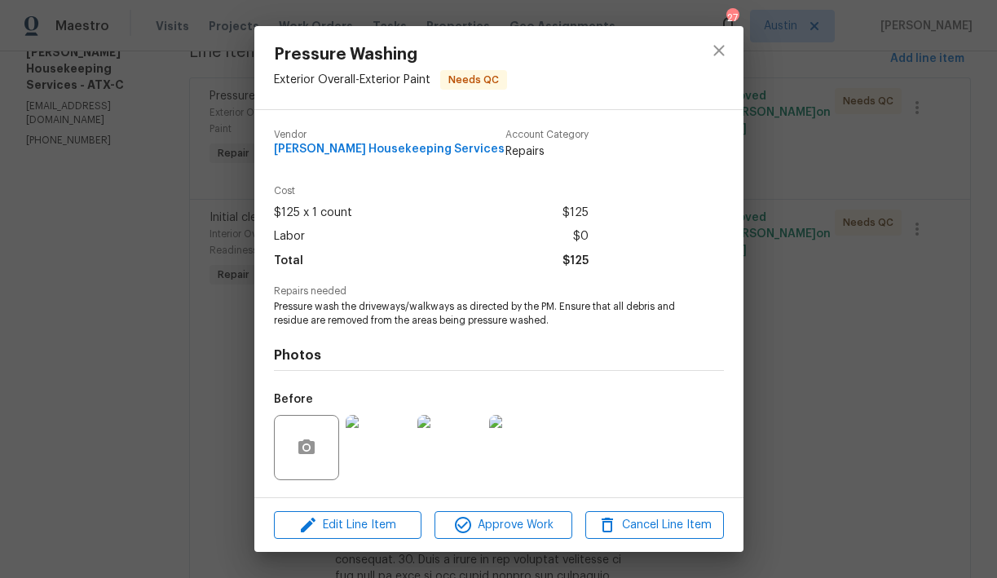
scroll to position [105, 0]
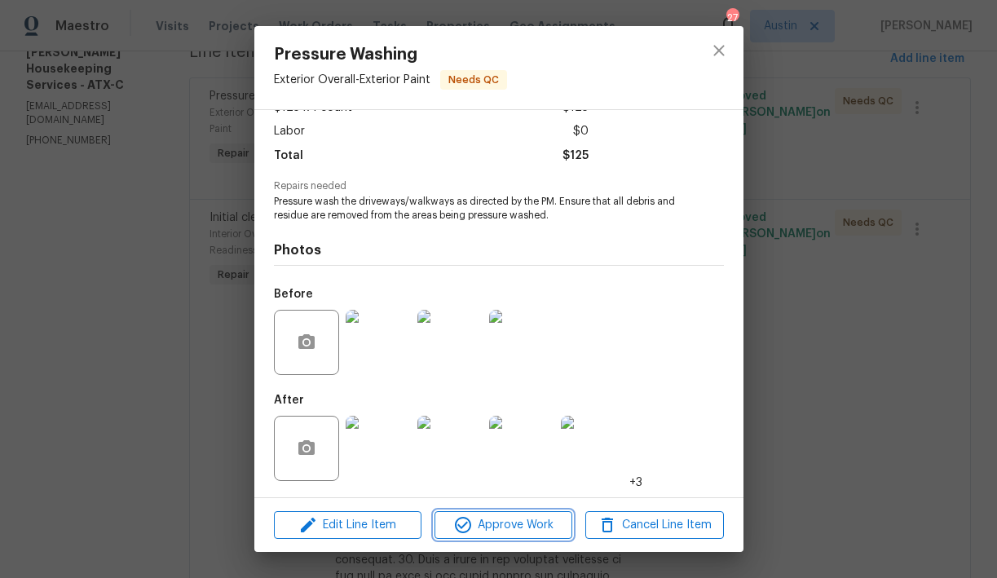
click at [516, 518] on span "Approve Work" at bounding box center [503, 525] width 128 height 20
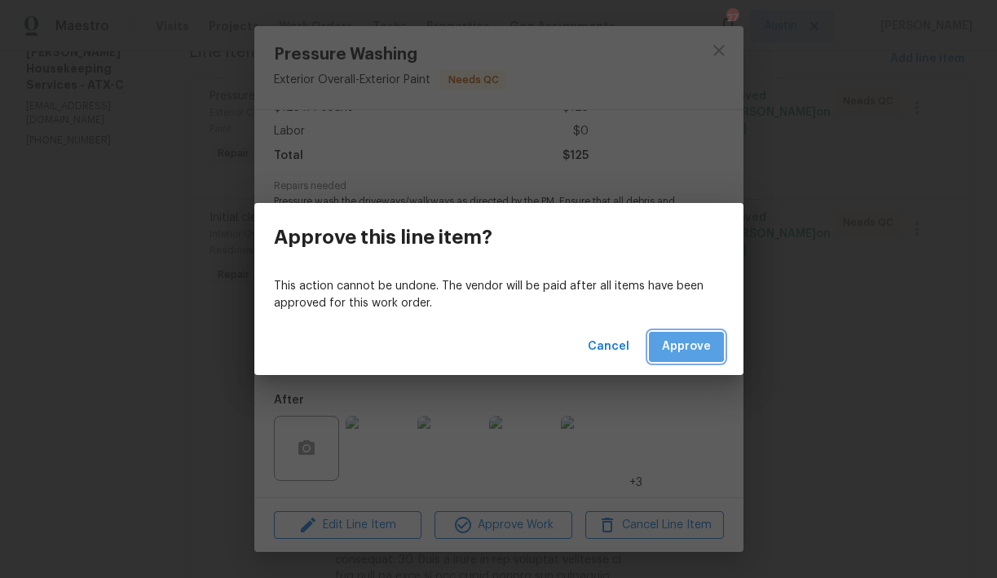
click at [682, 346] on span "Approve" at bounding box center [686, 347] width 49 height 20
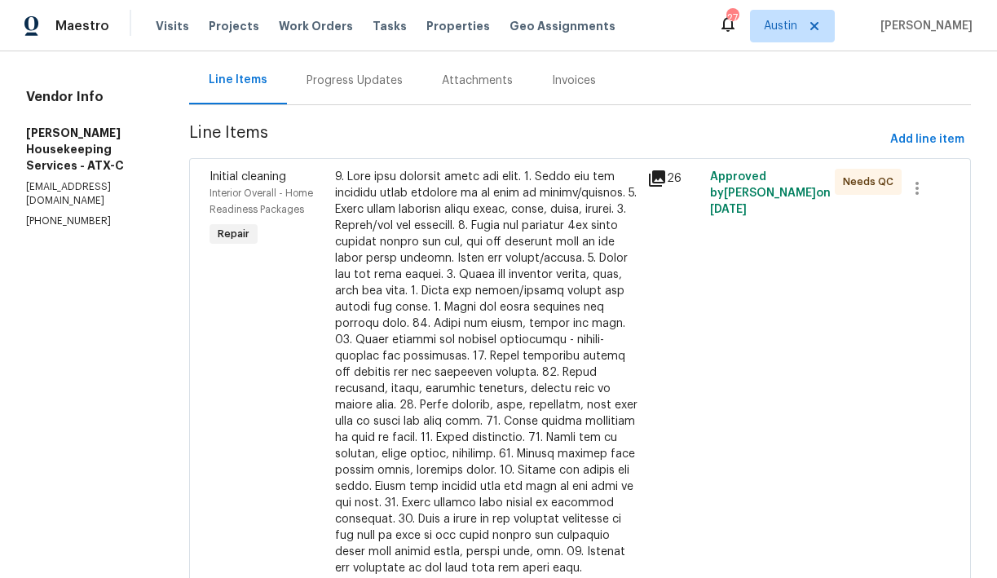
scroll to position [199, 0]
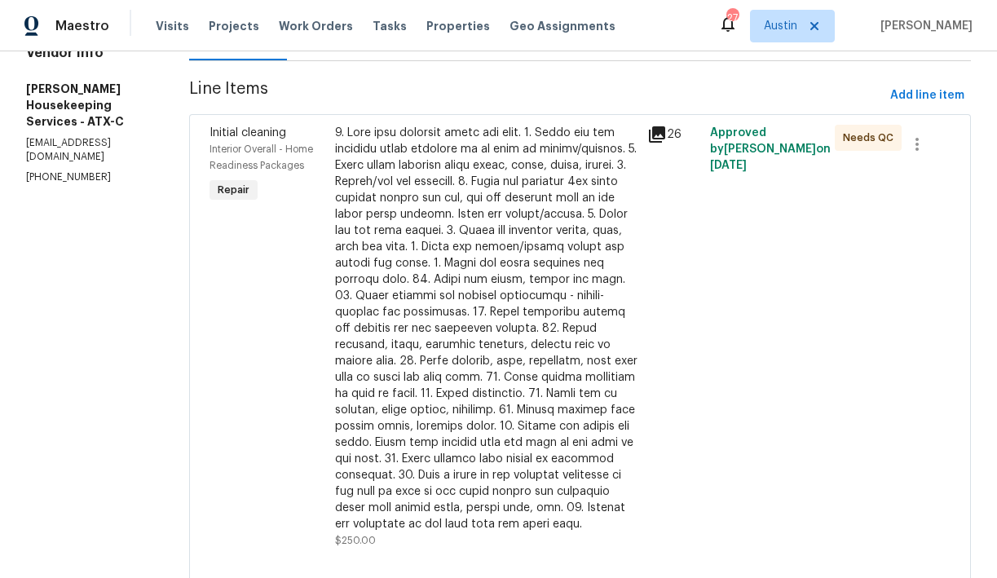
click at [570, 341] on div at bounding box center [486, 329] width 303 height 408
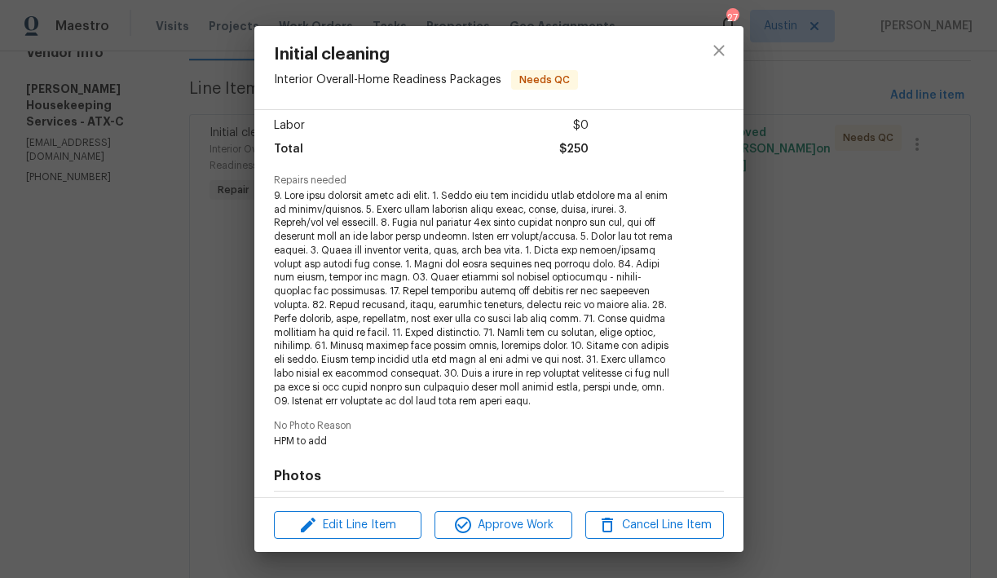
scroll to position [167, 0]
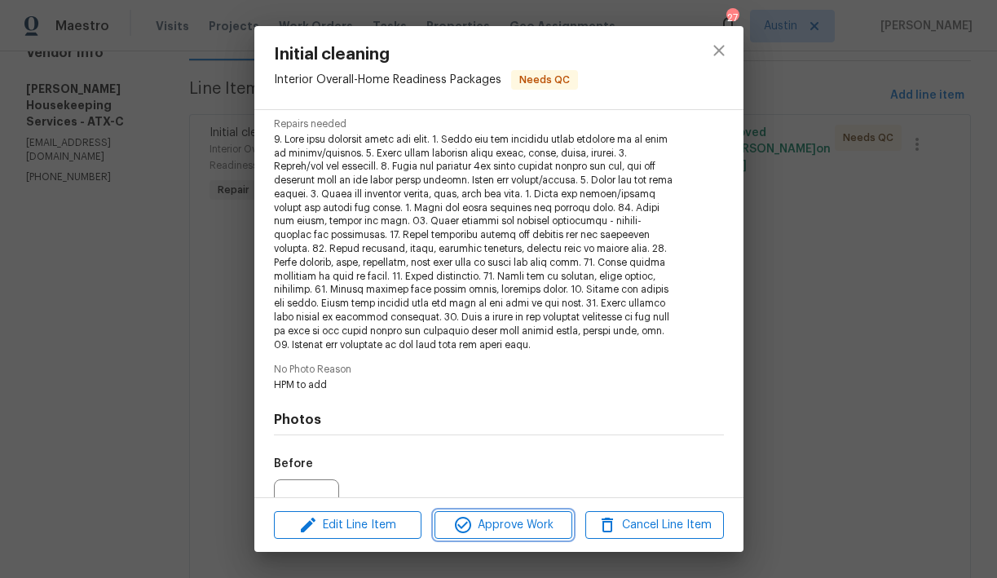
click at [517, 519] on span "Approve Work" at bounding box center [503, 525] width 128 height 20
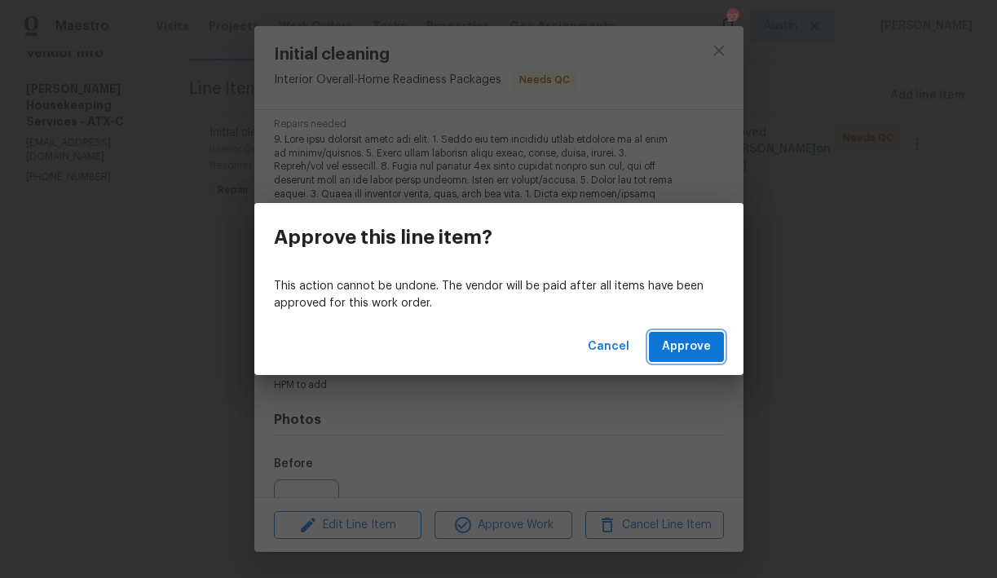
click at [673, 355] on span "Approve" at bounding box center [686, 347] width 49 height 20
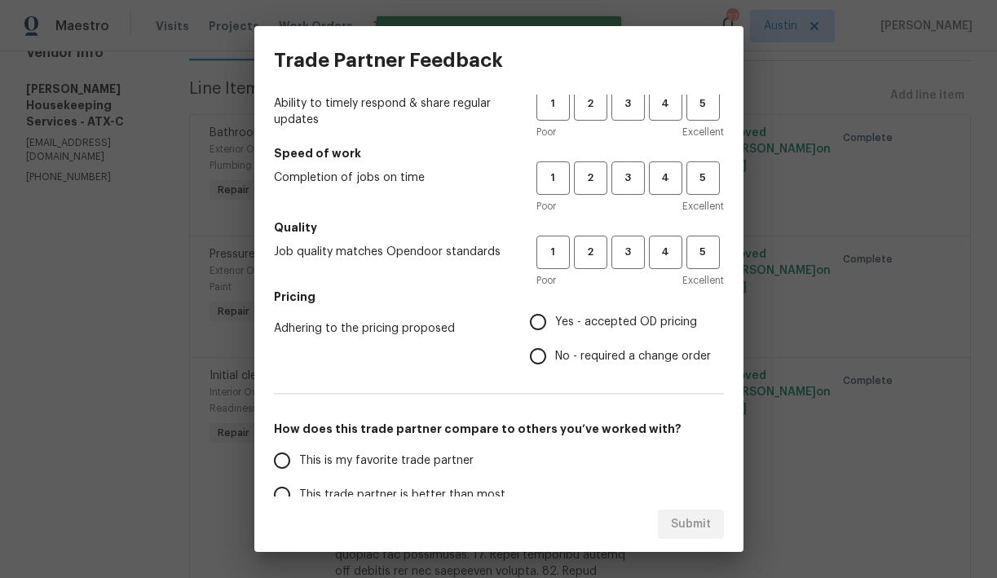
scroll to position [68, 0]
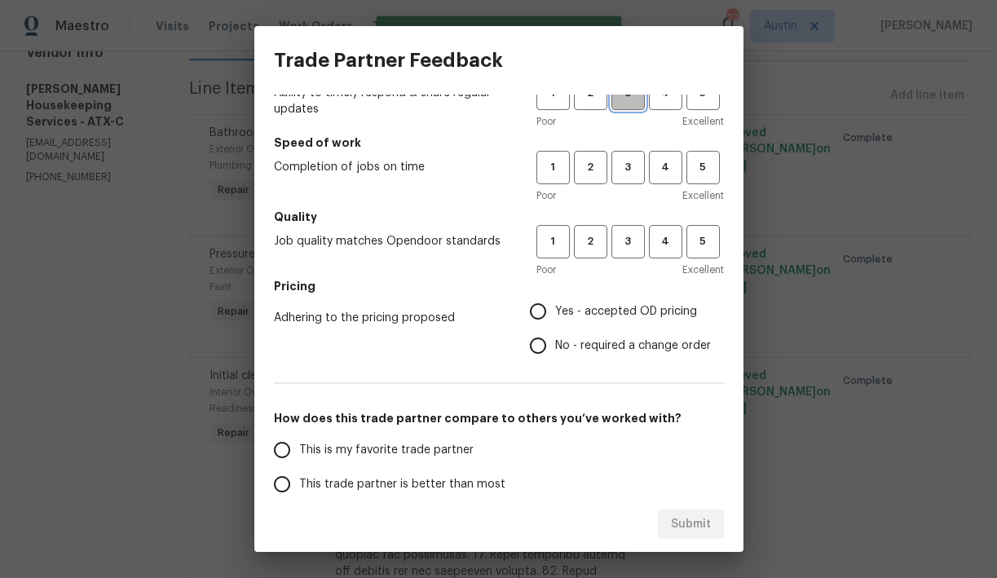
click at [634, 108] on button "3" at bounding box center [628, 93] width 33 height 33
click at [629, 164] on span "3" at bounding box center [628, 167] width 30 height 19
click at [631, 238] on span "3" at bounding box center [628, 241] width 30 height 19
click at [612, 307] on span "Yes - accepted OD pricing" at bounding box center [626, 311] width 142 height 17
click at [555, 307] on input "Yes - accepted OD pricing" at bounding box center [538, 311] width 34 height 34
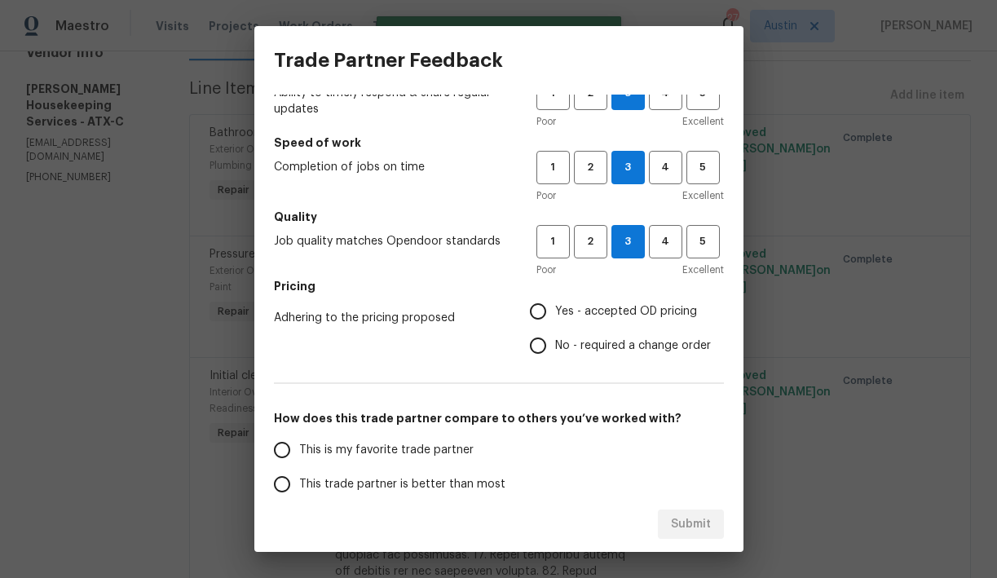
radio input "true"
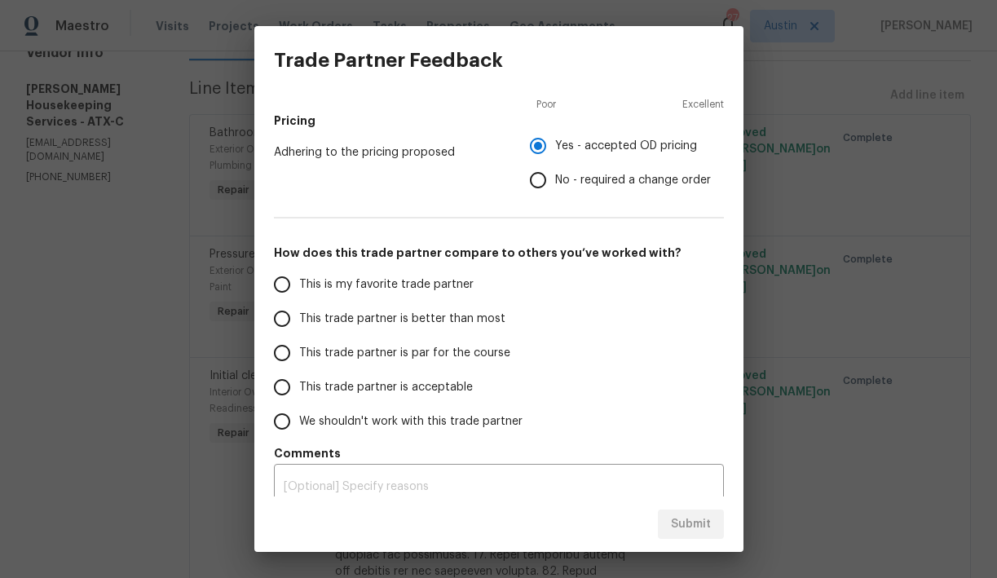
scroll to position [249, 0]
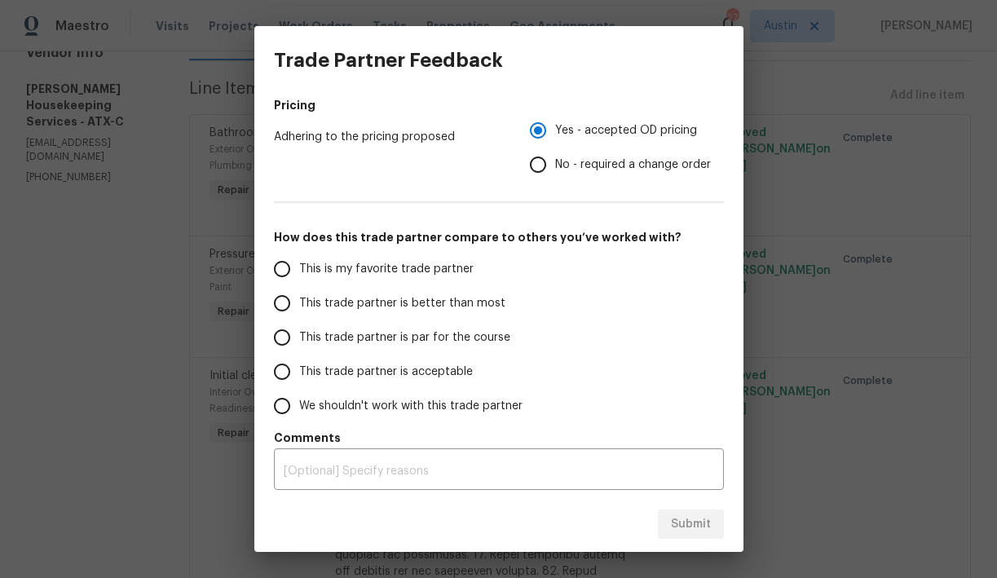
click at [477, 340] on span "This trade partner is par for the course" at bounding box center [404, 337] width 211 height 17
click at [299, 340] on input "This trade partner is par for the course" at bounding box center [282, 337] width 34 height 34
click at [713, 532] on button "Submit" at bounding box center [691, 525] width 66 height 30
radio input "true"
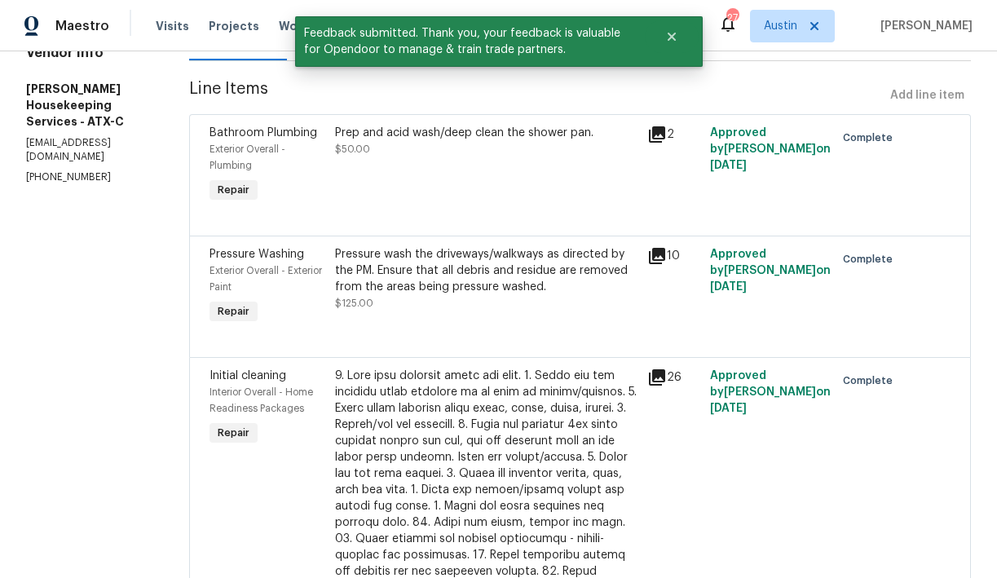
scroll to position [0, 0]
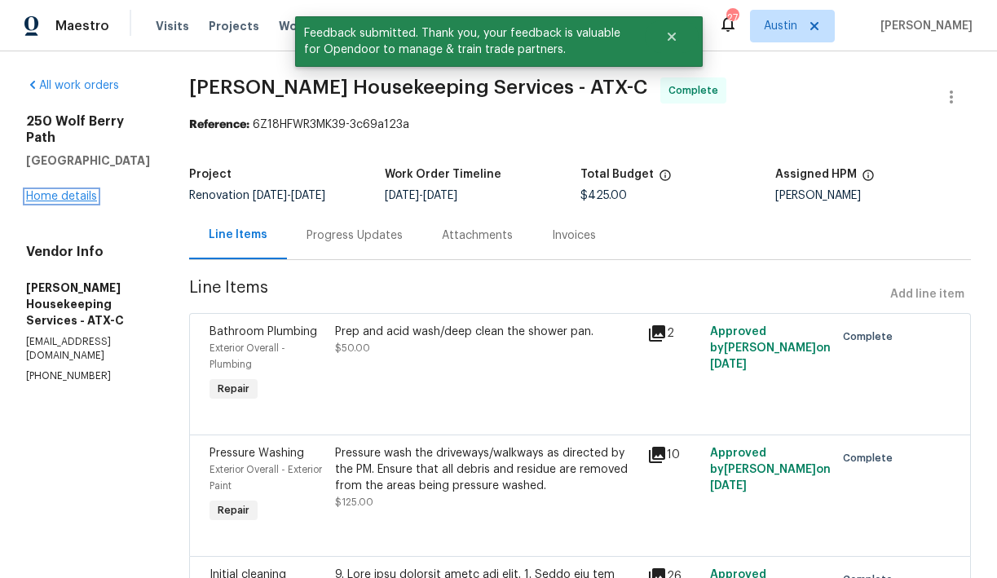
click at [79, 191] on link "Home details" at bounding box center [61, 196] width 71 height 11
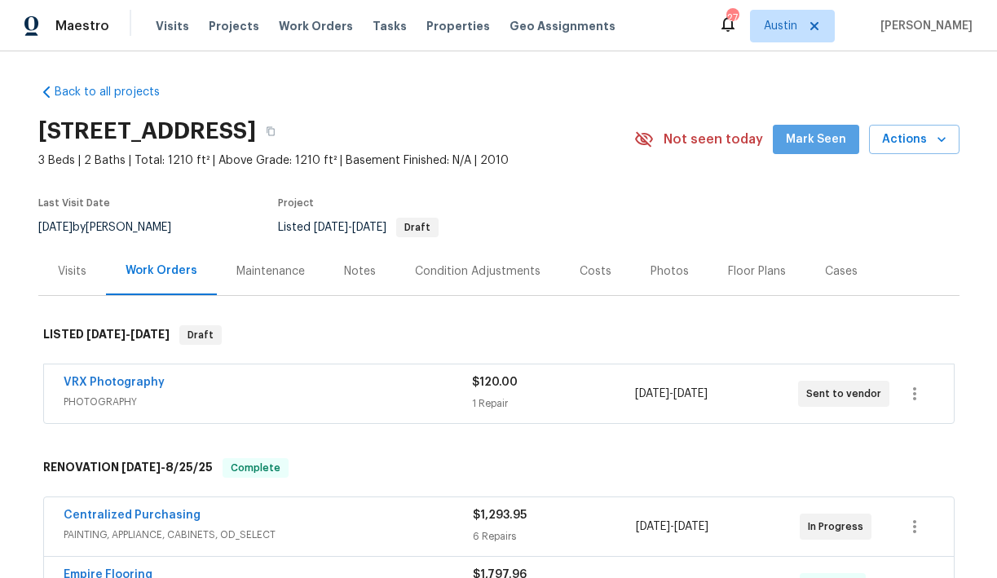
click at [822, 148] on span "Mark Seen" at bounding box center [816, 140] width 60 height 20
click at [360, 272] on div "Notes" at bounding box center [360, 271] width 32 height 16
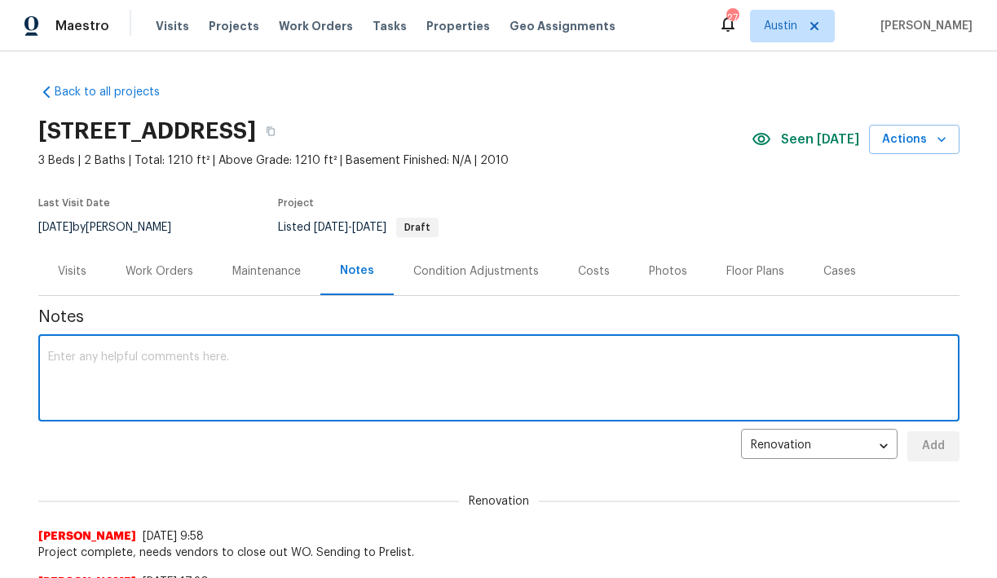
click at [382, 355] on textarea at bounding box center [499, 379] width 902 height 57
type textarea "HOme is ready for 3d photos."
click at [938, 452] on span "Add" at bounding box center [934, 446] width 26 height 20
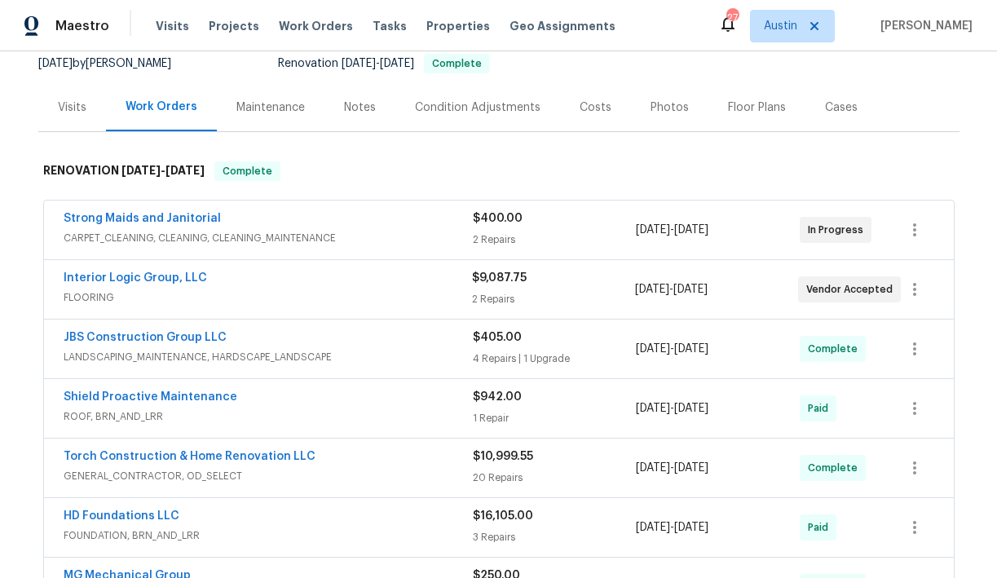
scroll to position [163, 0]
click at [174, 219] on link "Strong Maids and Janitorial" at bounding box center [142, 219] width 157 height 11
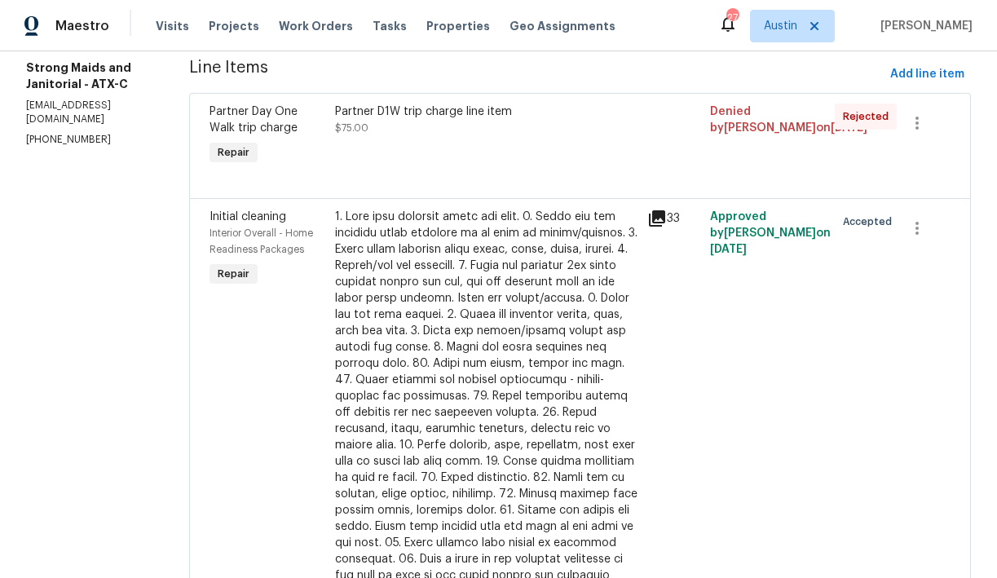
scroll to position [102, 0]
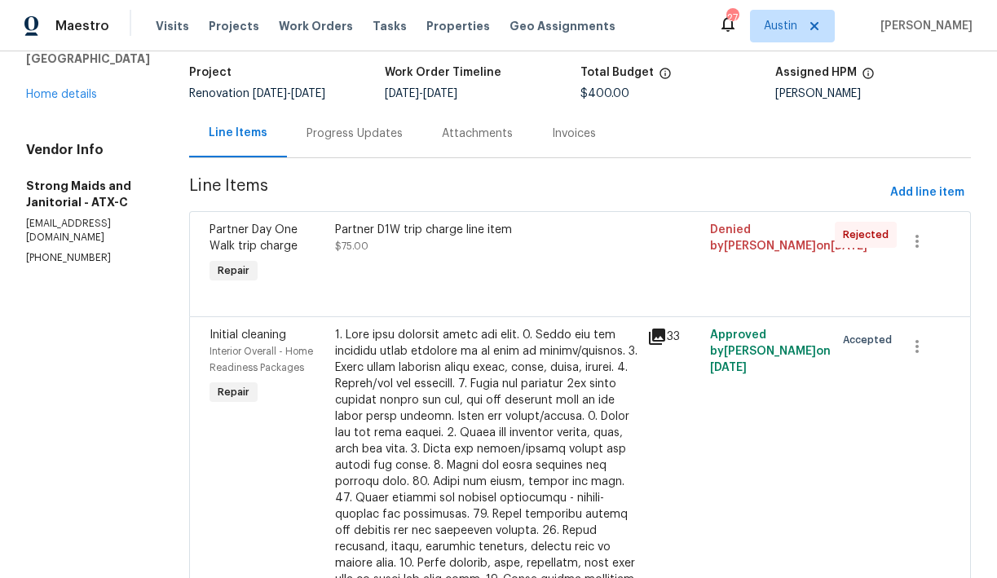
click at [351, 132] on div "Progress Updates" at bounding box center [355, 134] width 96 height 16
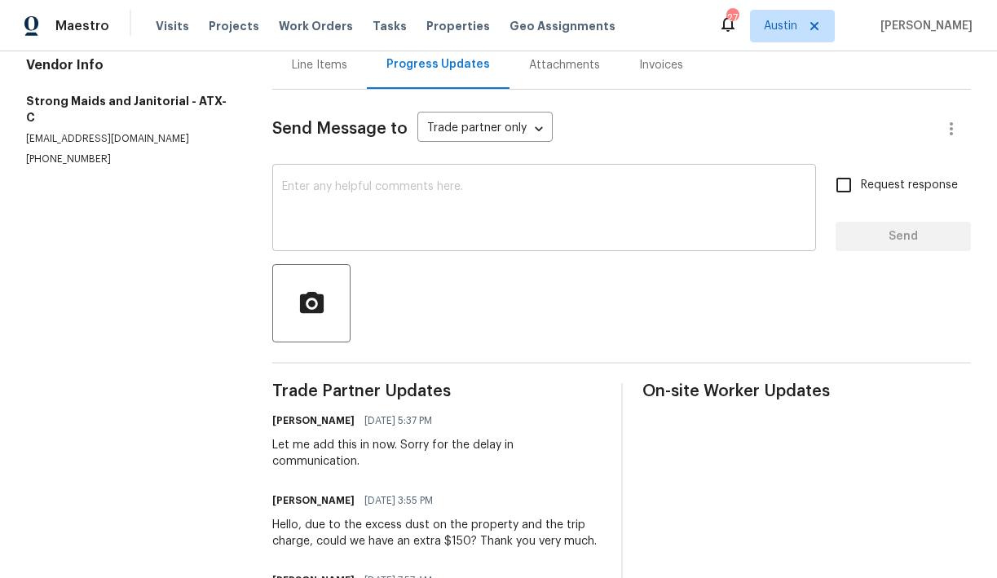
scroll to position [129, 0]
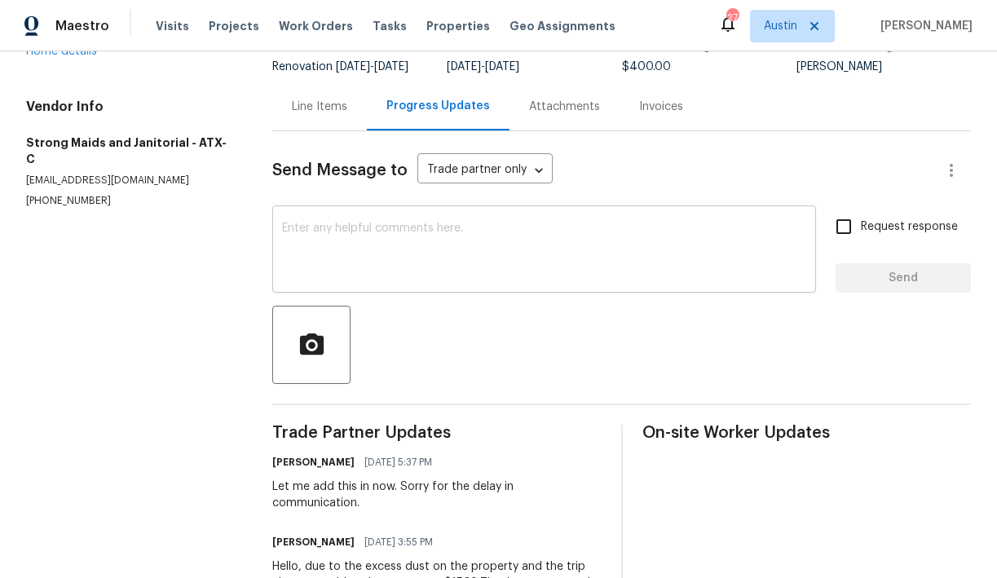
click at [413, 234] on textarea at bounding box center [544, 251] width 524 height 57
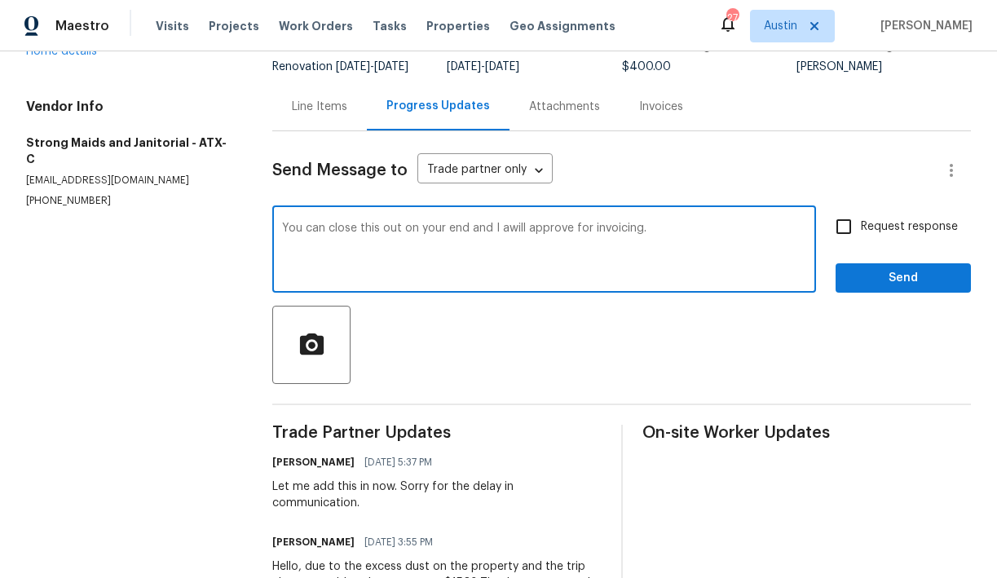
click at [503, 242] on textarea "You can close this out on your end and I awill approve for invoicing." at bounding box center [544, 251] width 524 height 57
type textarea "You can close this out on your end and I will approve for invoicing."
click at [897, 289] on span "Send" at bounding box center [903, 278] width 109 height 20
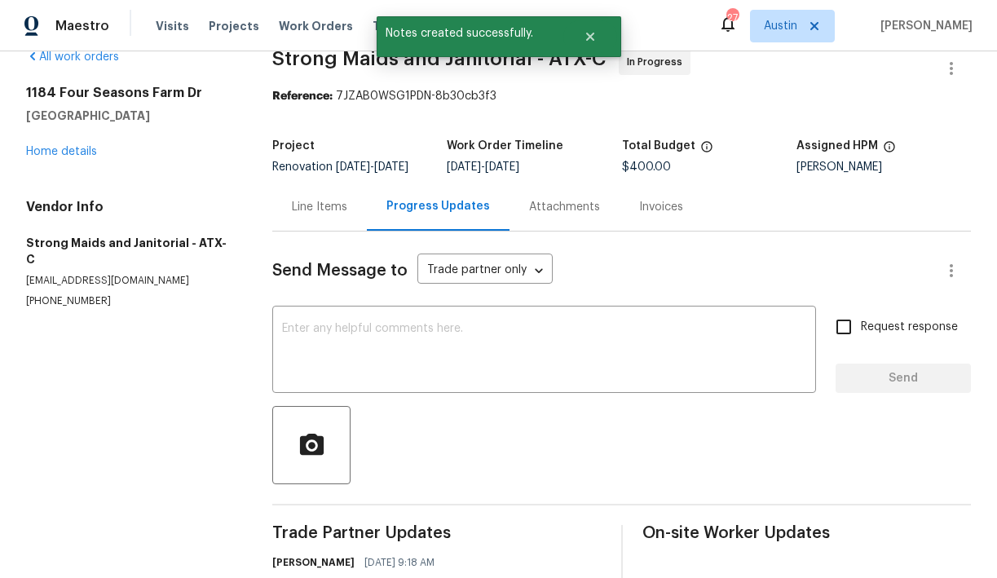
scroll to position [20, 0]
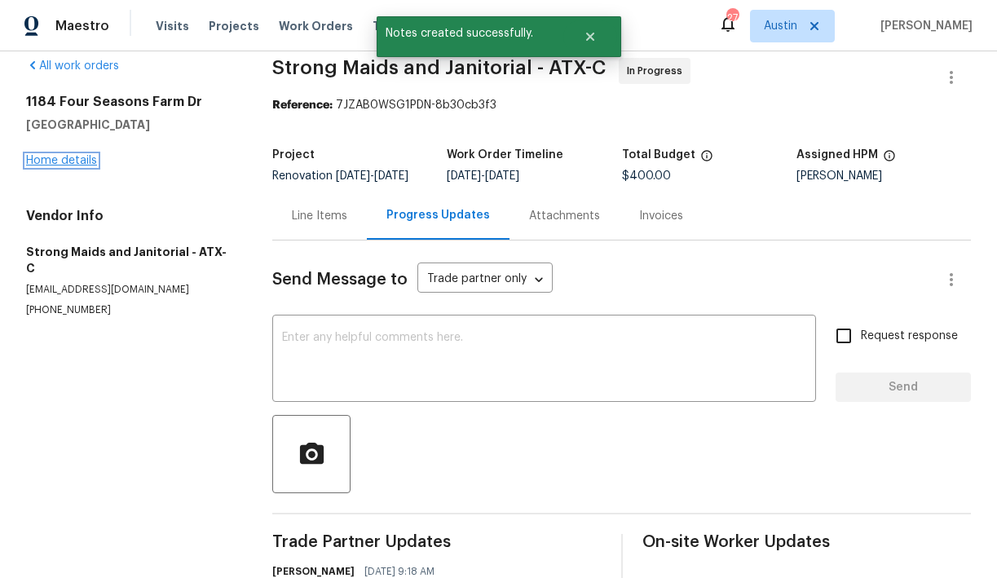
click at [72, 157] on link "Home details" at bounding box center [61, 160] width 71 height 11
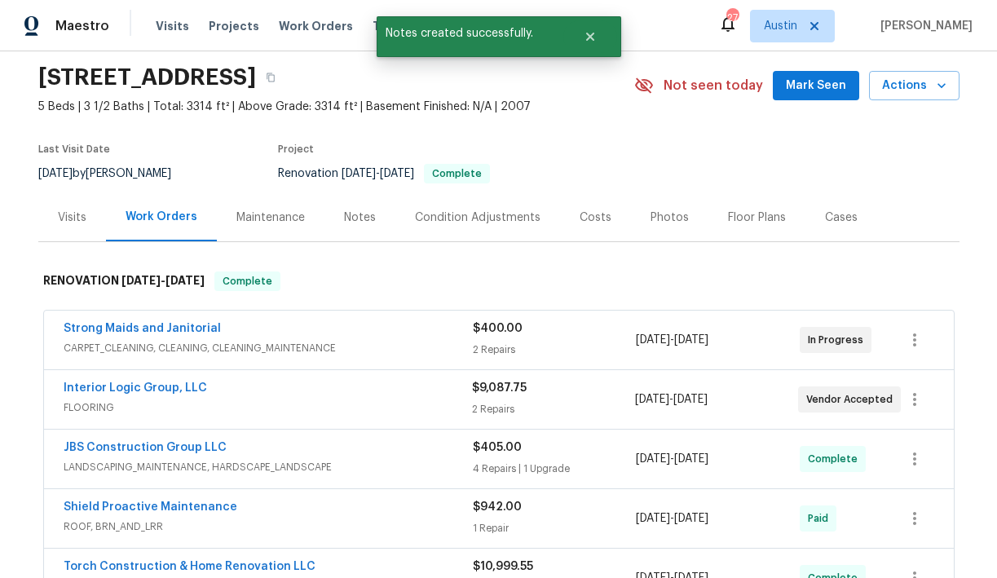
scroll to position [60, 0]
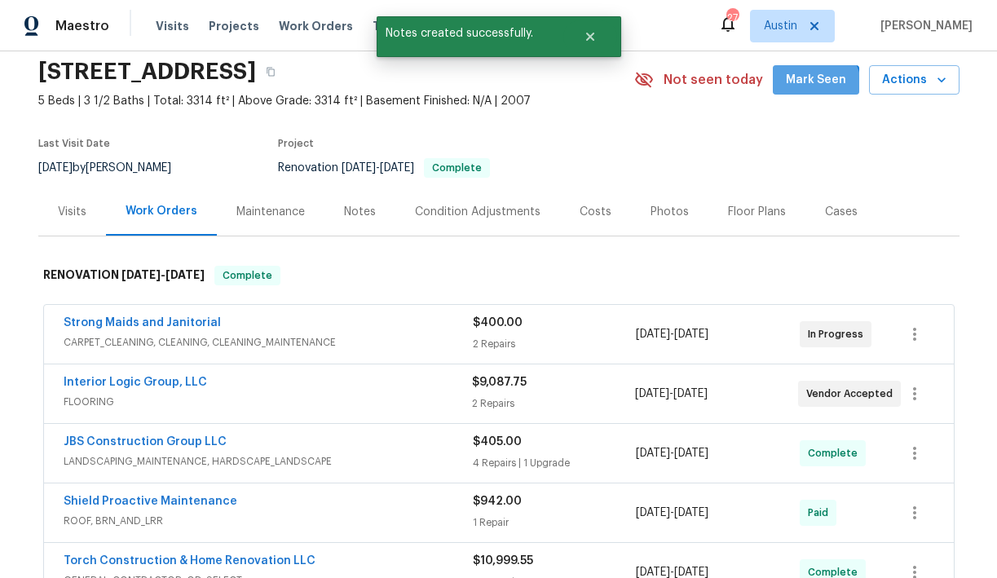
click at [813, 89] on span "Mark Seen" at bounding box center [816, 80] width 60 height 20
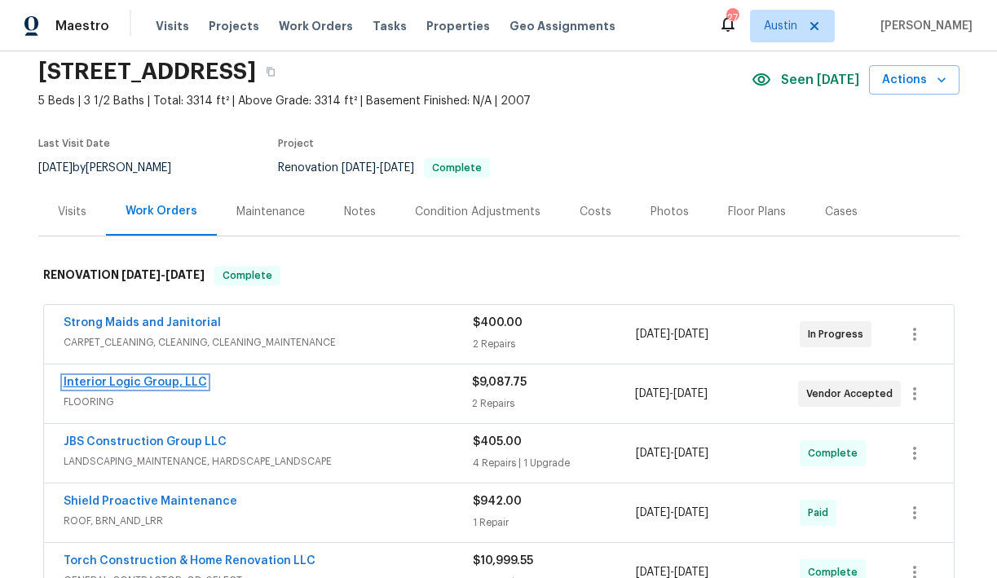
click at [137, 381] on link "Interior Logic Group, LLC" at bounding box center [136, 382] width 144 height 11
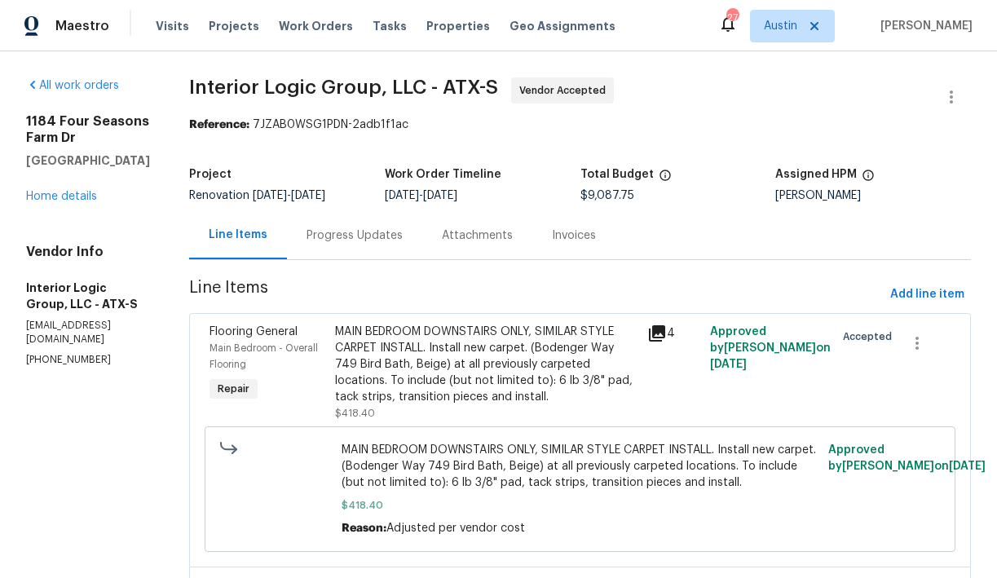
click at [401, 241] on div "Progress Updates" at bounding box center [355, 235] width 96 height 16
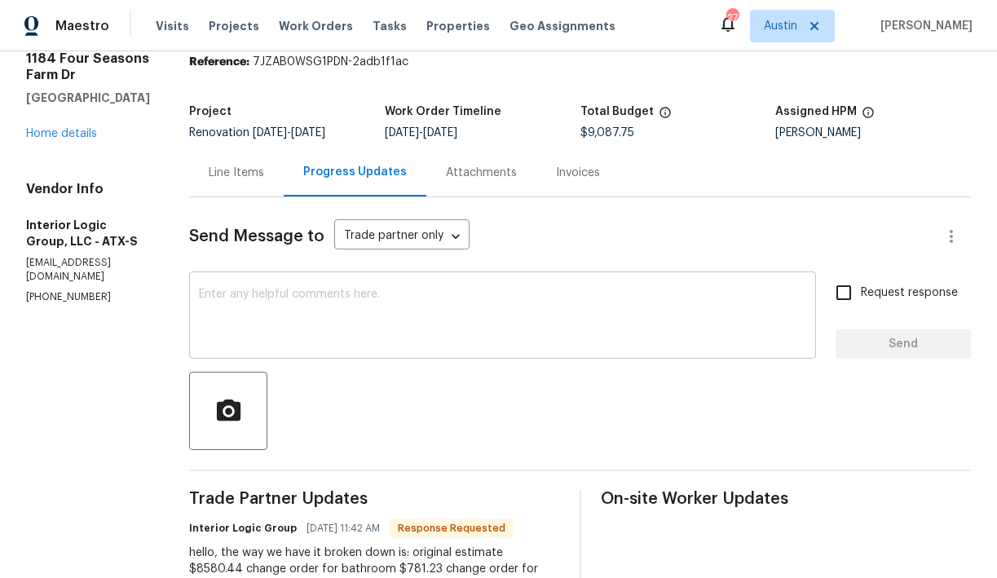
scroll to position [60, 0]
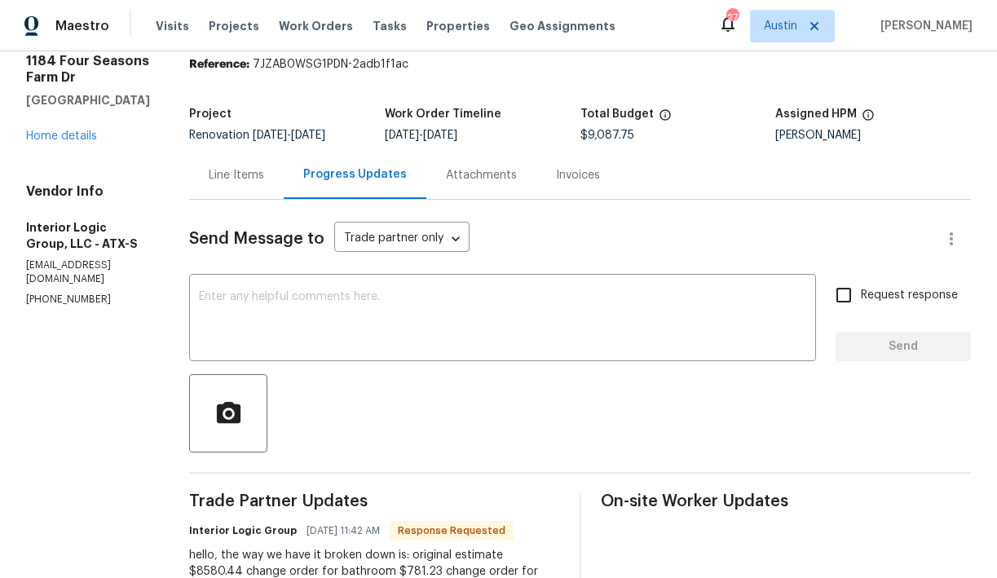
click at [264, 177] on div "Line Items" at bounding box center [236, 175] width 55 height 16
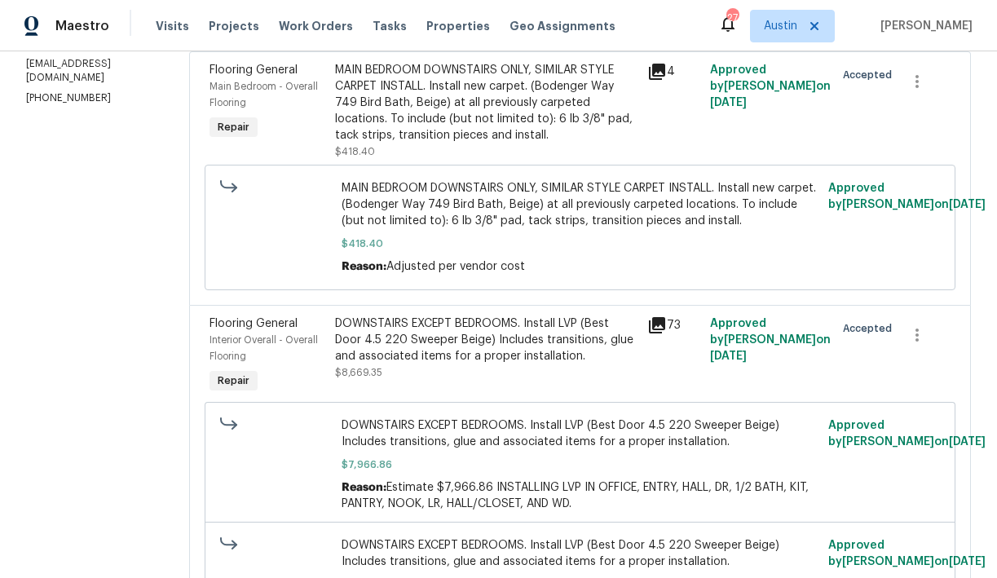
scroll to position [231, 0]
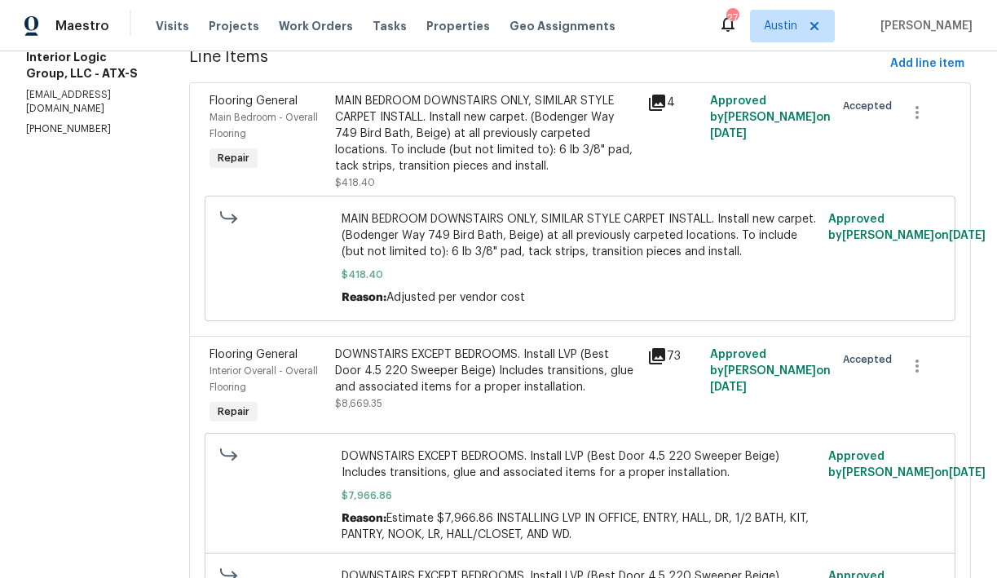
click at [503, 167] on div "MAIN BEDROOM DOWNSTAIRS ONLY, SIMILAR STYLE CARPET INSTALL. Install new carpet.…" at bounding box center [486, 134] width 303 height 82
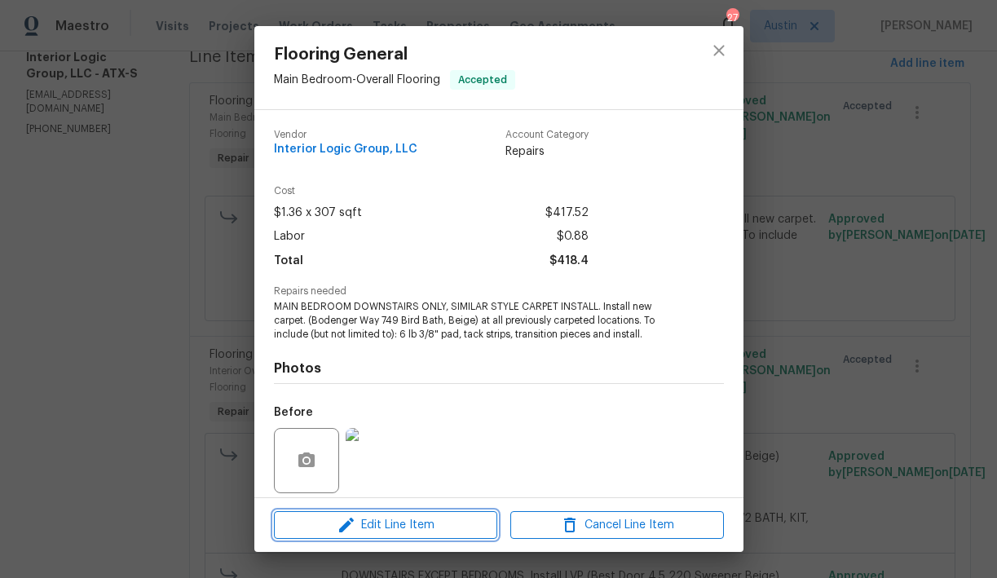
click at [406, 522] on span "Edit Line Item" at bounding box center [386, 525] width 214 height 20
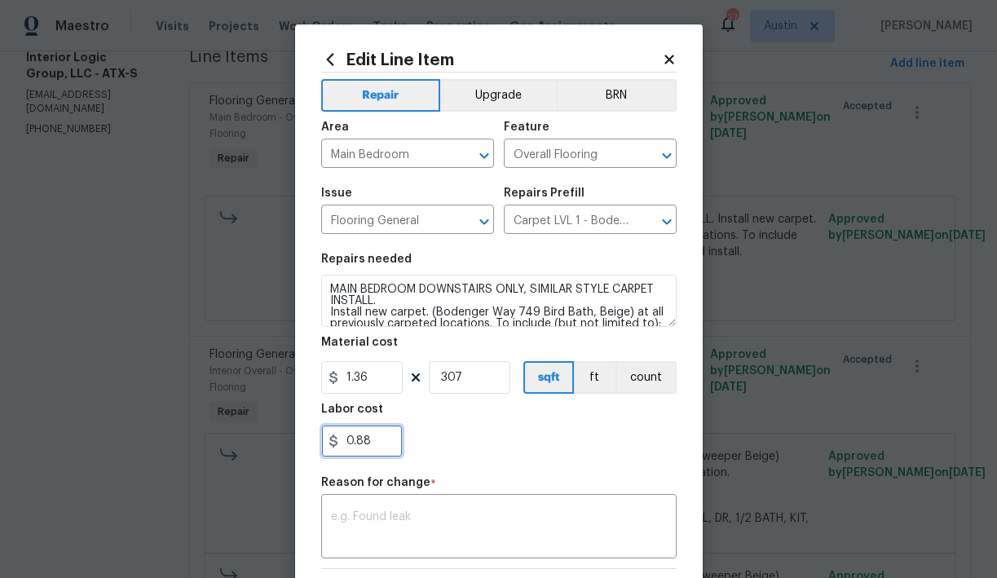
click at [374, 439] on input "0.88" at bounding box center [362, 441] width 82 height 33
type input "1034.8"
click at [414, 511] on div "x ​" at bounding box center [498, 528] width 355 height 60
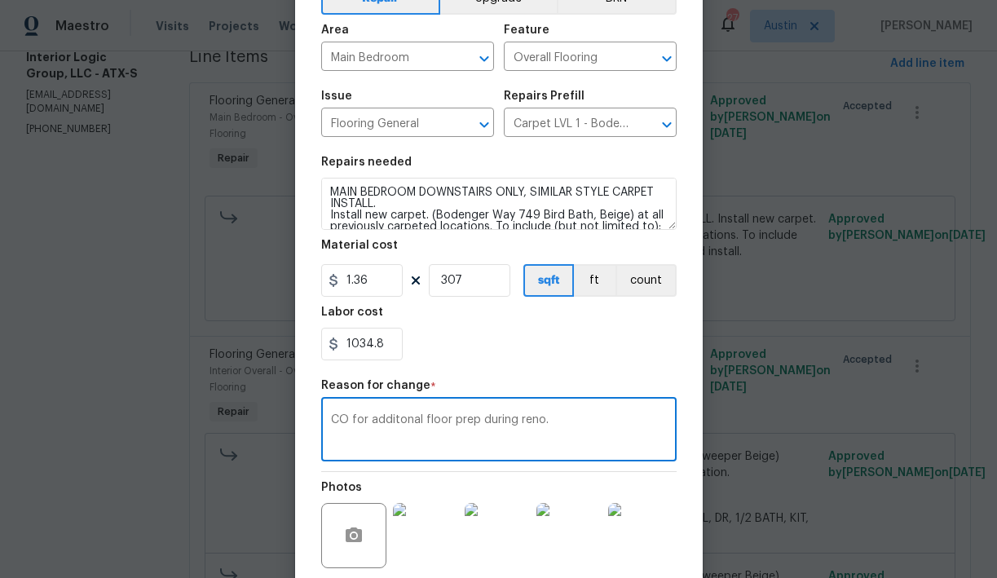
scroll to position [226, 0]
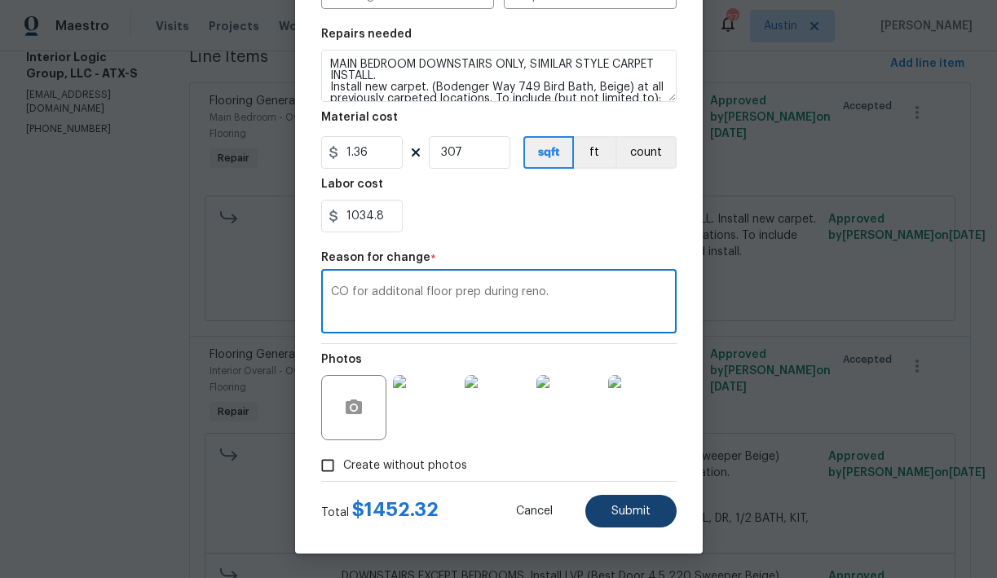
type textarea "CO for additonal floor prep during reno."
click at [635, 510] on span "Submit" at bounding box center [631, 512] width 39 height 12
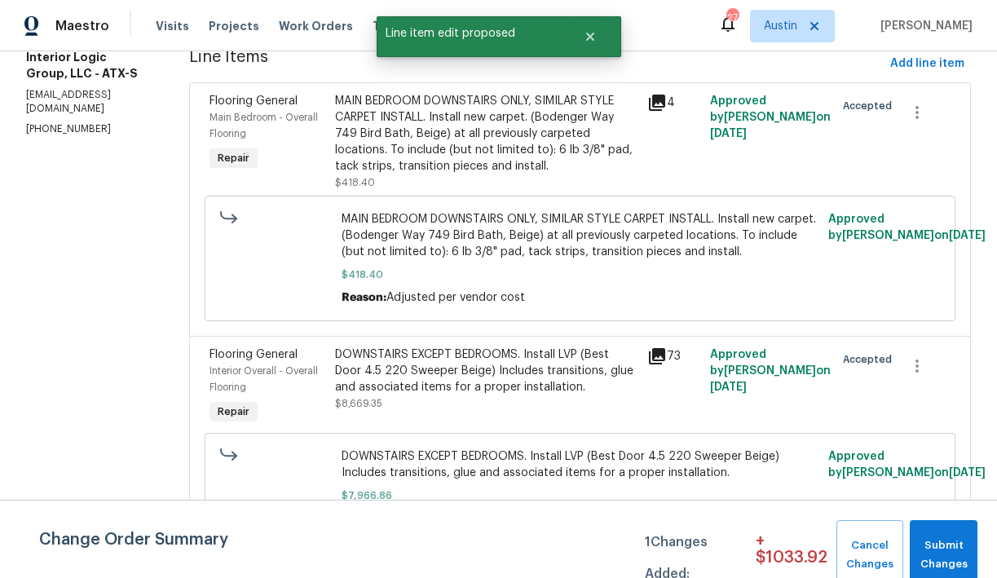
scroll to position [0, 0]
click at [938, 545] on span "Submit Changes" at bounding box center [943, 556] width 51 height 38
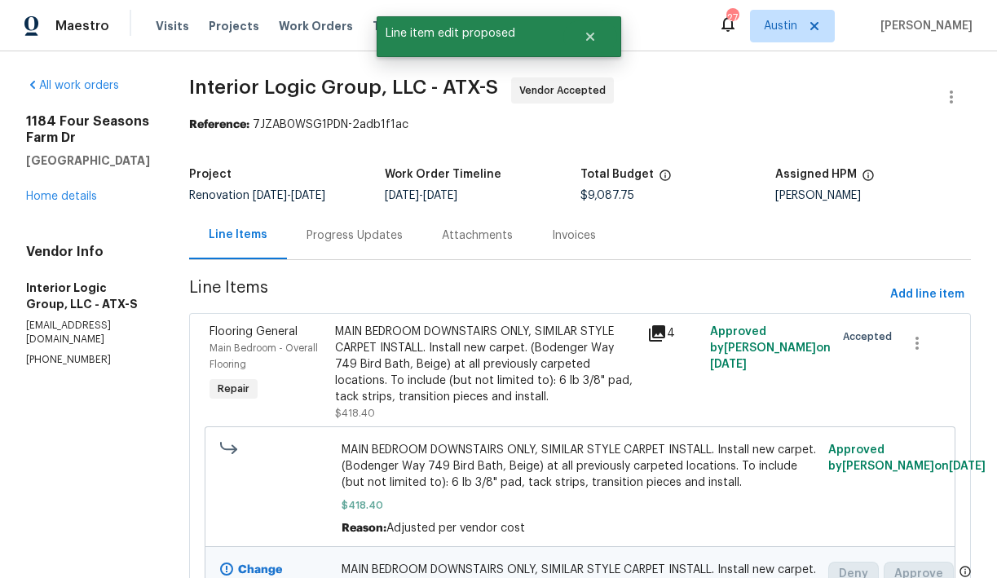
click at [369, 236] on div "Progress Updates" at bounding box center [355, 235] width 96 height 16
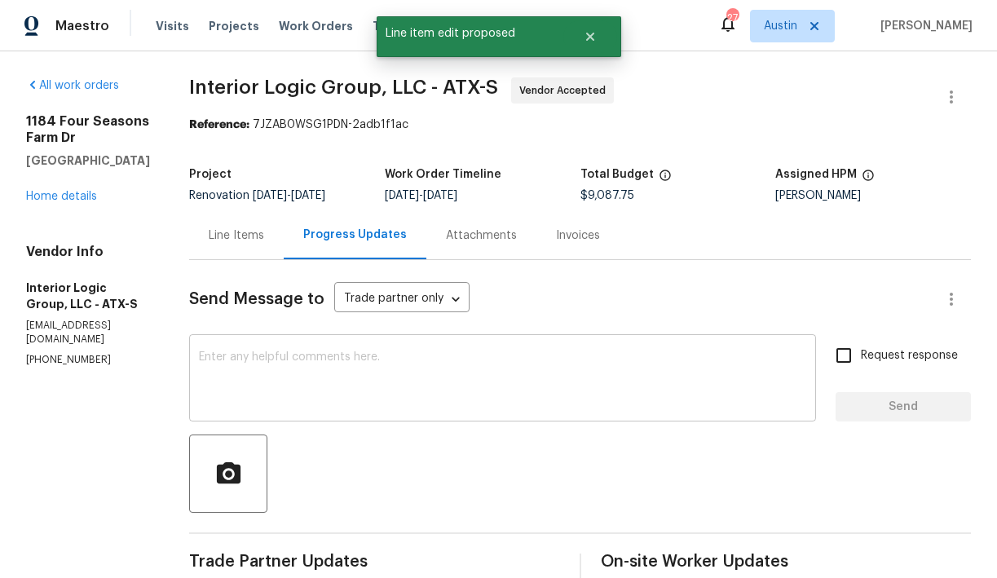
click at [430, 362] on textarea at bounding box center [502, 379] width 607 height 57
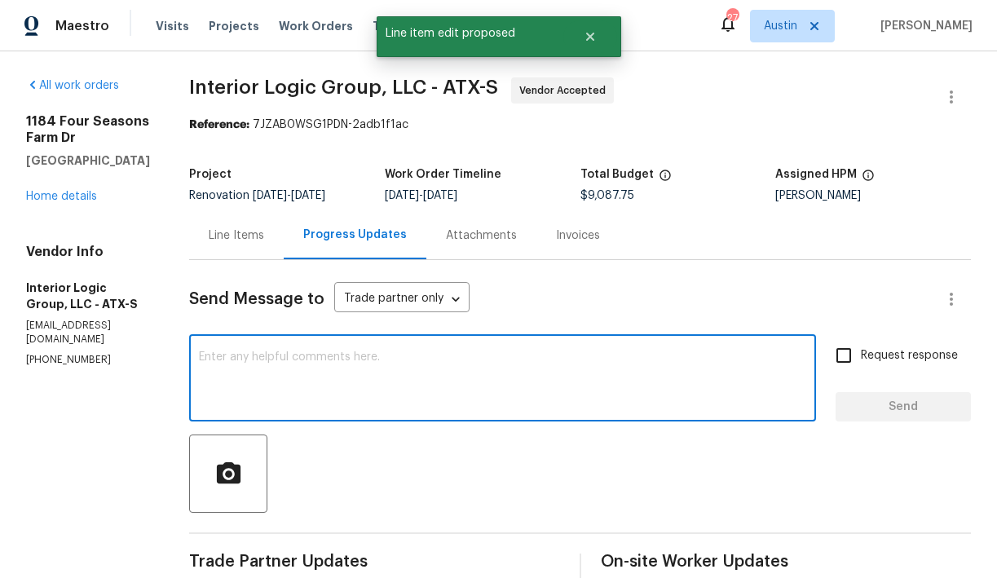
scroll to position [50, 0]
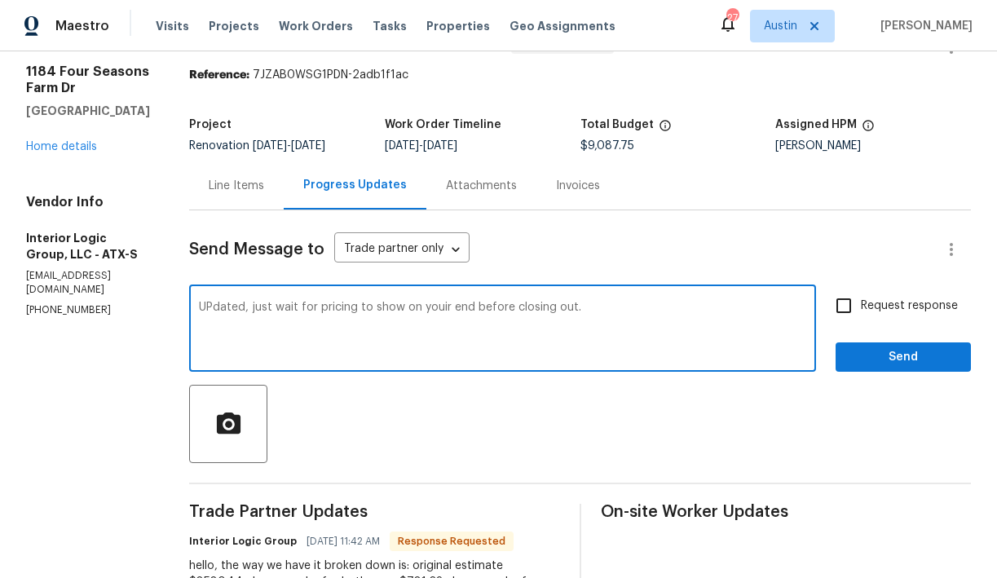
type textarea "UPdated, just wait for pricing to show on youir end before closing out."
click at [896, 365] on span "Send" at bounding box center [903, 357] width 109 height 20
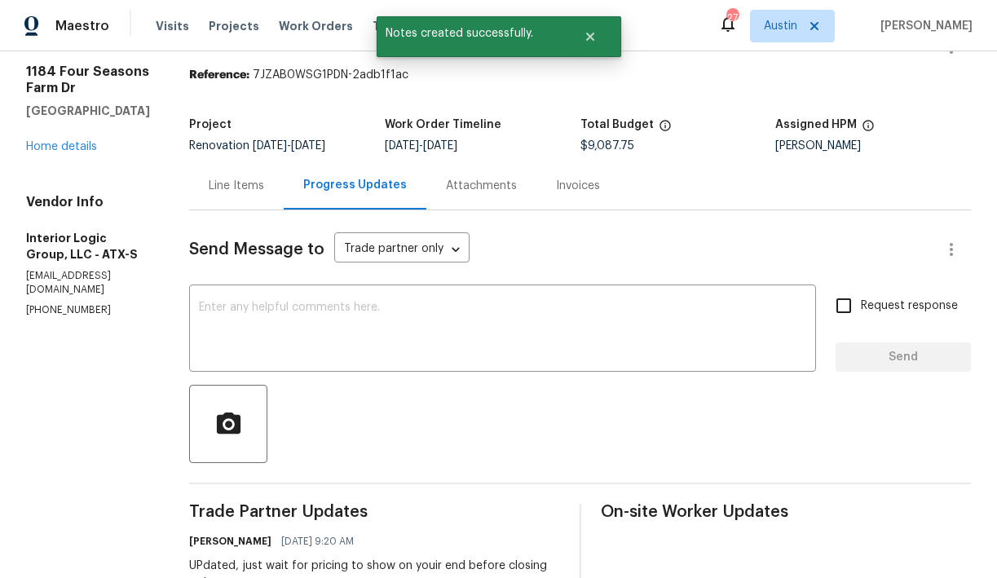
click at [264, 180] on div "Line Items" at bounding box center [236, 186] width 55 height 16
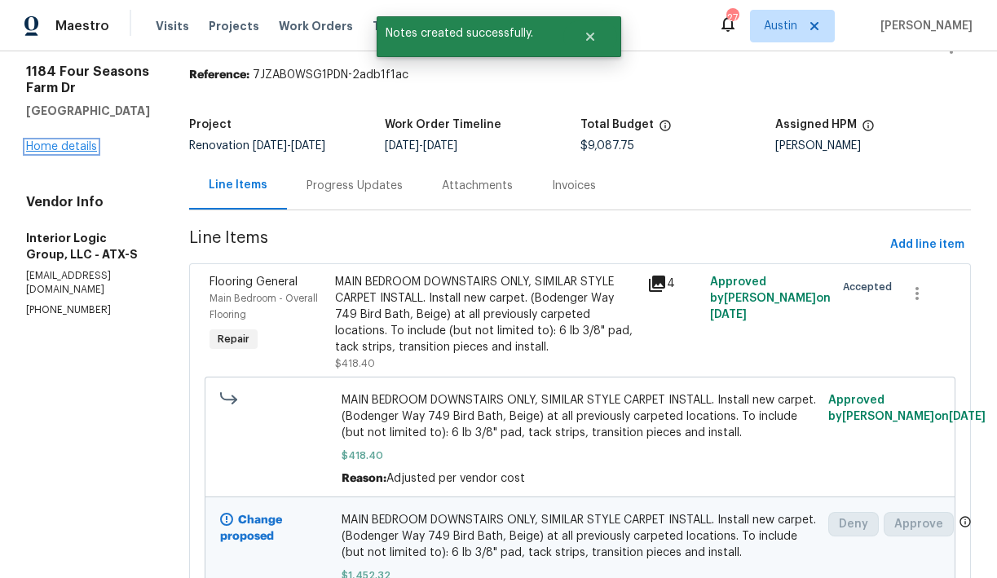
click at [75, 149] on link "Home details" at bounding box center [61, 146] width 71 height 11
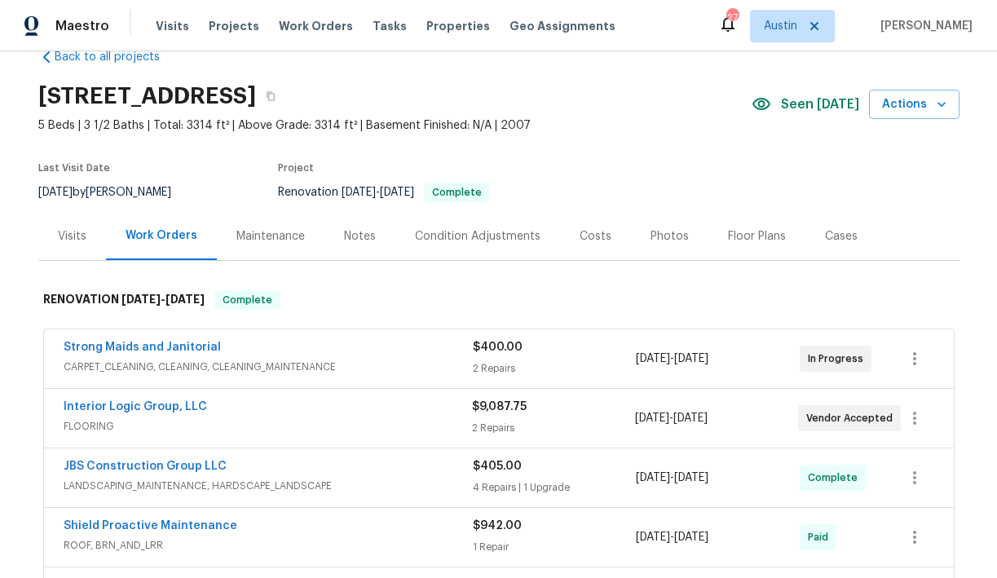
scroll to position [29, 0]
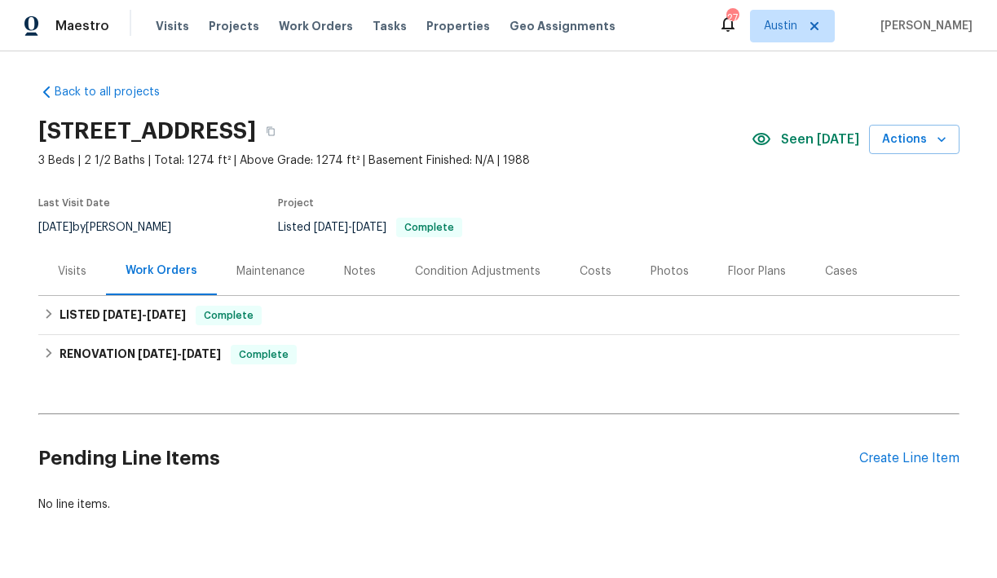
click at [358, 272] on div "Notes" at bounding box center [360, 271] width 32 height 16
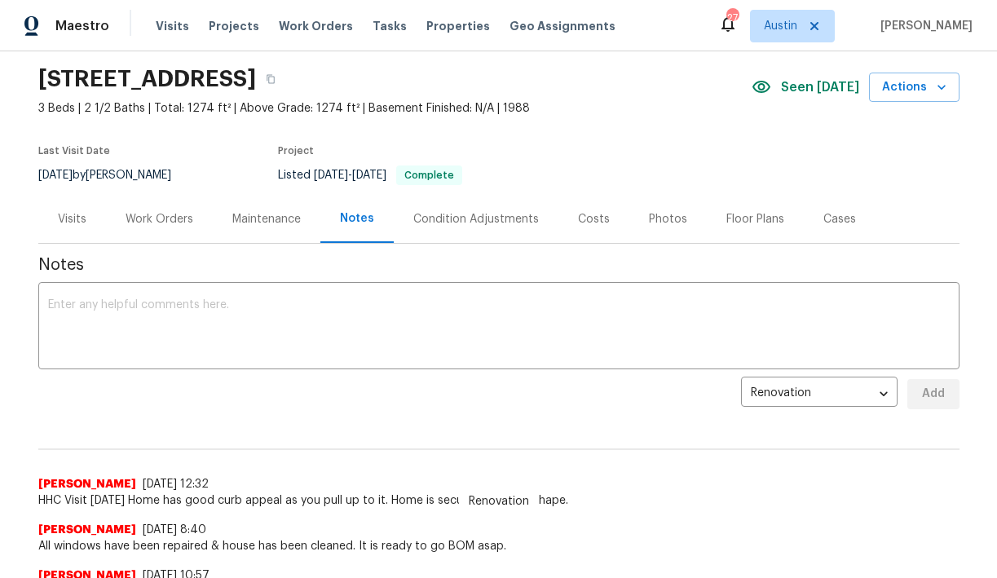
scroll to position [16, 0]
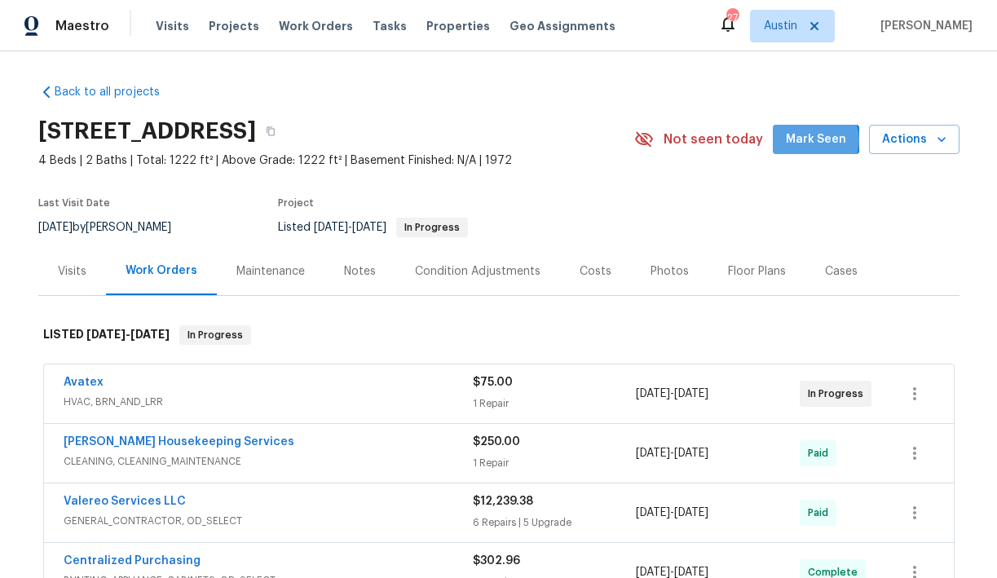
click at [819, 140] on span "Mark Seen" at bounding box center [816, 140] width 60 height 20
click at [585, 273] on div "Costs" at bounding box center [596, 271] width 32 height 16
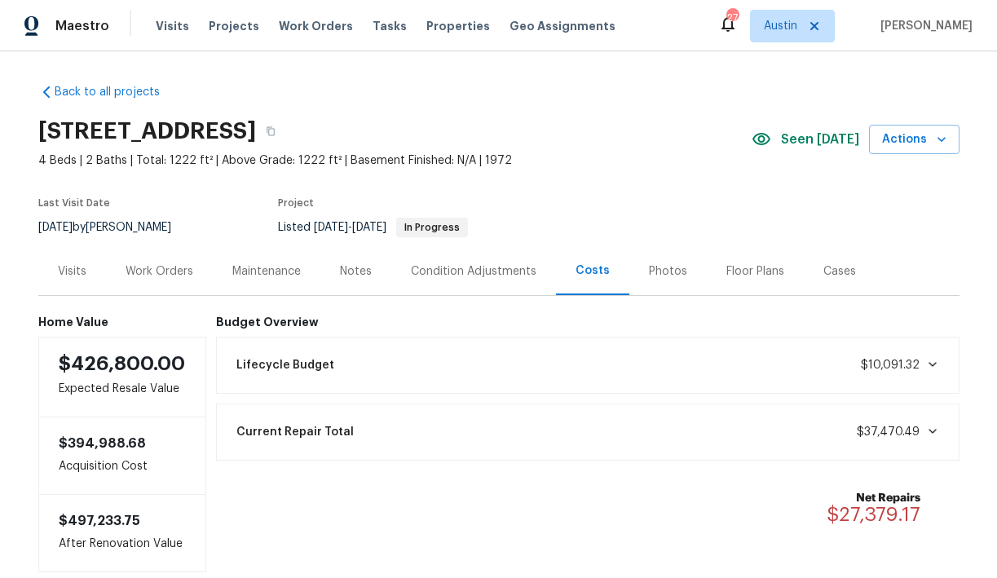
click at [503, 433] on div "Current Repair Total $37,470.49" at bounding box center [588, 432] width 722 height 36
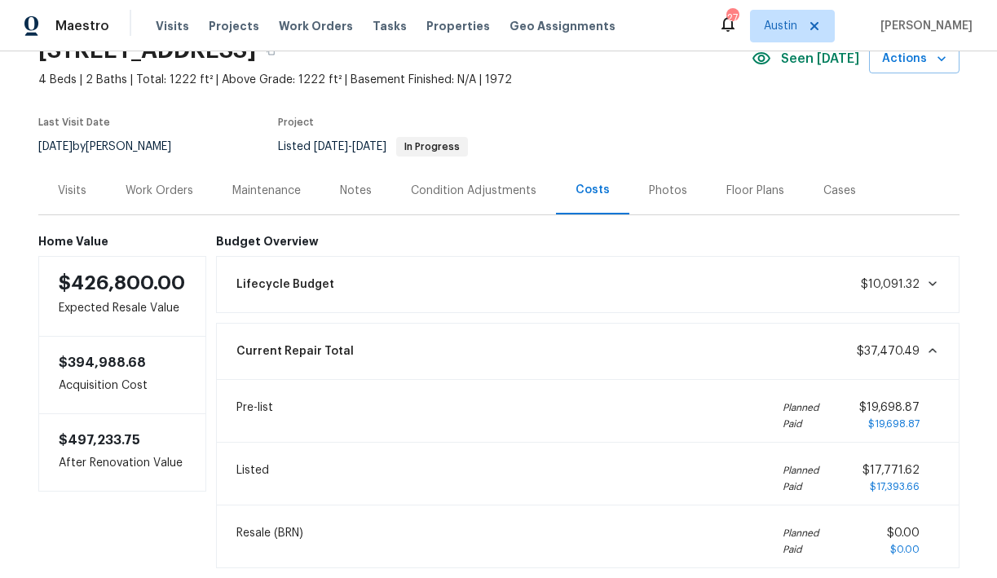
scroll to position [67, 0]
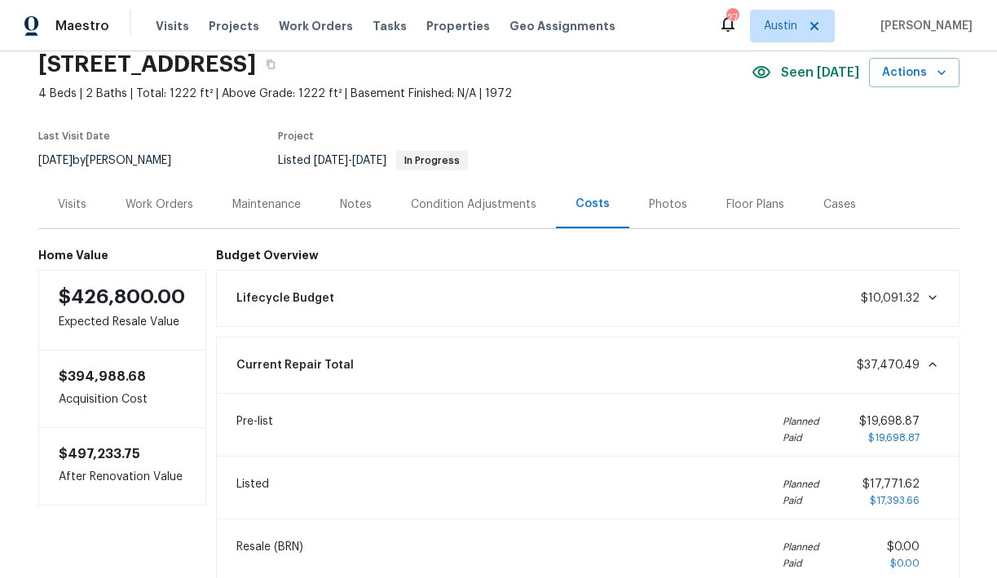
click at [488, 207] on div "Condition Adjustments" at bounding box center [474, 205] width 126 height 16
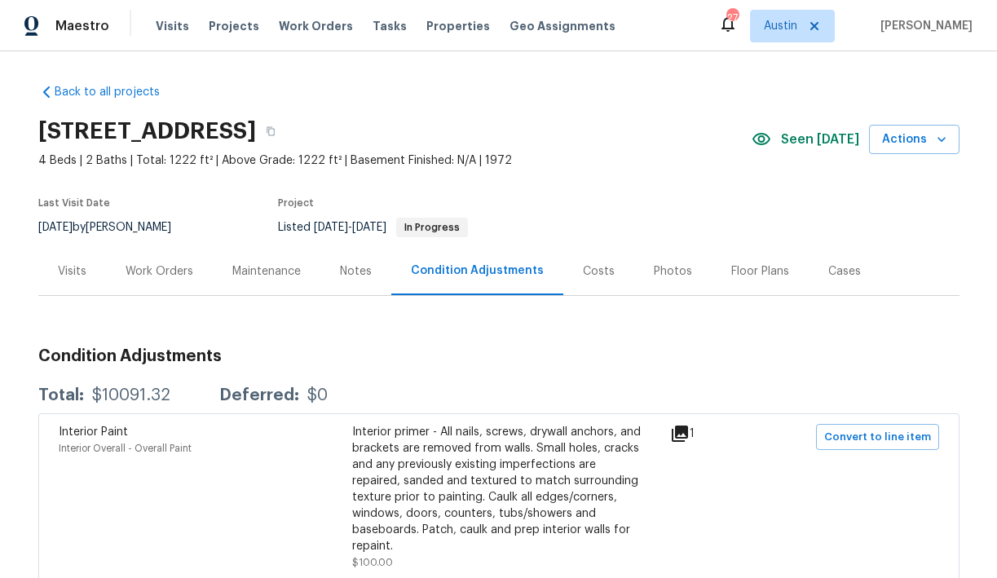
click at [347, 271] on div "Notes" at bounding box center [356, 271] width 32 height 16
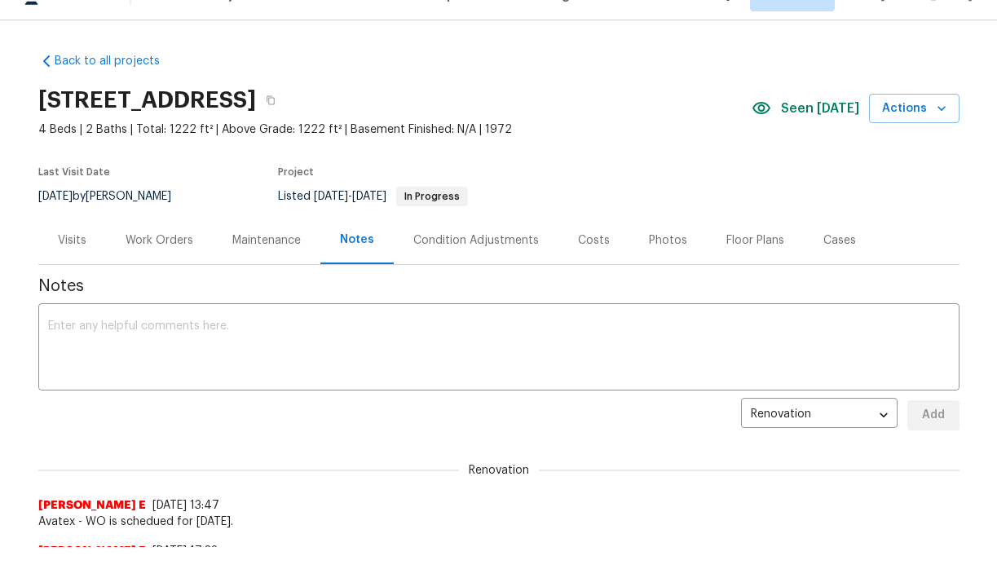
click at [167, 243] on div "Work Orders" at bounding box center [160, 240] width 68 height 16
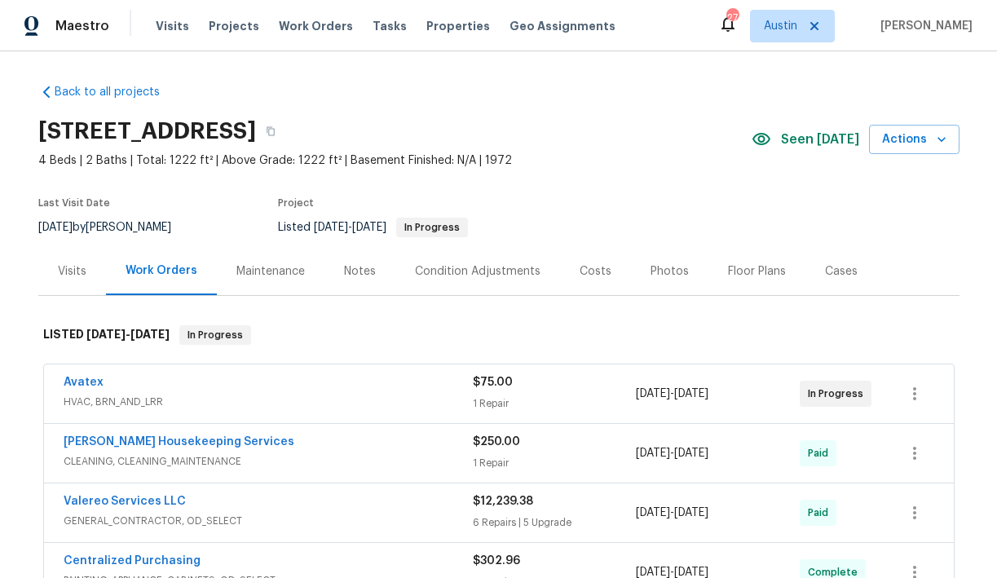
click at [73, 270] on div "Visits" at bounding box center [72, 271] width 29 height 16
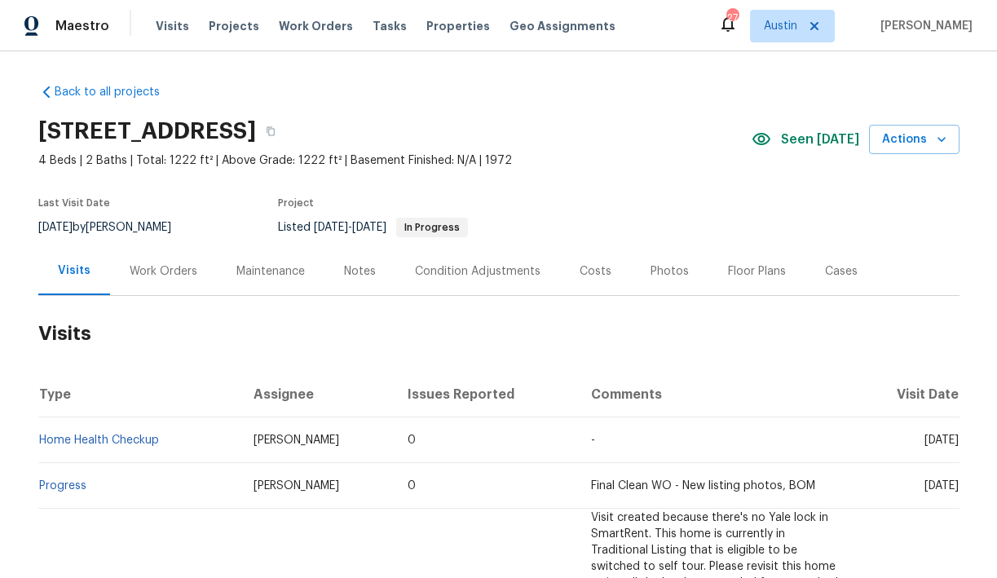
click at [162, 272] on div "Work Orders" at bounding box center [164, 271] width 68 height 16
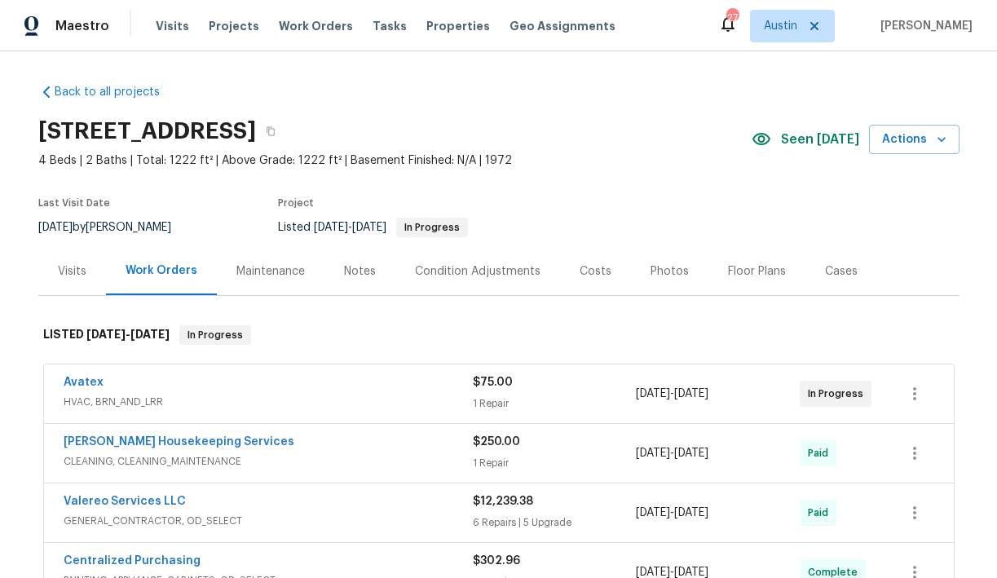
click at [517, 272] on div "Condition Adjustments" at bounding box center [478, 271] width 126 height 16
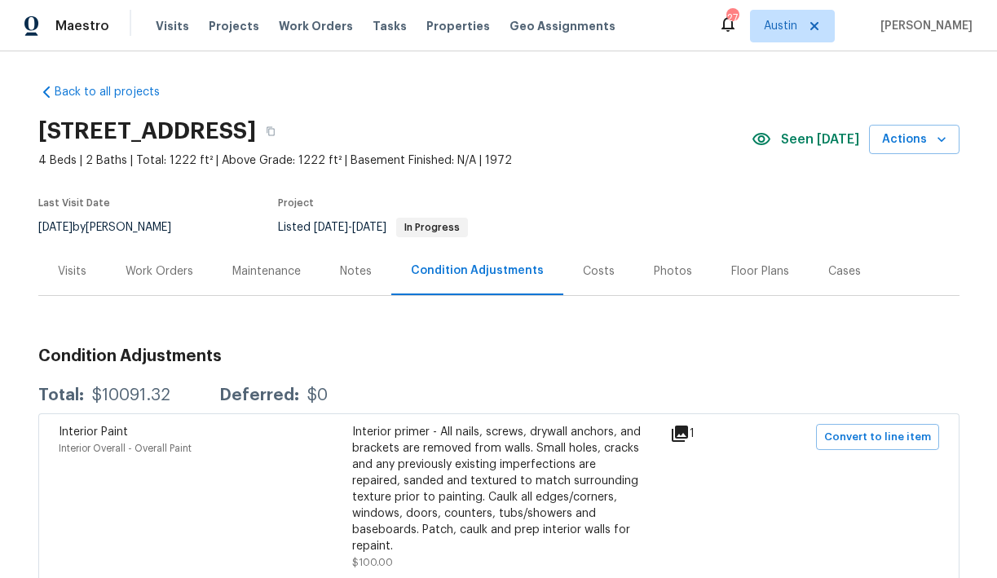
click at [583, 276] on div "Costs" at bounding box center [599, 271] width 32 height 16
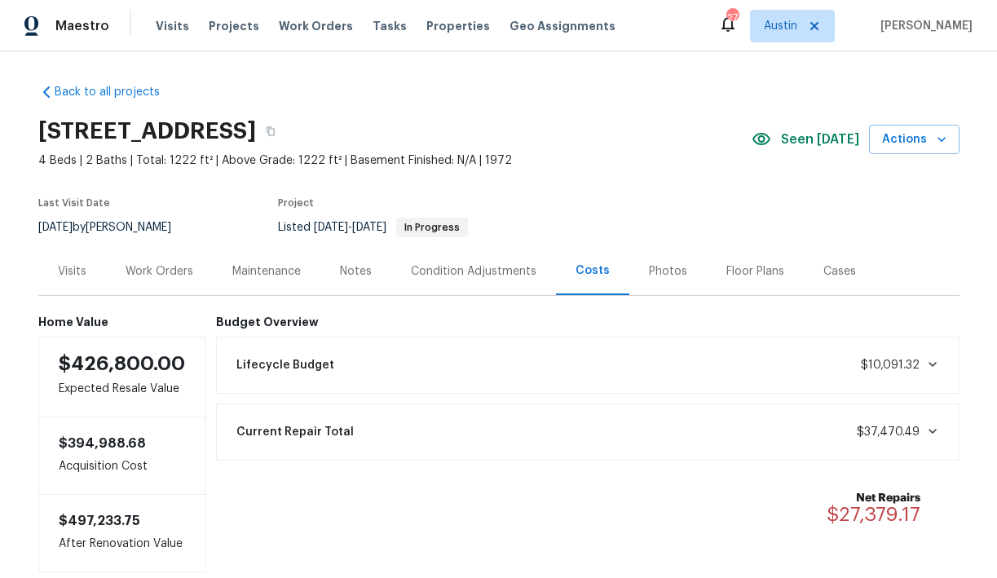
click at [355, 274] on div "Notes" at bounding box center [356, 271] width 32 height 16
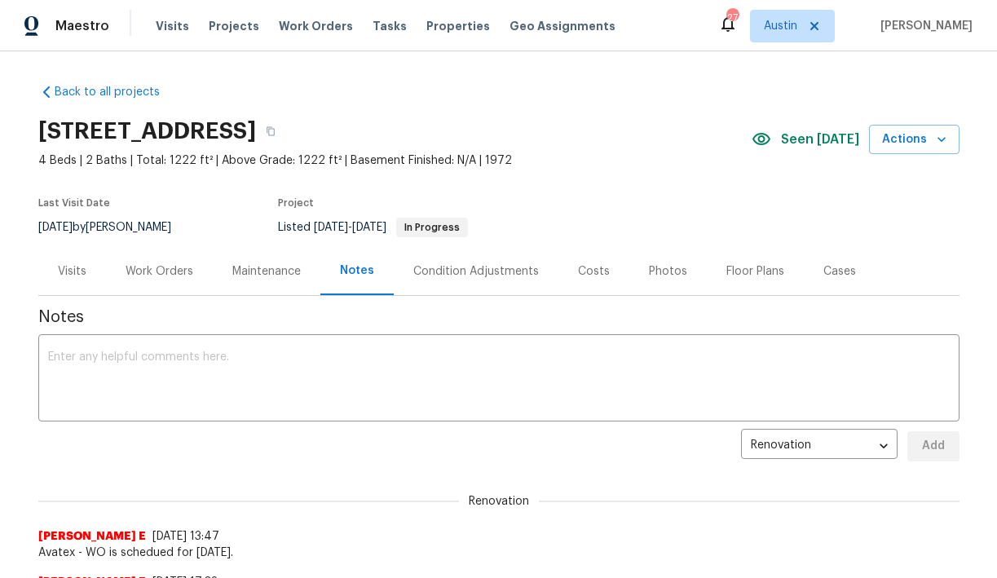
click at [275, 273] on div "Maintenance" at bounding box center [266, 271] width 68 height 16
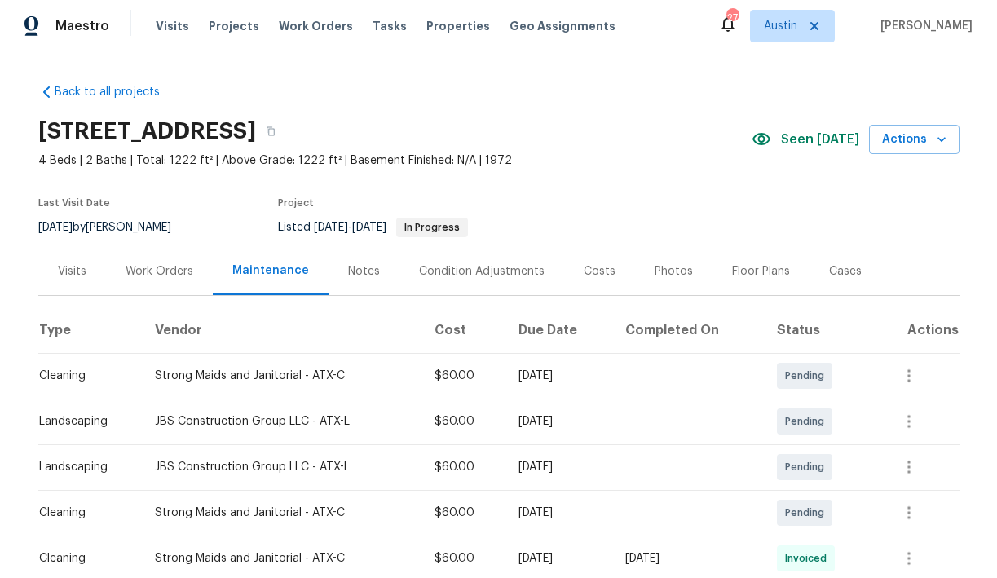
click at [506, 271] on div "Condition Adjustments" at bounding box center [482, 271] width 126 height 16
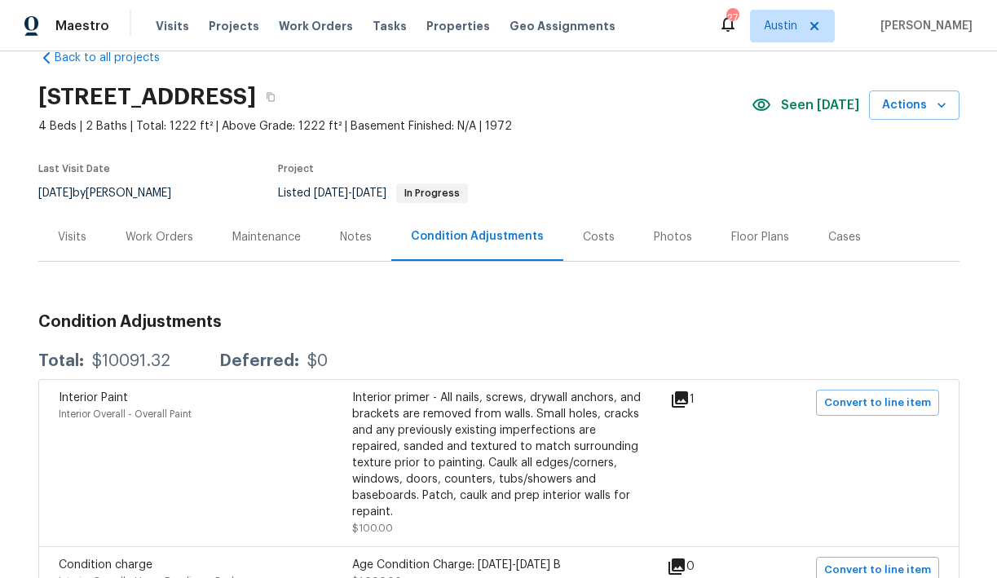
scroll to position [38, 0]
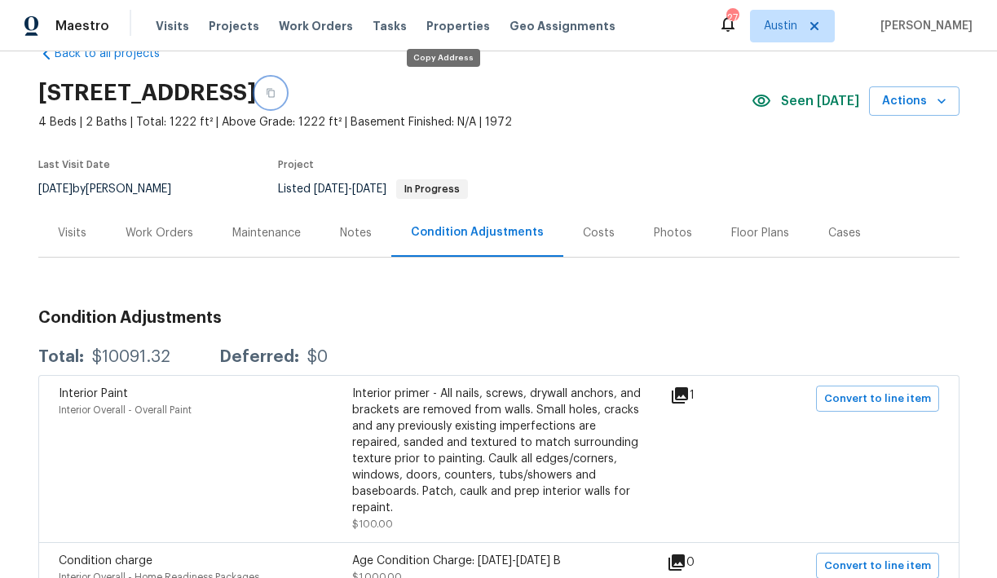
click at [276, 92] on icon "button" at bounding box center [271, 93] width 10 height 10
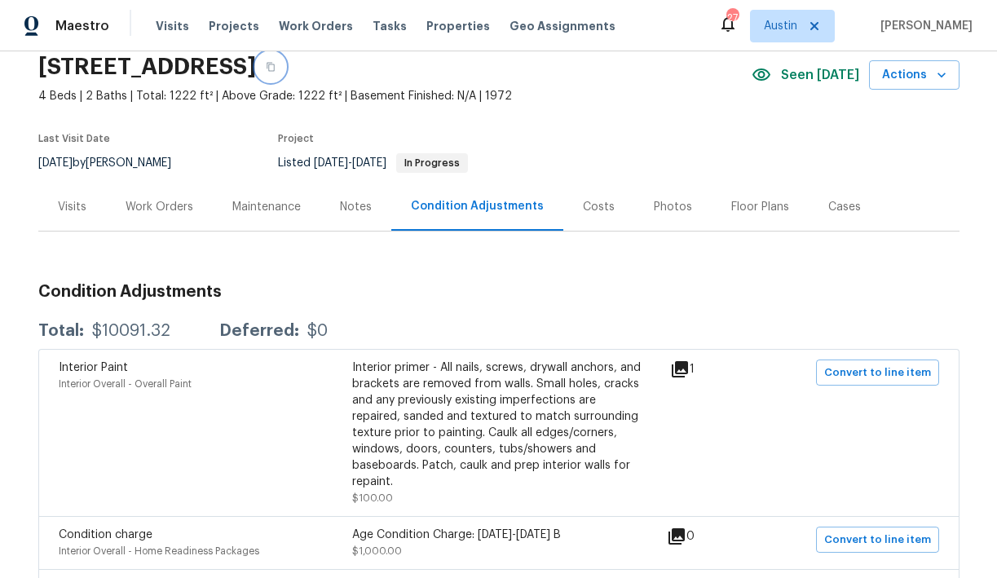
scroll to position [65, 0]
click at [597, 201] on div "Costs" at bounding box center [599, 206] width 32 height 16
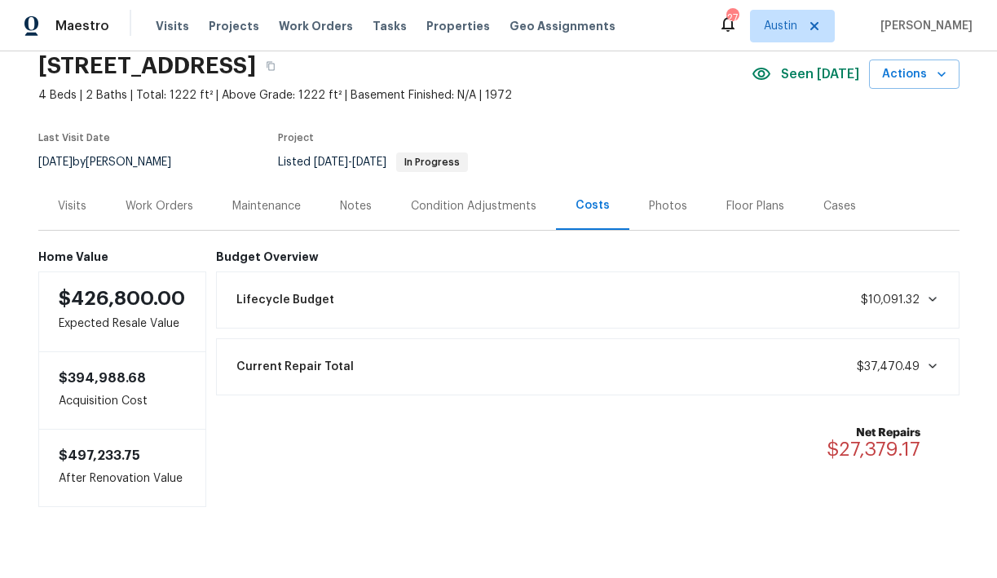
click at [651, 205] on div "Photos" at bounding box center [668, 206] width 38 height 16
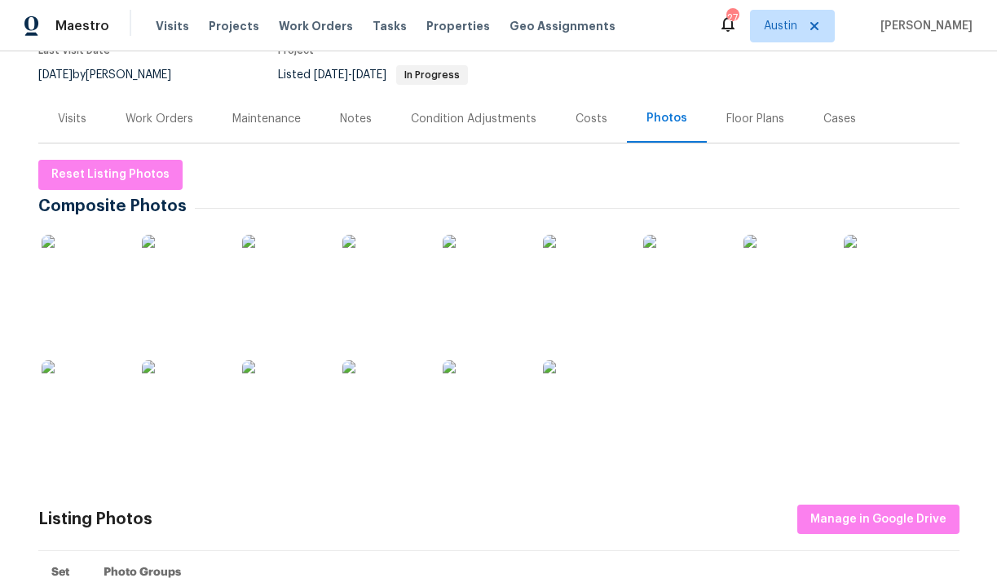
scroll to position [154, 0]
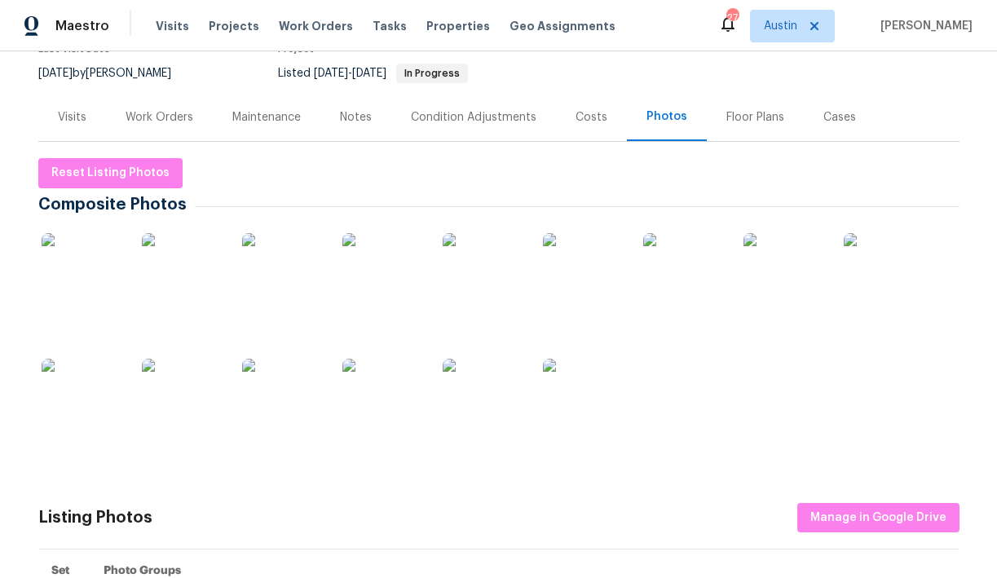
click at [874, 280] on img at bounding box center [885, 274] width 82 height 82
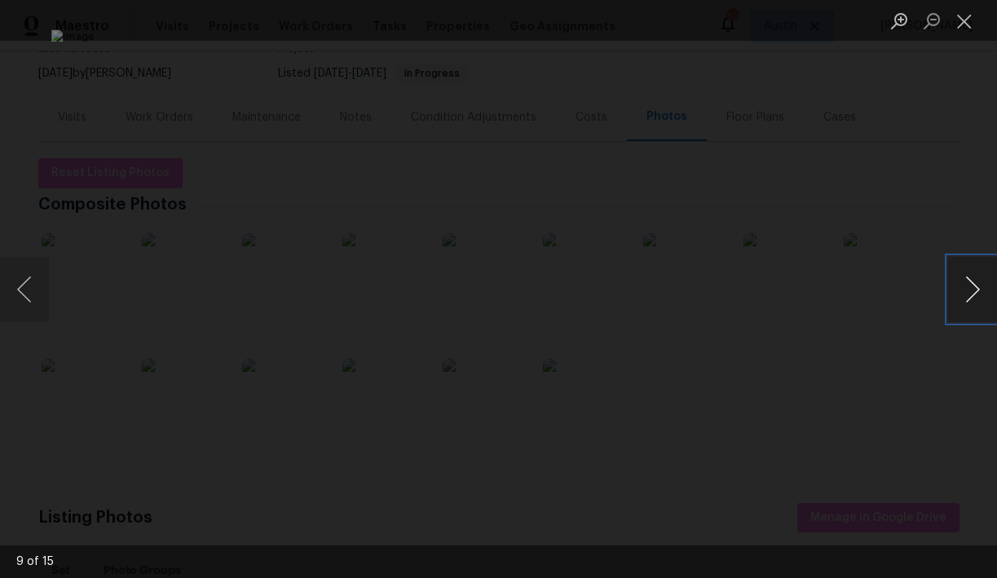
click at [973, 286] on button "Next image" at bounding box center [972, 289] width 49 height 65
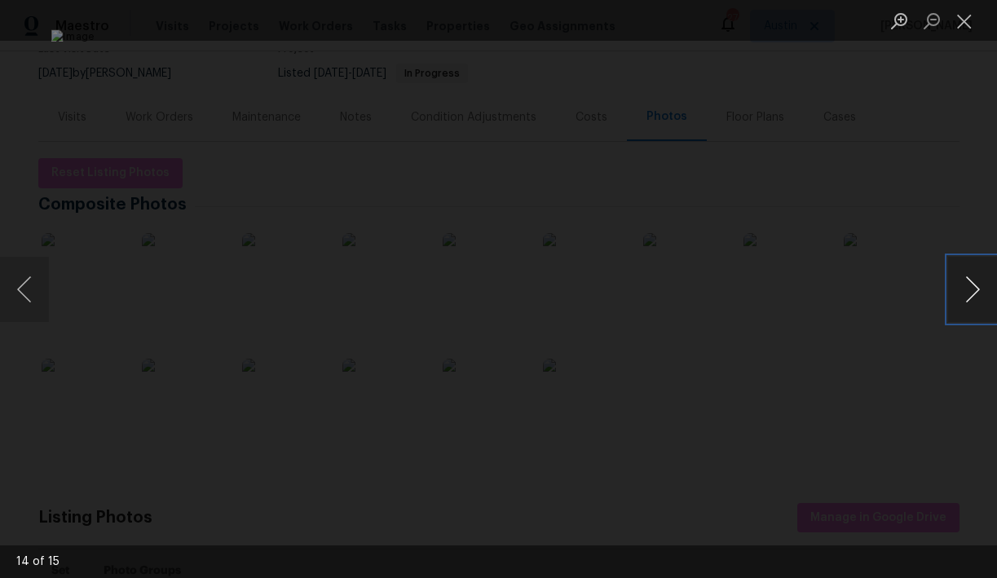
click at [973, 286] on button "Next image" at bounding box center [972, 289] width 49 height 65
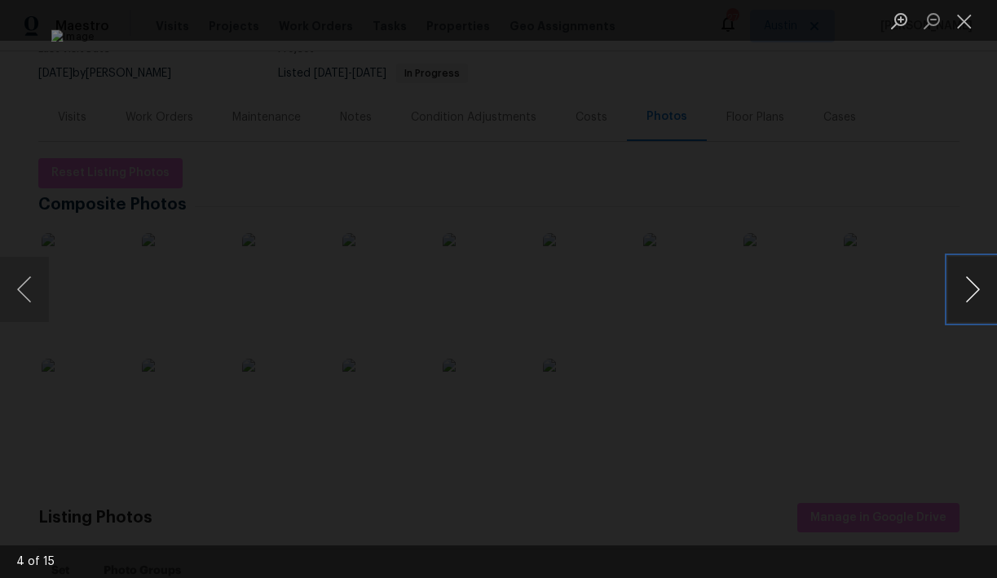
click at [973, 286] on button "Next image" at bounding box center [972, 289] width 49 height 65
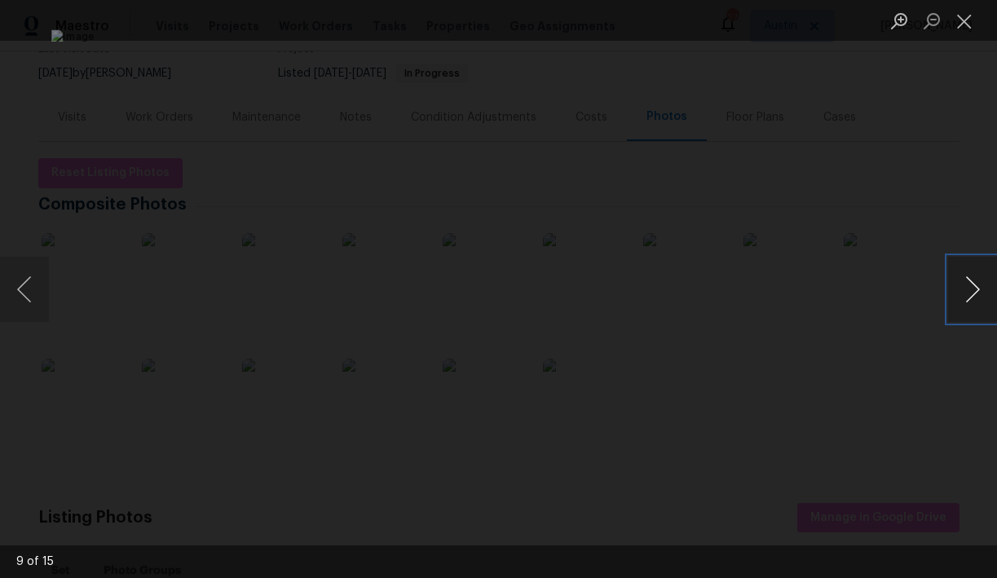
click at [973, 286] on button "Next image" at bounding box center [972, 289] width 49 height 65
click at [973, 285] on button "Next image" at bounding box center [972, 289] width 49 height 65
click at [973, 286] on button "Next image" at bounding box center [972, 289] width 49 height 65
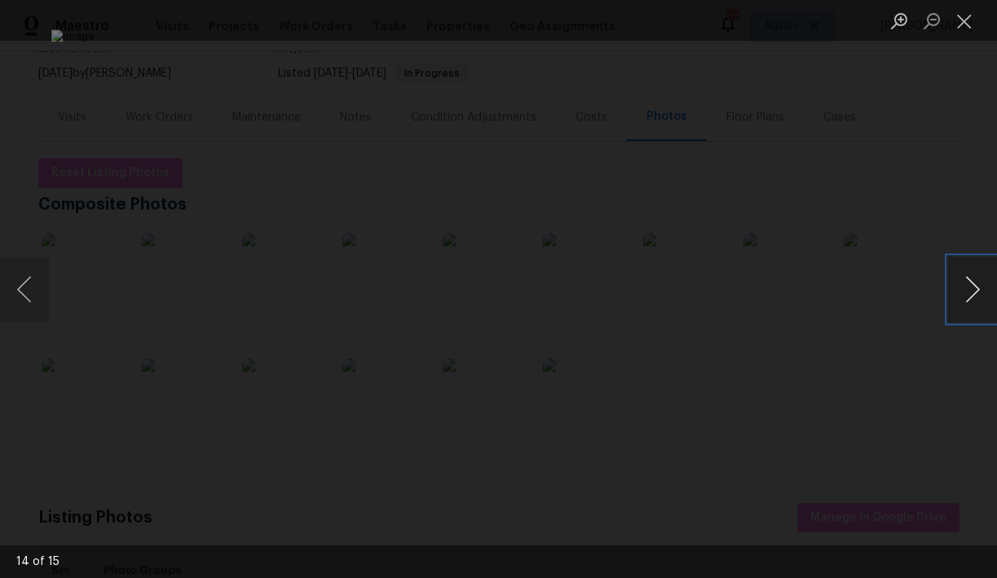
click at [973, 286] on button "Next image" at bounding box center [972, 289] width 49 height 65
click at [966, 29] on button "Close lightbox" at bounding box center [964, 21] width 33 height 29
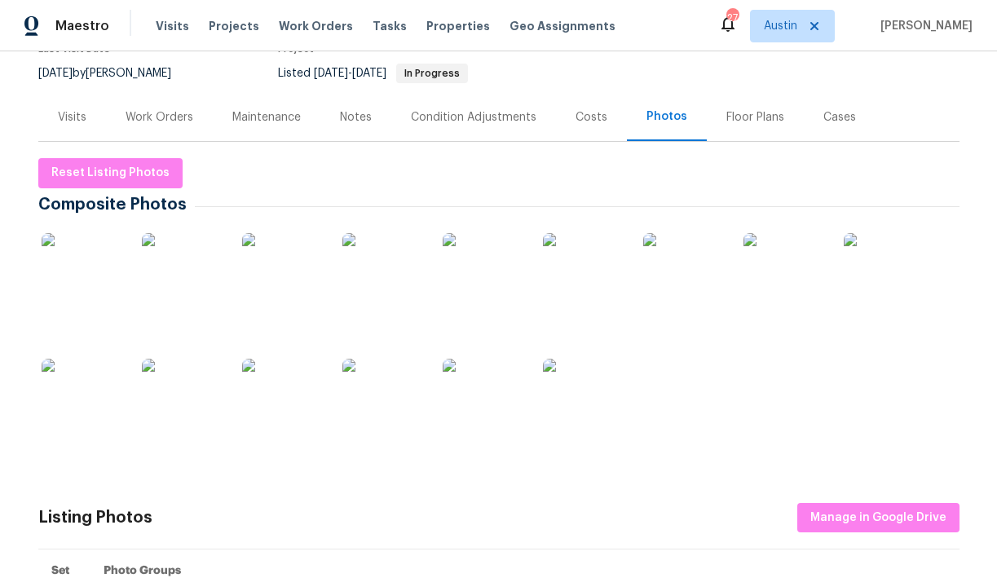
click at [77, 115] on div "Visits" at bounding box center [72, 117] width 29 height 16
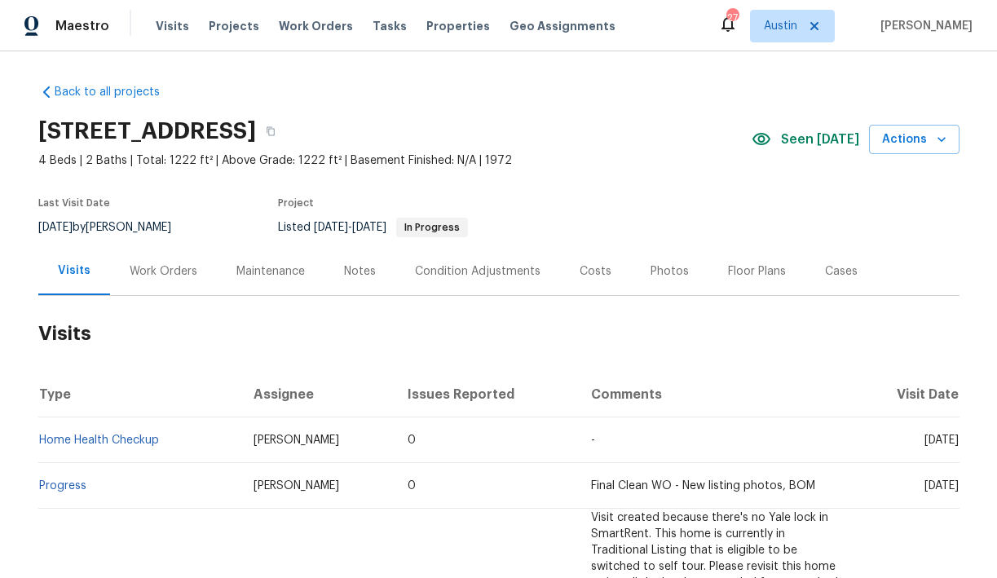
click at [165, 272] on div "Work Orders" at bounding box center [164, 271] width 68 height 16
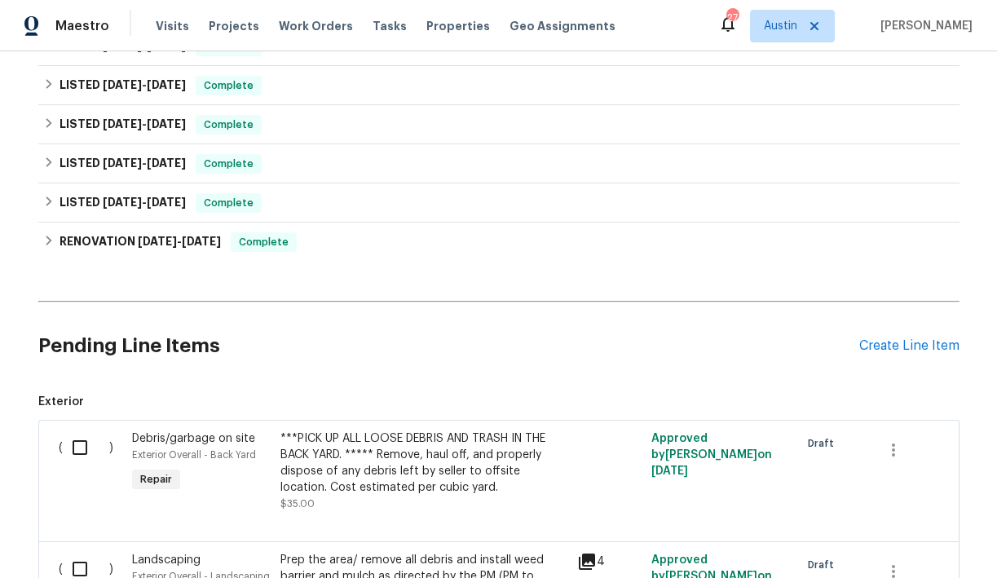
scroll to position [713, 0]
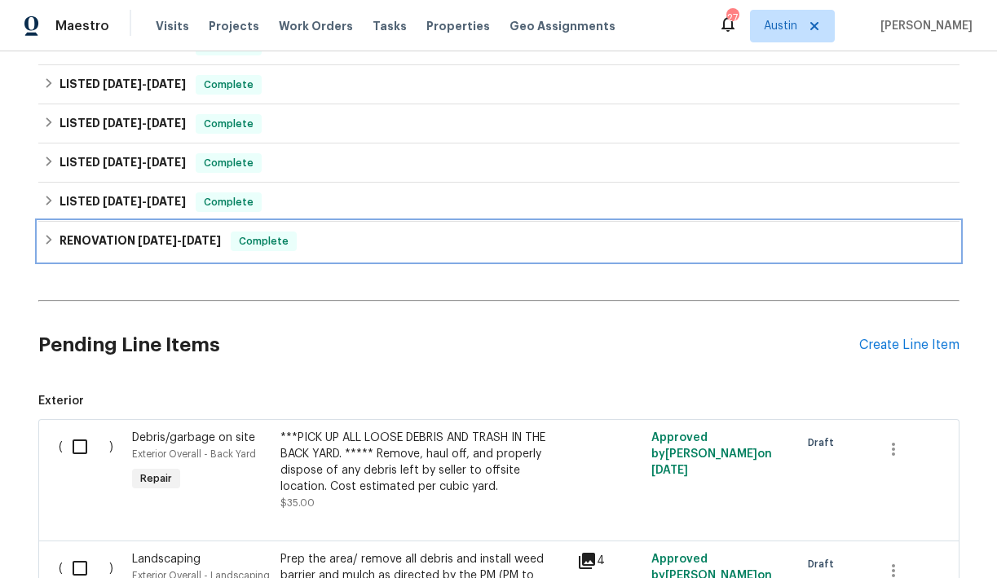
click at [45, 241] on icon at bounding box center [48, 239] width 11 height 11
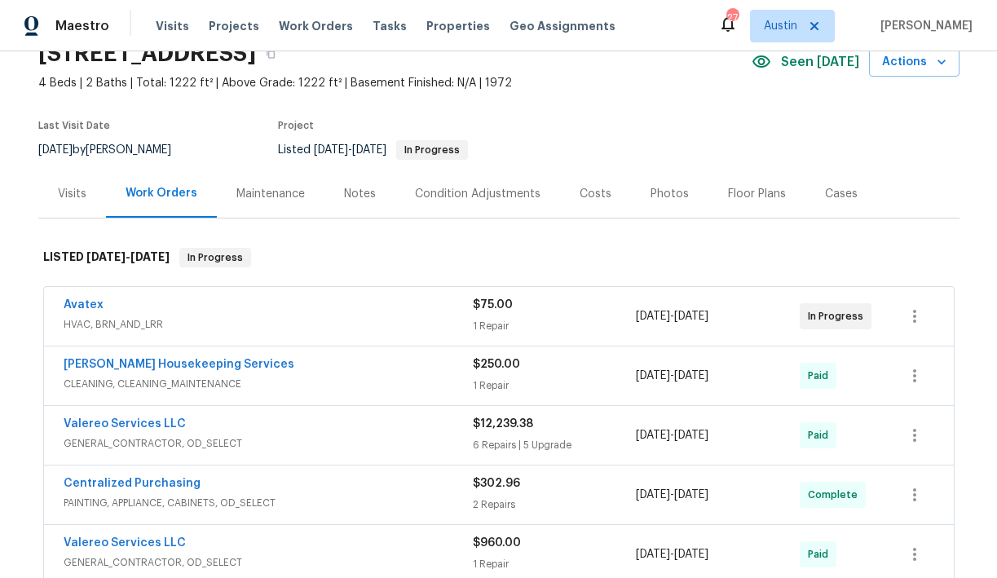
scroll to position [70, 0]
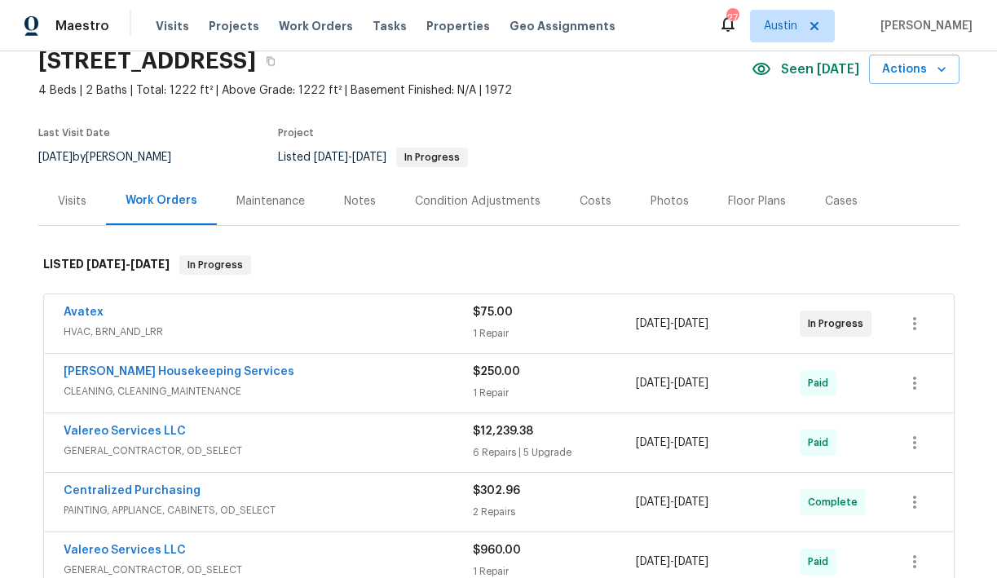
click at [364, 206] on div "Notes" at bounding box center [360, 201] width 32 height 16
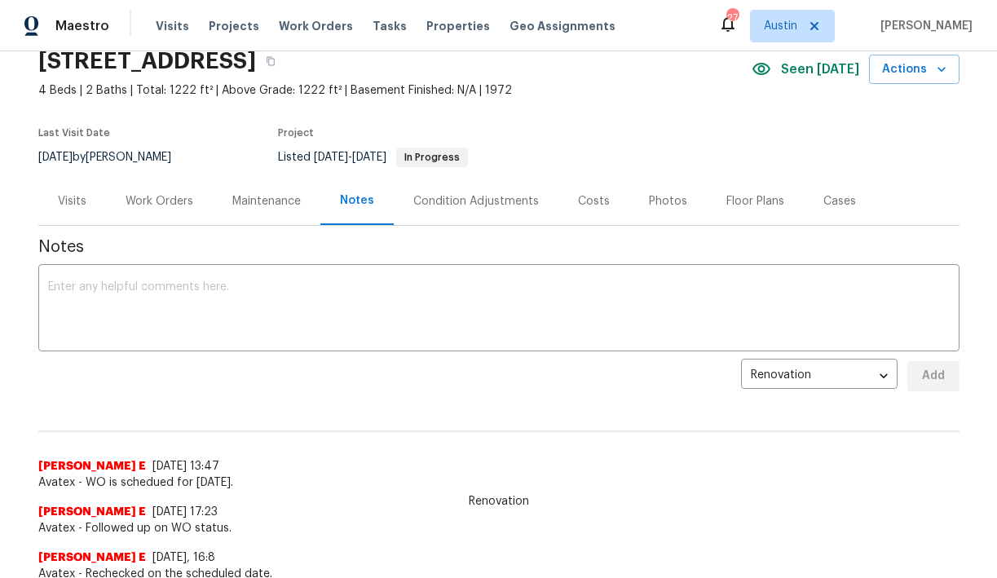
click at [578, 200] on div "Costs" at bounding box center [594, 201] width 32 height 16
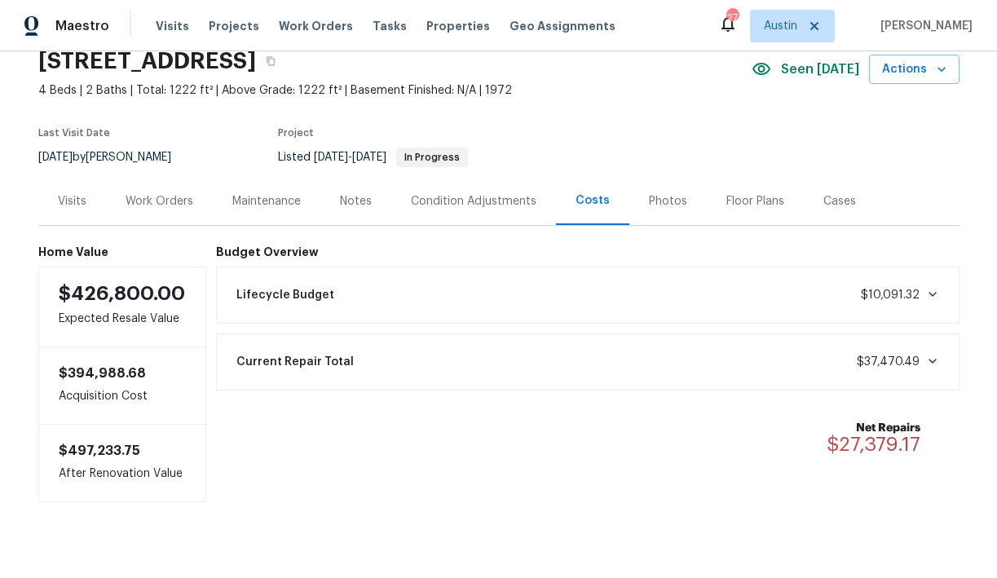
click at [494, 200] on div "Condition Adjustments" at bounding box center [474, 201] width 126 height 16
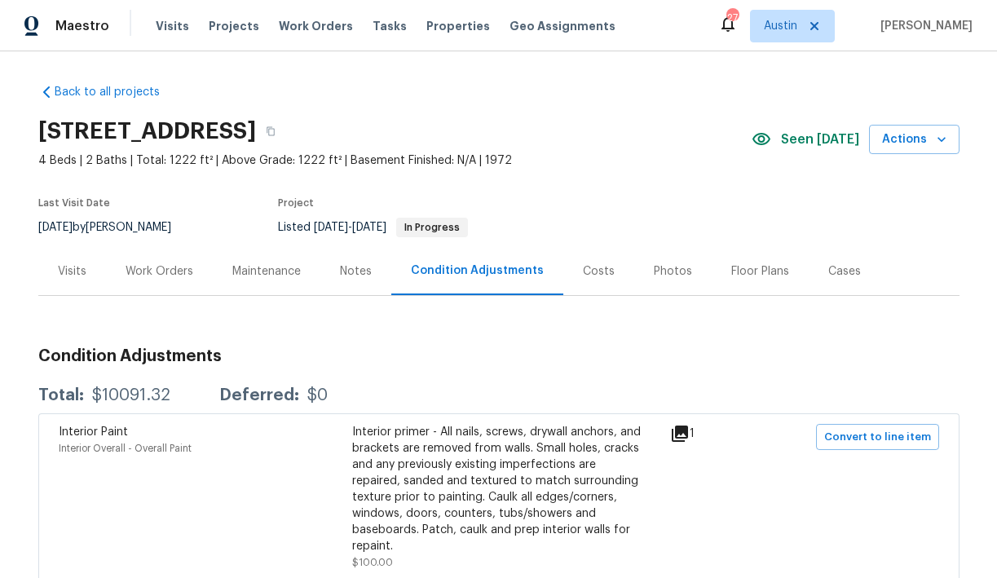
click at [73, 269] on div "Visits" at bounding box center [72, 271] width 29 height 16
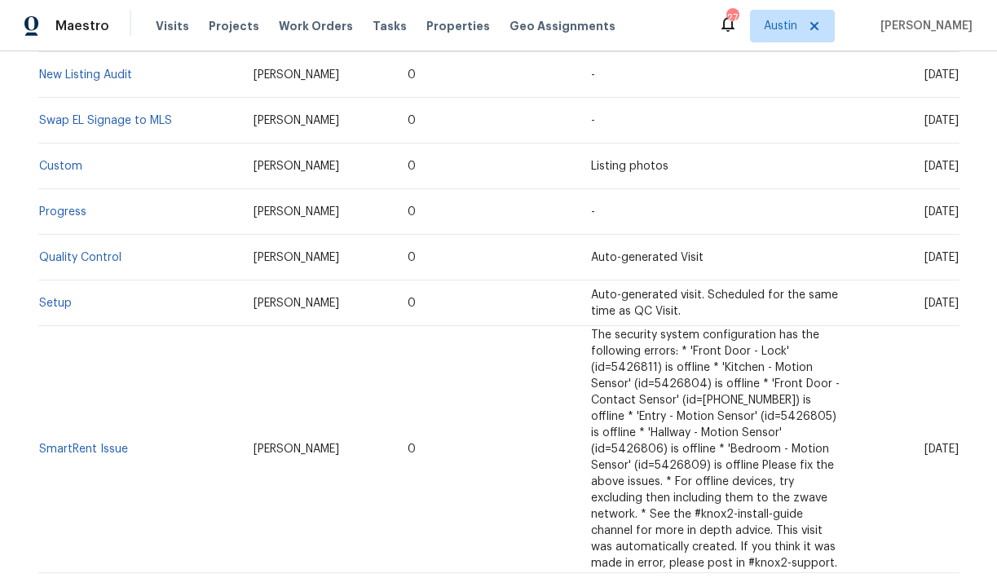
scroll to position [2069, 0]
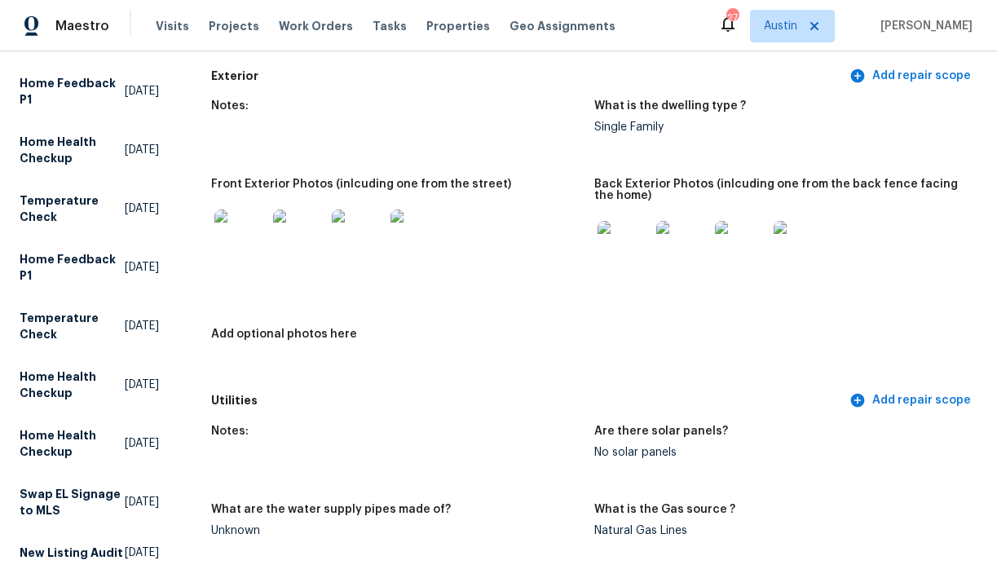
scroll to position [642, 0]
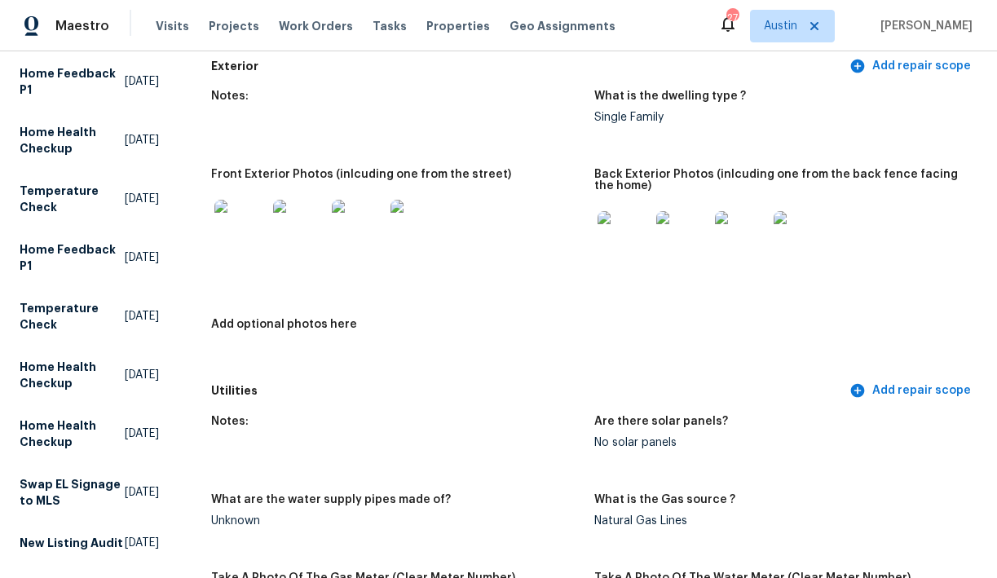
click at [251, 222] on img at bounding box center [240, 226] width 52 height 52
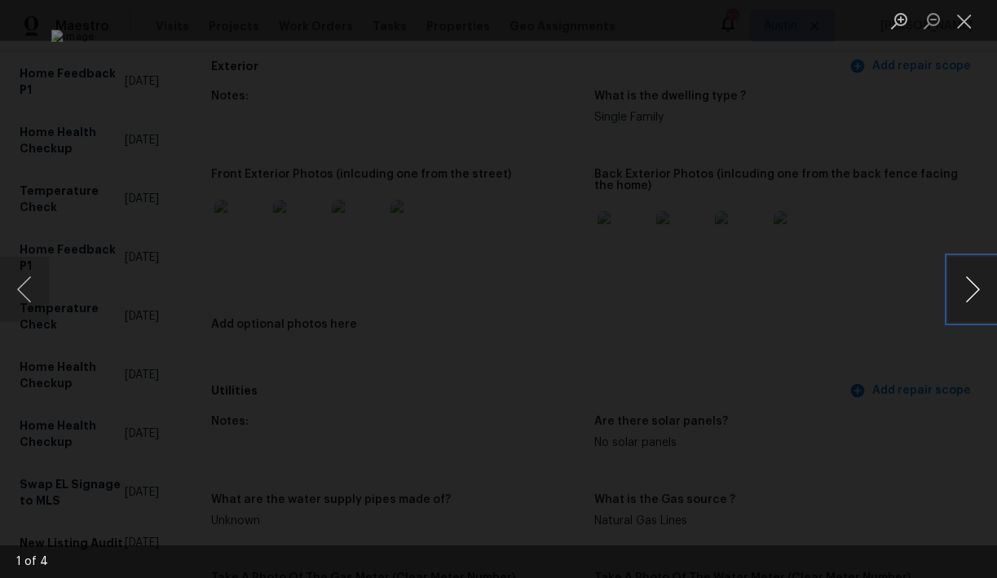
click at [966, 283] on button "Next image" at bounding box center [972, 289] width 49 height 65
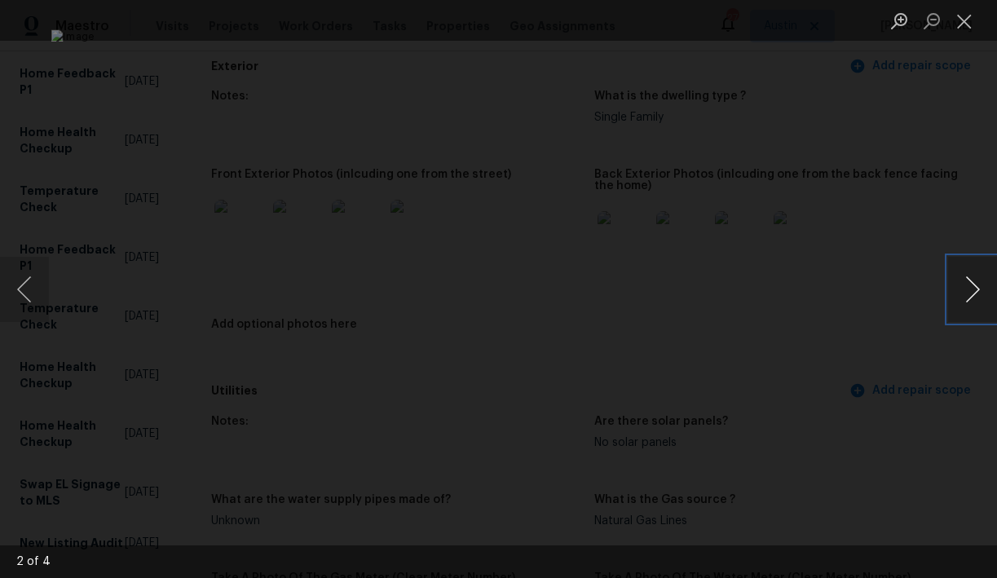
click at [966, 283] on button "Next image" at bounding box center [972, 289] width 49 height 65
click at [965, 20] on button "Close lightbox" at bounding box center [964, 21] width 33 height 29
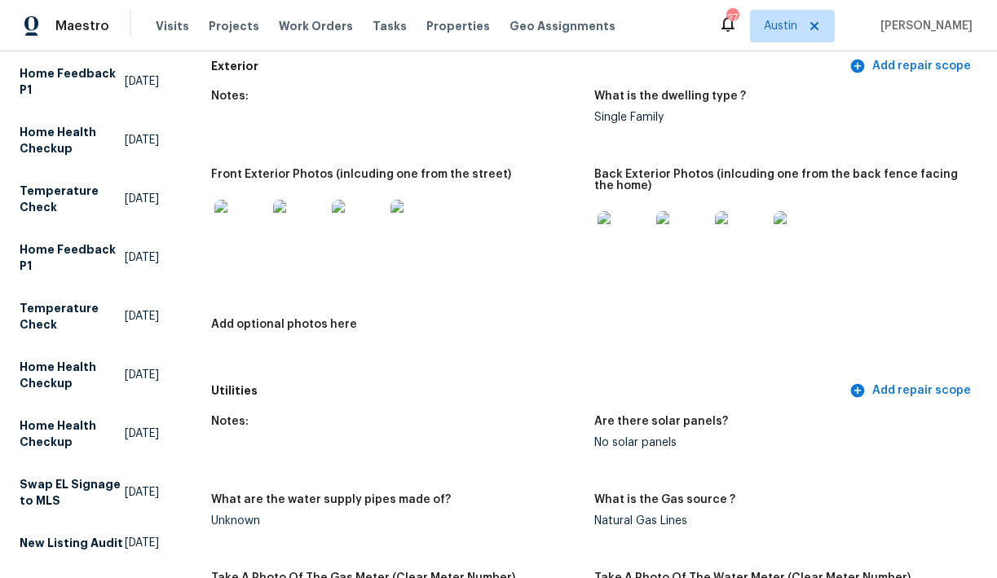
click at [635, 245] on img at bounding box center [624, 237] width 52 height 52
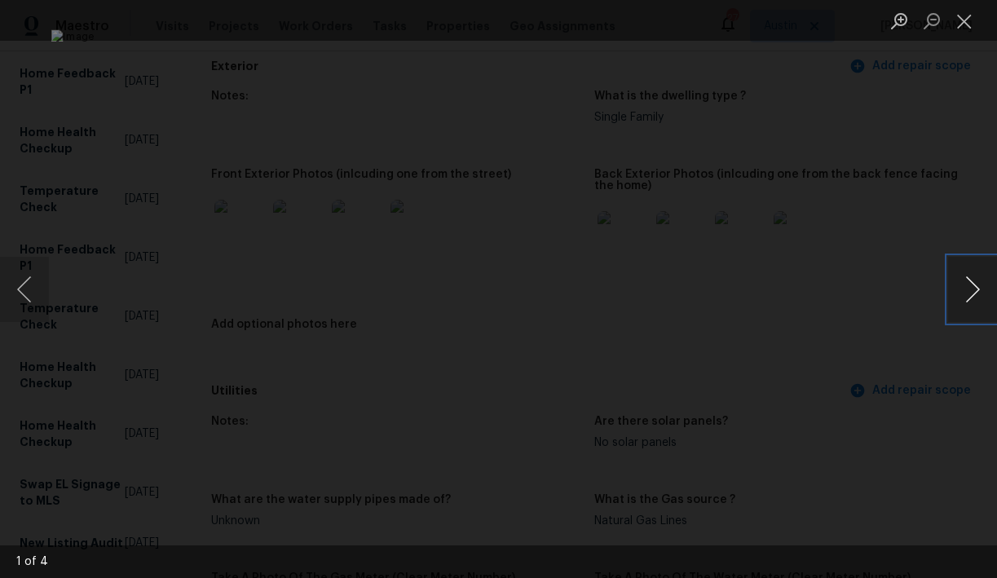
click at [969, 287] on button "Next image" at bounding box center [972, 289] width 49 height 65
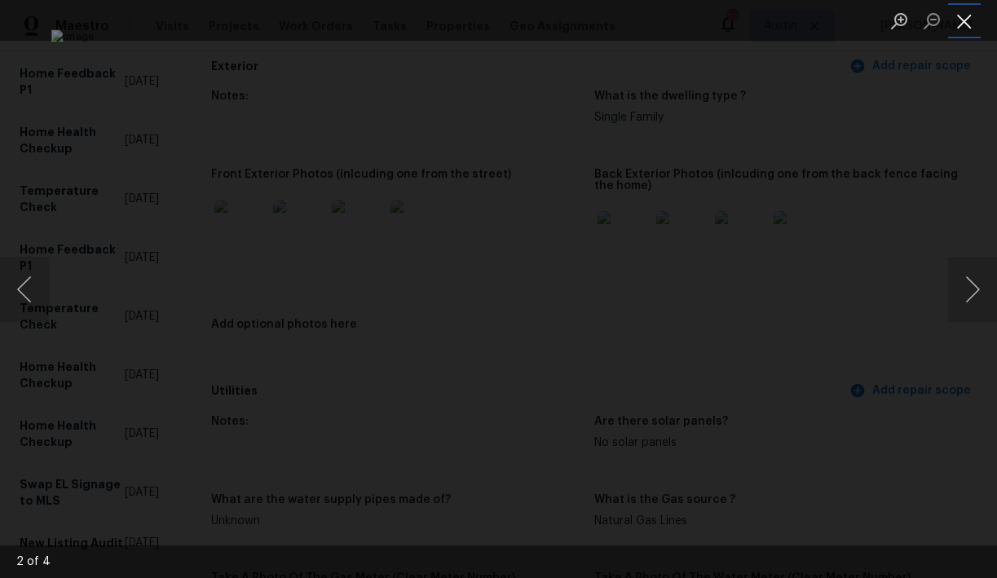
click at [966, 21] on button "Close lightbox" at bounding box center [964, 21] width 33 height 29
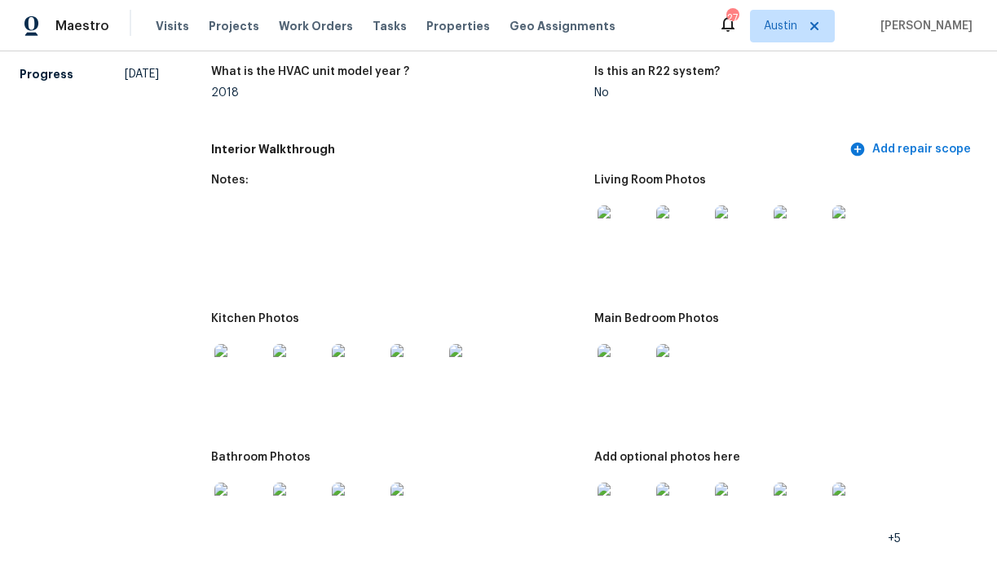
scroll to position [1594, 0]
click at [621, 220] on img at bounding box center [624, 231] width 52 height 52
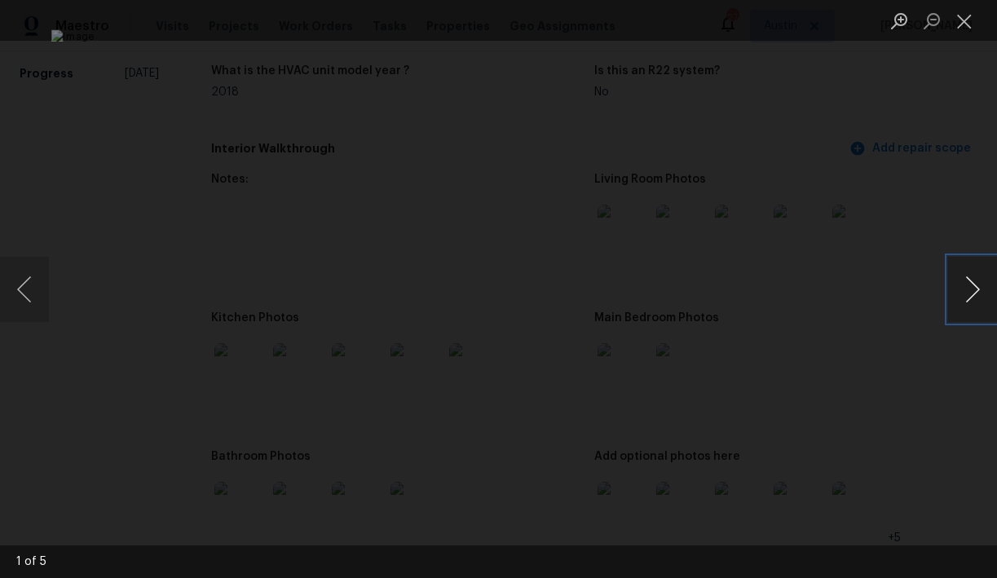
click at [969, 285] on button "Next image" at bounding box center [972, 289] width 49 height 65
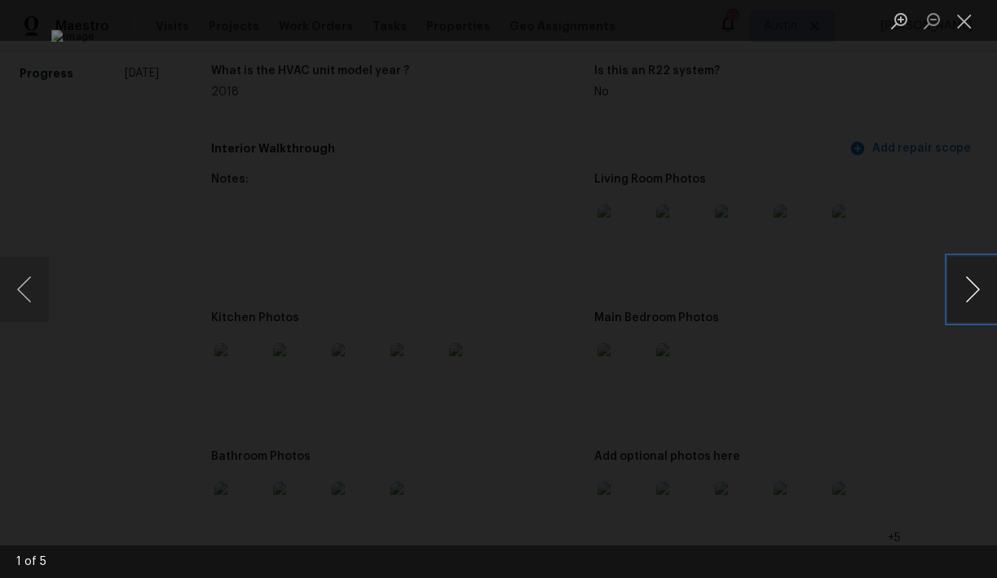
click at [969, 285] on button "Next image" at bounding box center [972, 289] width 49 height 65
click at [968, 23] on button "Close lightbox" at bounding box center [964, 21] width 33 height 29
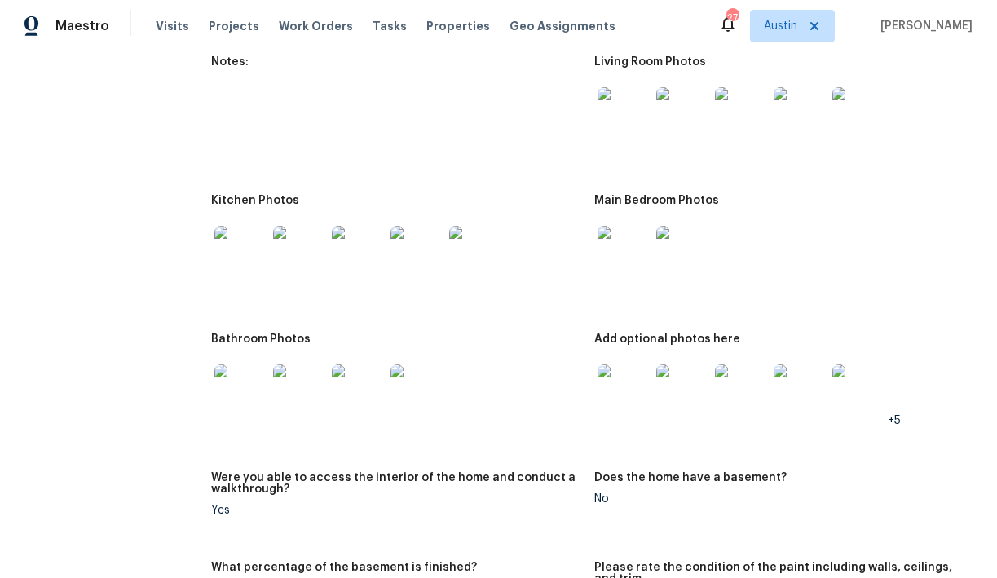
scroll to position [1727, 0]
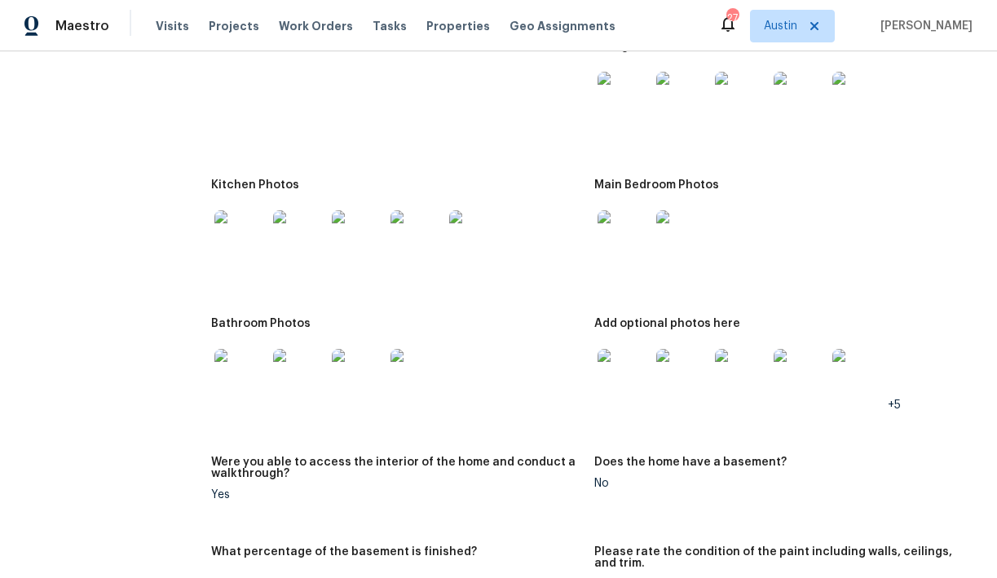
click at [249, 245] on img at bounding box center [240, 236] width 52 height 52
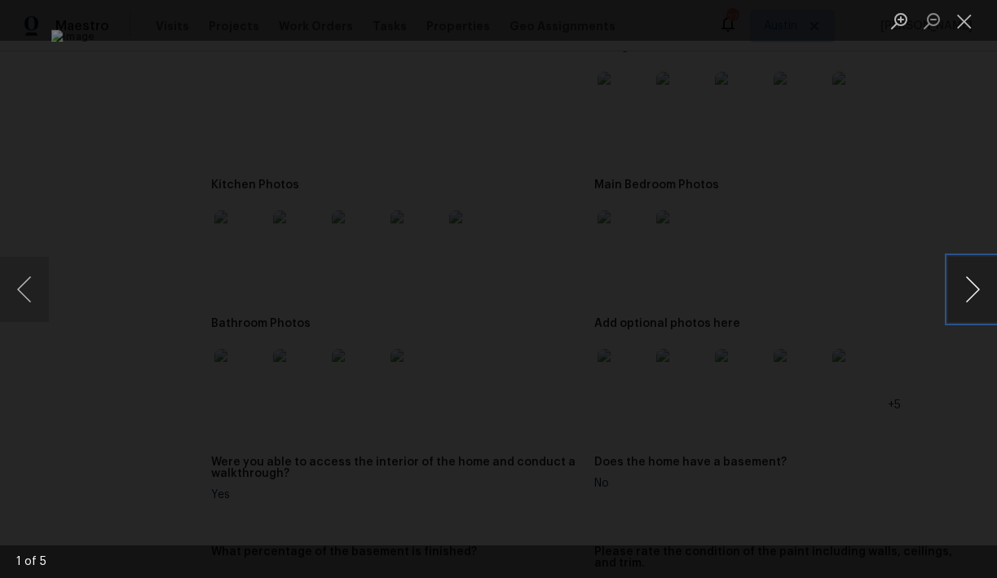
click at [970, 287] on button "Next image" at bounding box center [972, 289] width 49 height 65
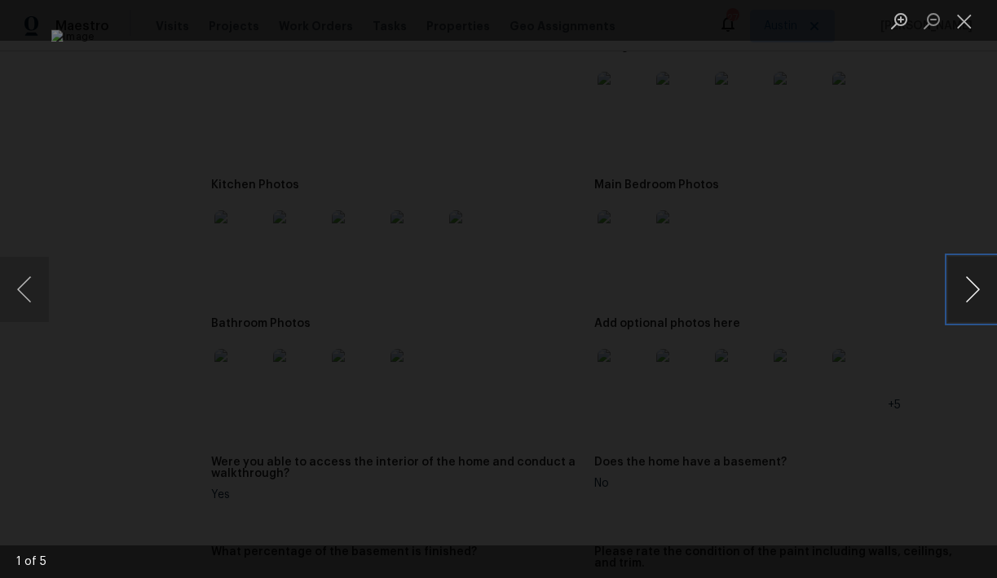
click at [970, 287] on button "Next image" at bounding box center [972, 289] width 49 height 65
click at [963, 24] on button "Close lightbox" at bounding box center [964, 21] width 33 height 29
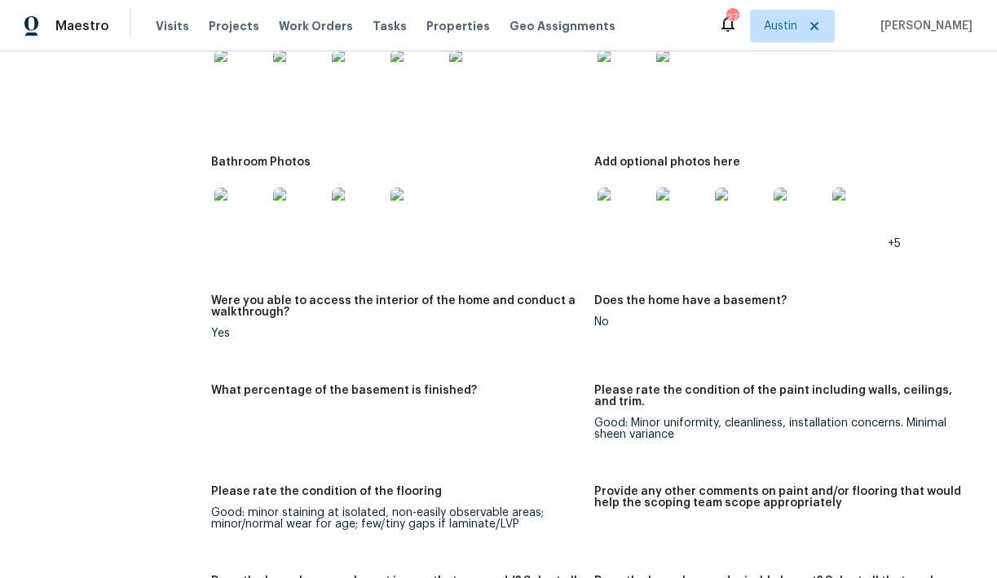
scroll to position [1892, 0]
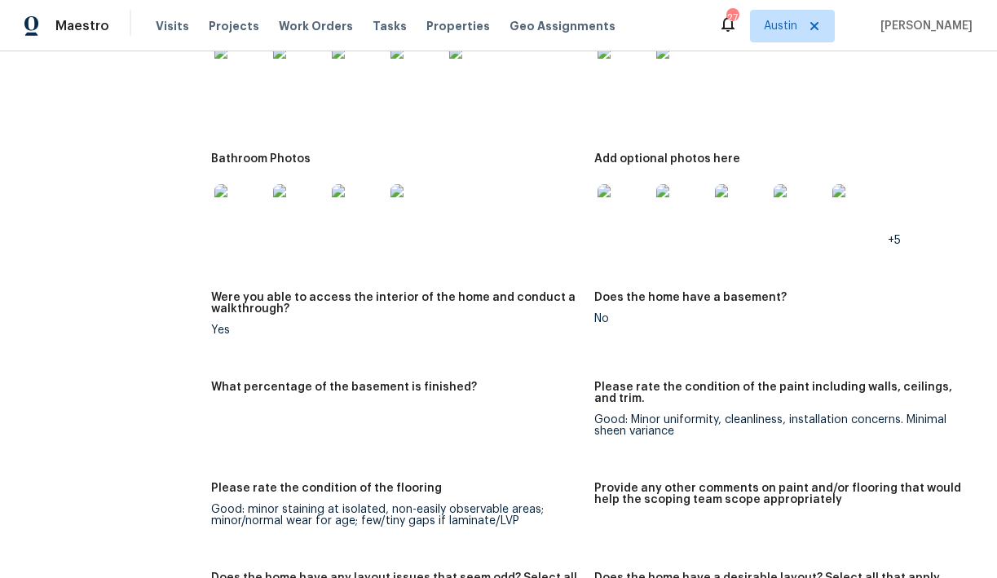
click at [249, 209] on img at bounding box center [240, 210] width 52 height 52
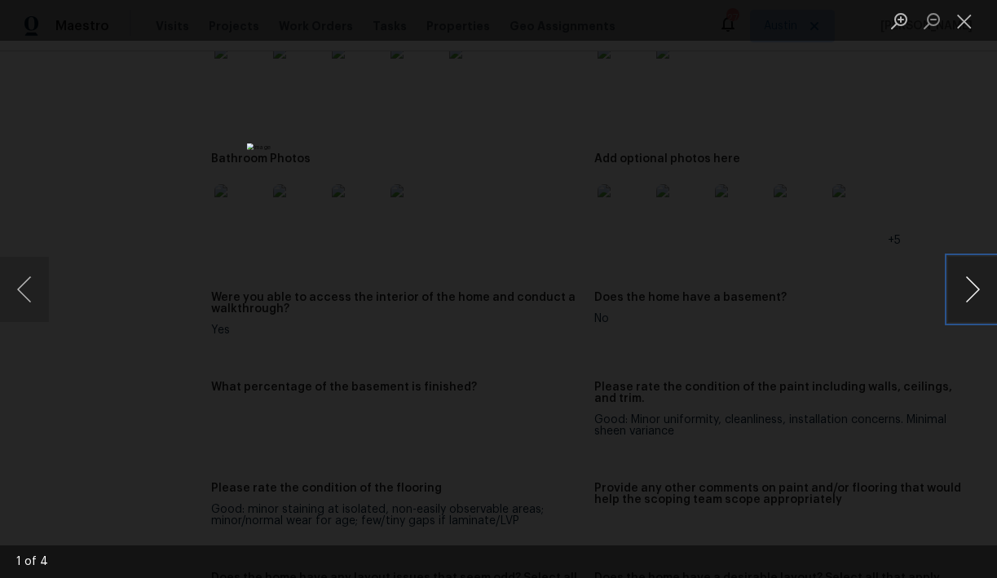
click at [955, 289] on button "Next image" at bounding box center [972, 289] width 49 height 65
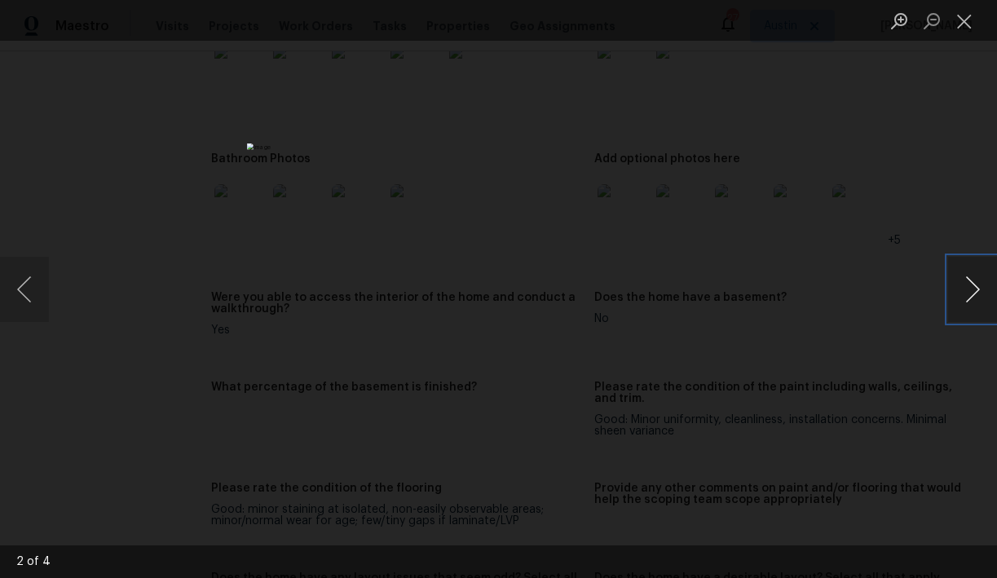
click at [955, 289] on button "Next image" at bounding box center [972, 289] width 49 height 65
click at [965, 27] on button "Close lightbox" at bounding box center [964, 21] width 33 height 29
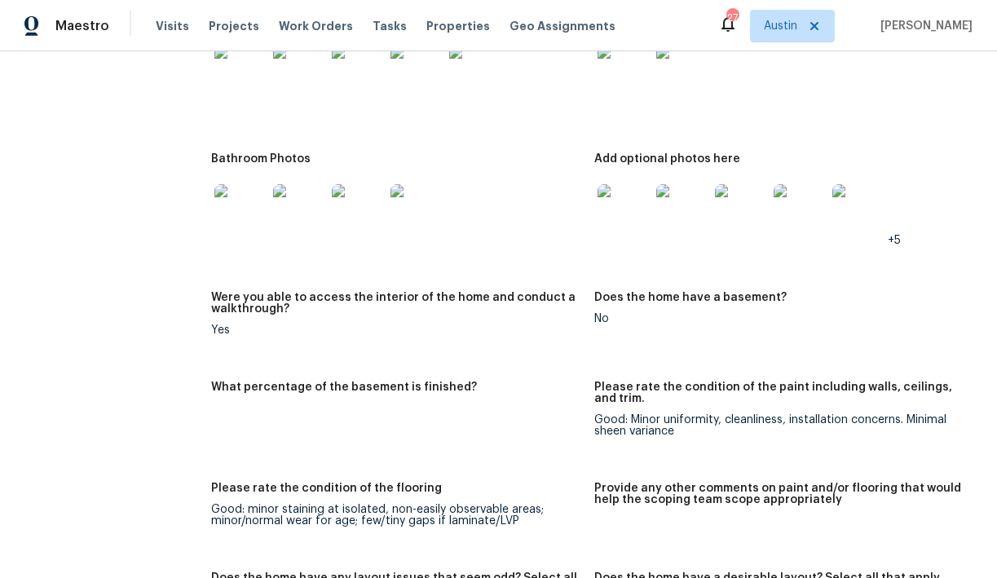
click at [634, 212] on img at bounding box center [624, 210] width 52 height 52
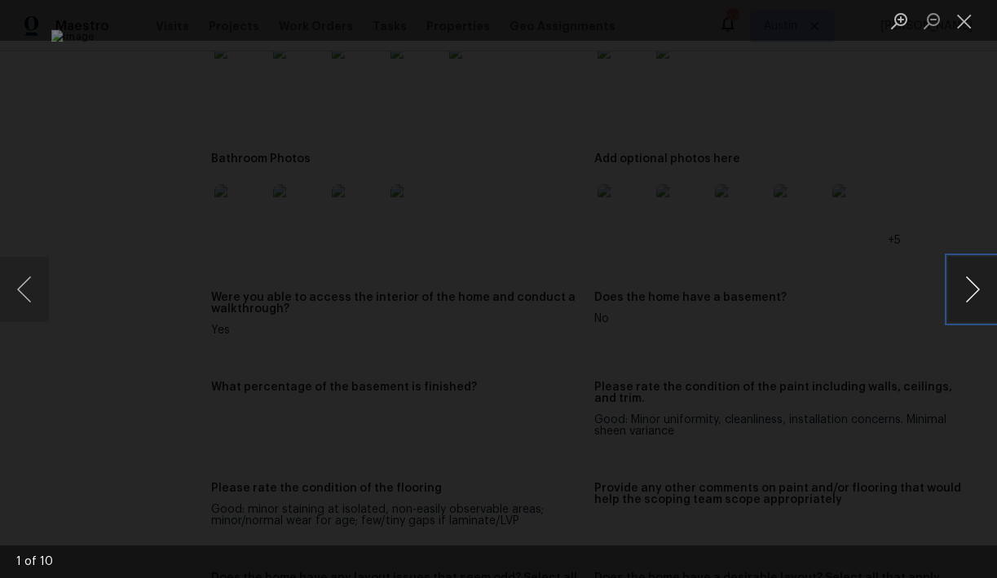
click at [969, 293] on button "Next image" at bounding box center [972, 289] width 49 height 65
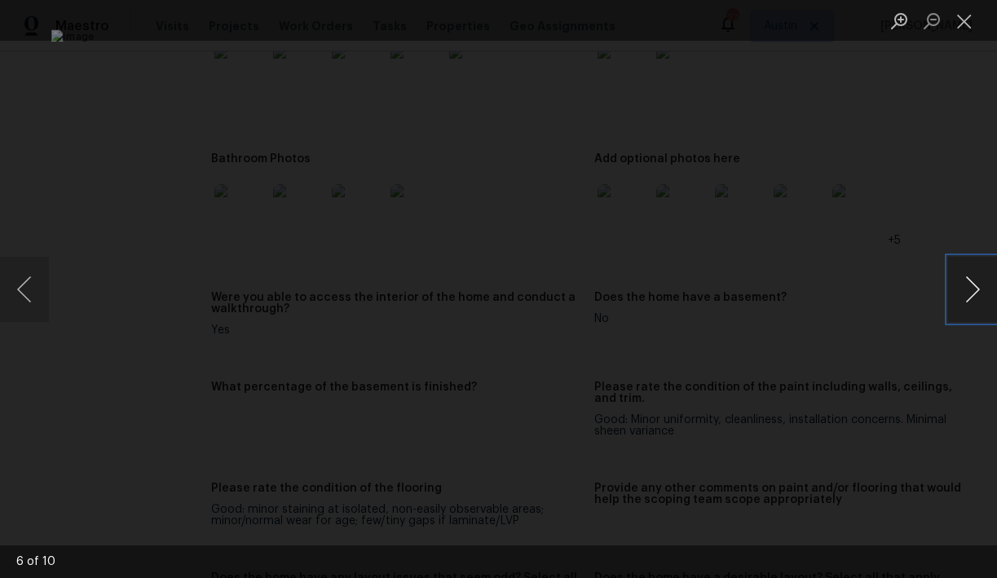
click at [969, 293] on button "Next image" at bounding box center [972, 289] width 49 height 65
click at [970, 293] on button "Next image" at bounding box center [972, 289] width 49 height 65
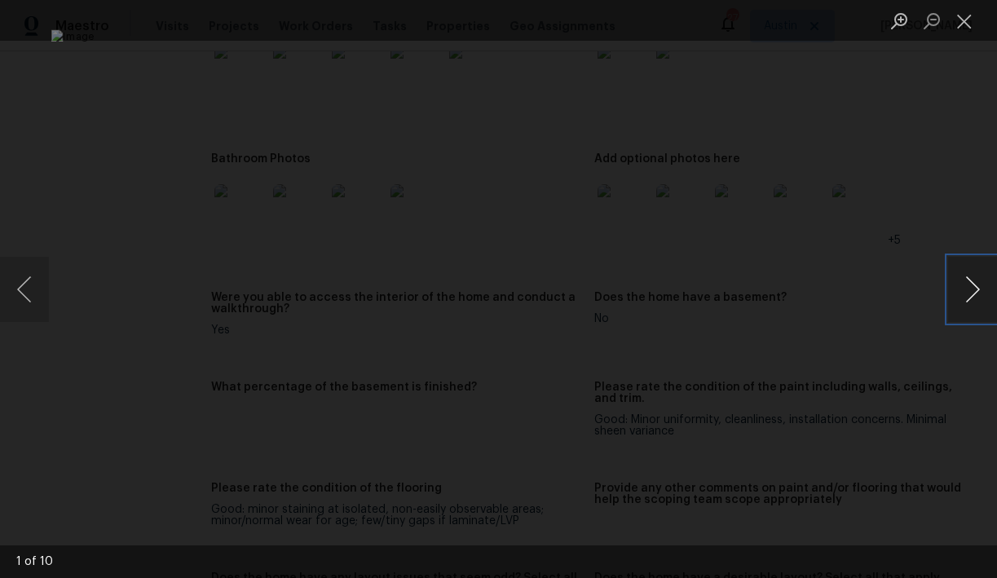
click at [970, 293] on button "Next image" at bounding box center [972, 289] width 49 height 65
click at [965, 26] on button "Close lightbox" at bounding box center [964, 21] width 33 height 29
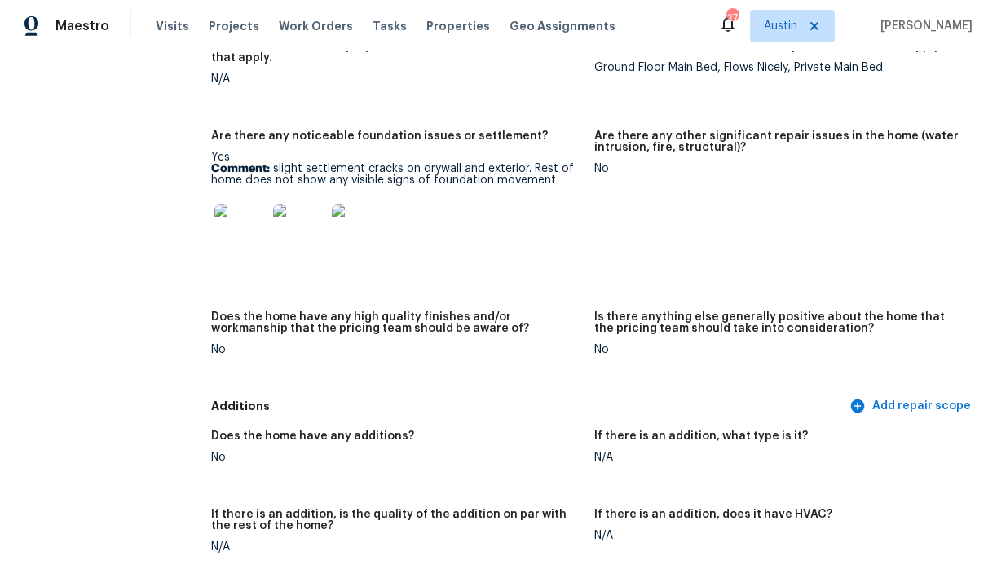
scroll to position [2425, 0]
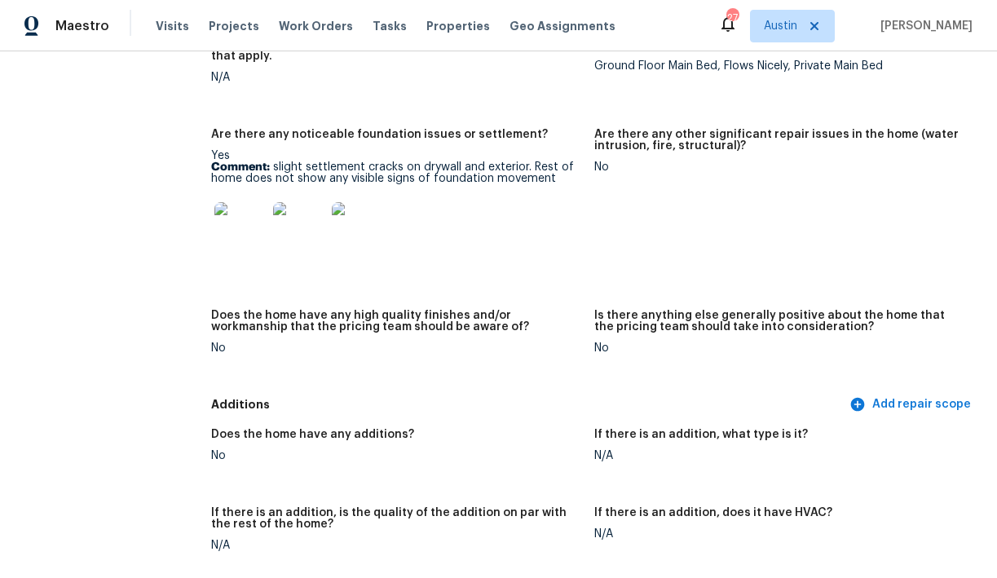
click at [247, 221] on img at bounding box center [240, 228] width 52 height 52
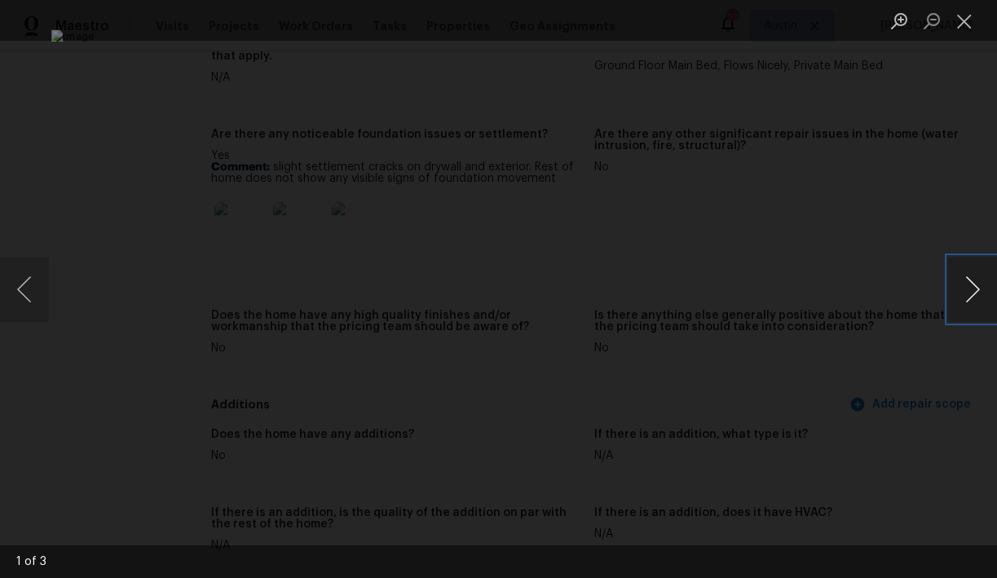
click at [969, 288] on button "Next image" at bounding box center [972, 289] width 49 height 65
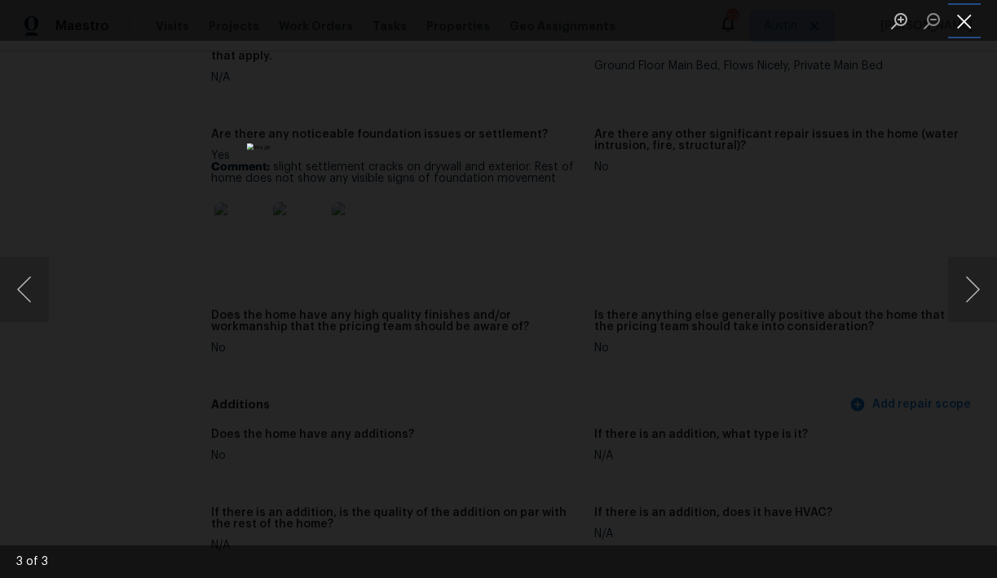
click at [961, 26] on button "Close lightbox" at bounding box center [964, 21] width 33 height 29
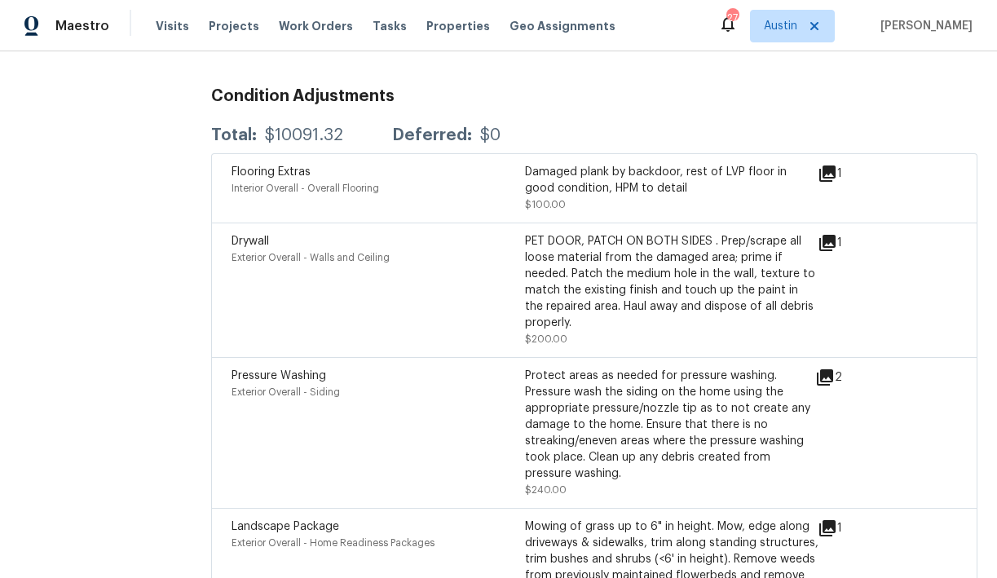
scroll to position [3386, 0]
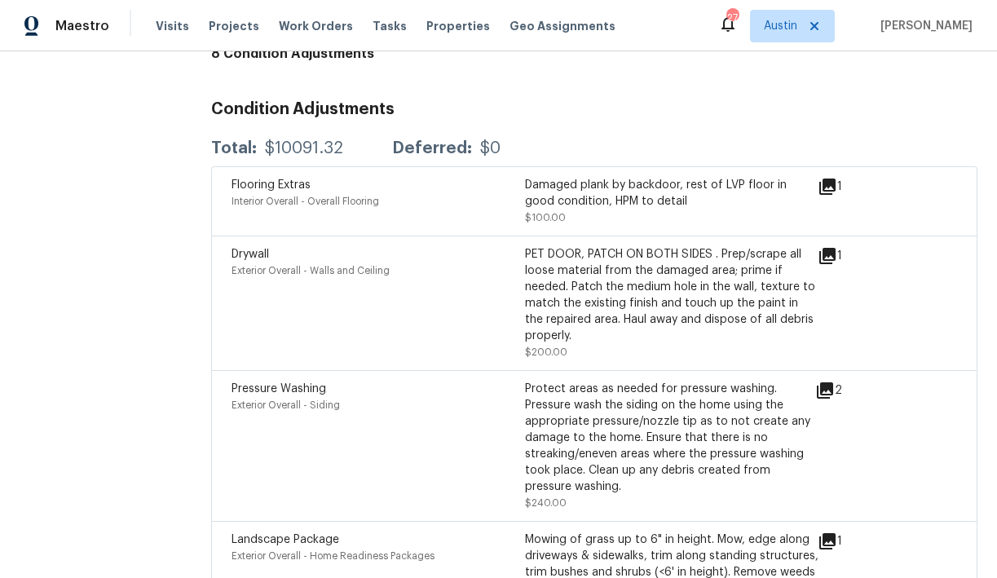
click at [830, 190] on icon at bounding box center [828, 187] width 20 height 20
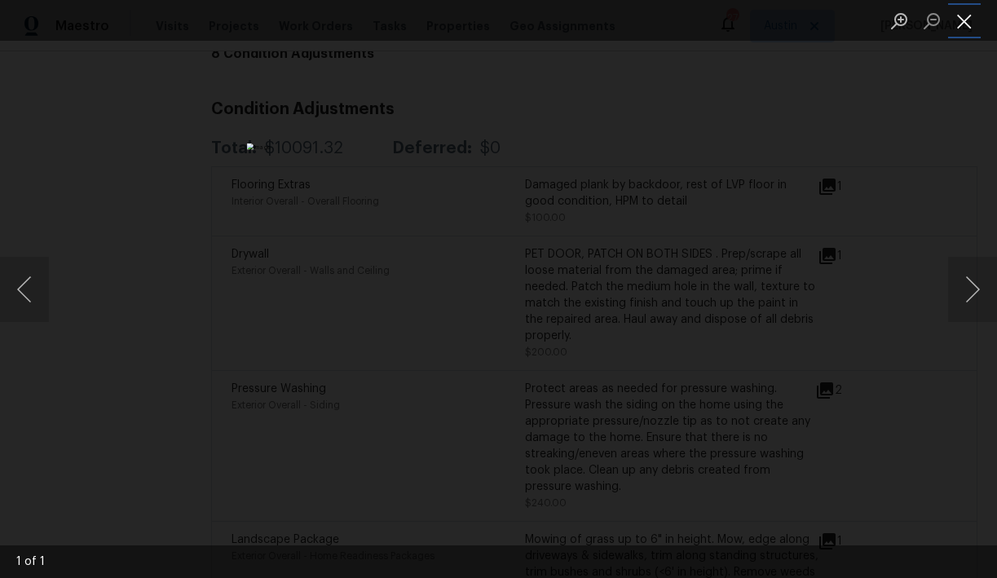
click at [963, 24] on button "Close lightbox" at bounding box center [964, 21] width 33 height 29
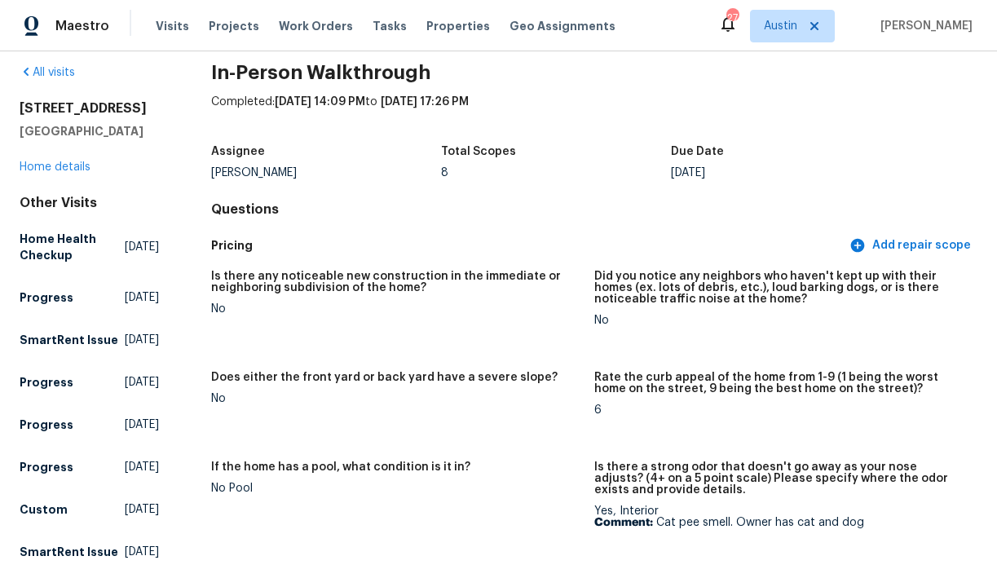
scroll to position [0, 0]
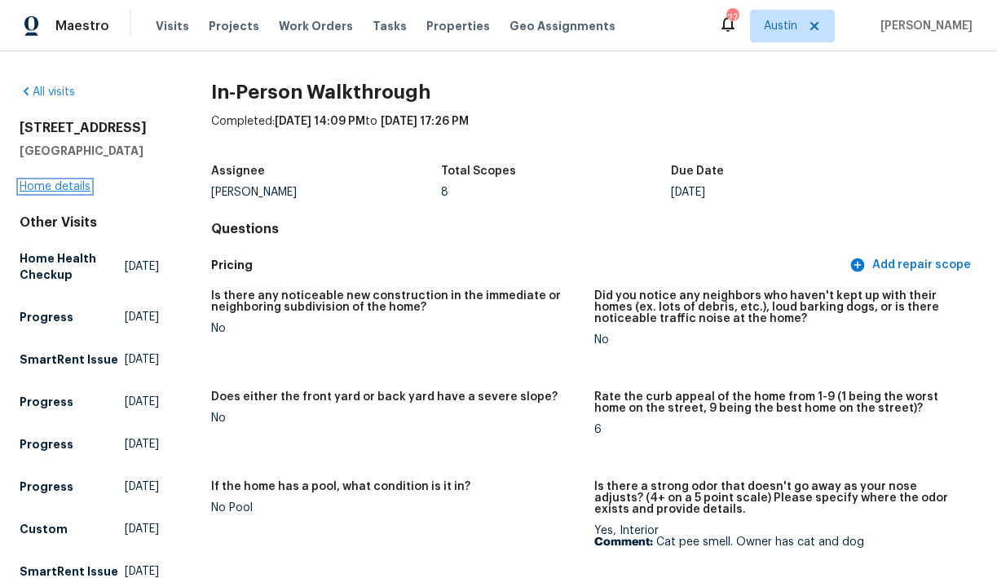
click at [73, 183] on link "Home details" at bounding box center [55, 186] width 71 height 11
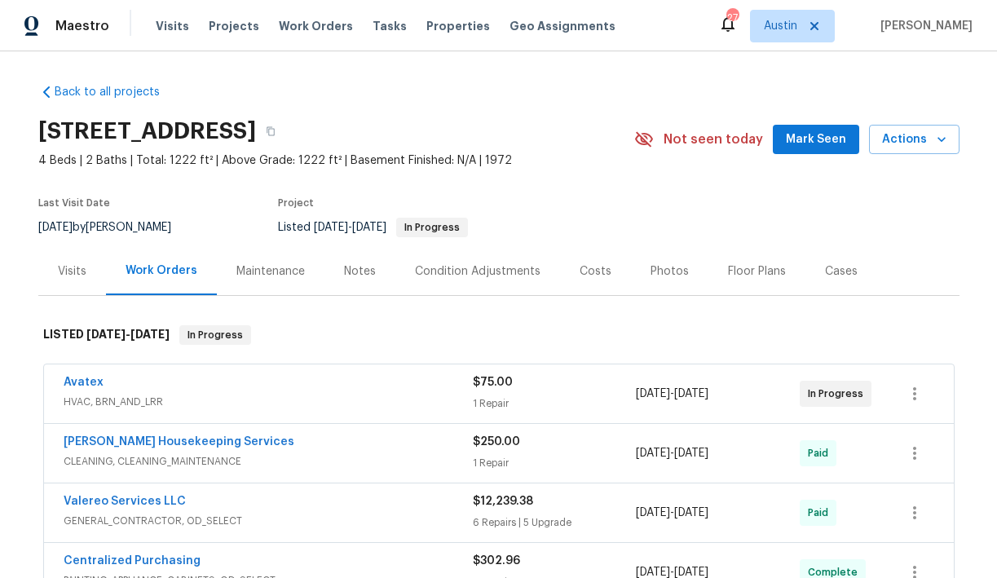
click at [69, 269] on div "Visits" at bounding box center [72, 271] width 29 height 16
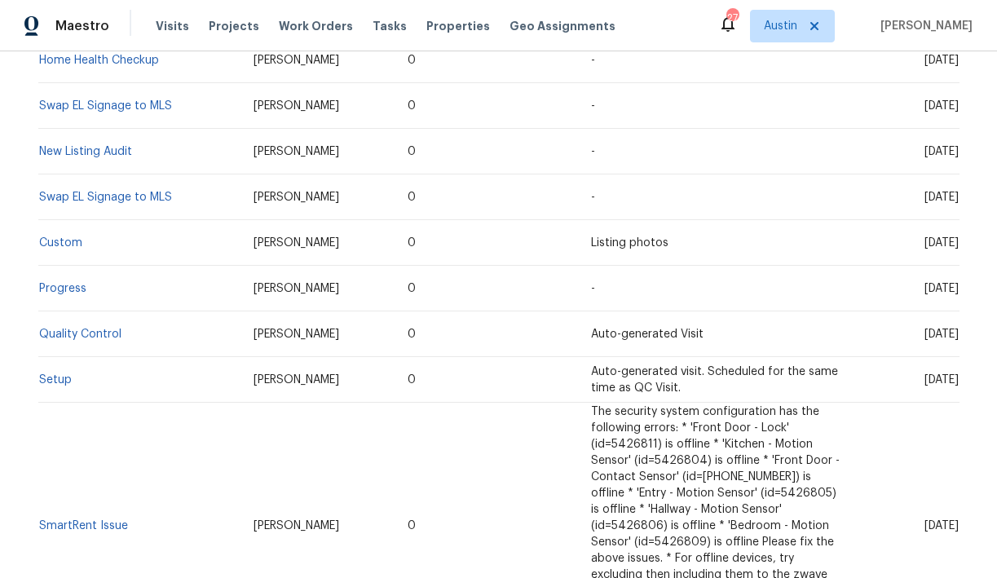
scroll to position [2069, 0]
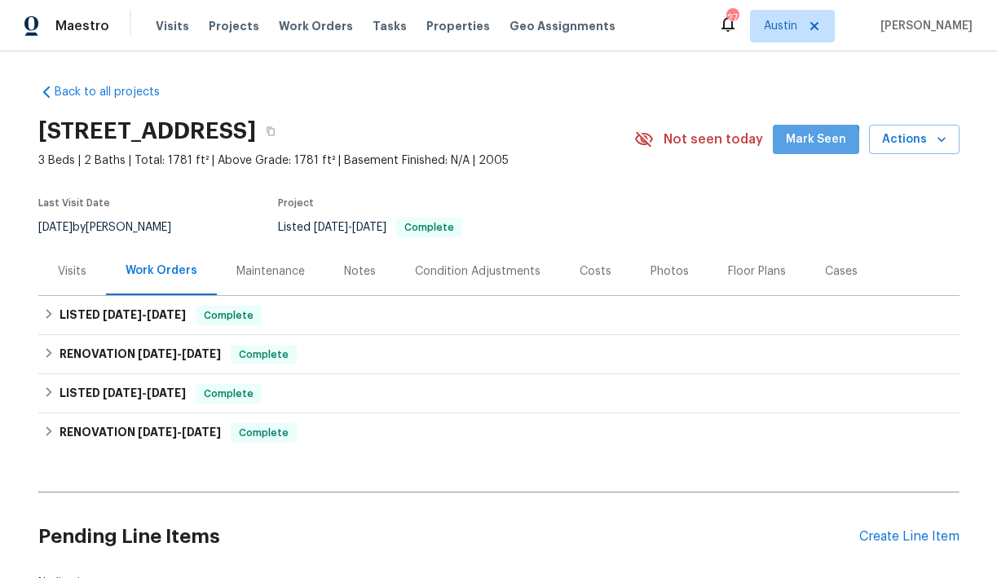
click at [815, 144] on span "Mark Seen" at bounding box center [816, 140] width 60 height 20
